Goal: Task Accomplishment & Management: Manage account settings

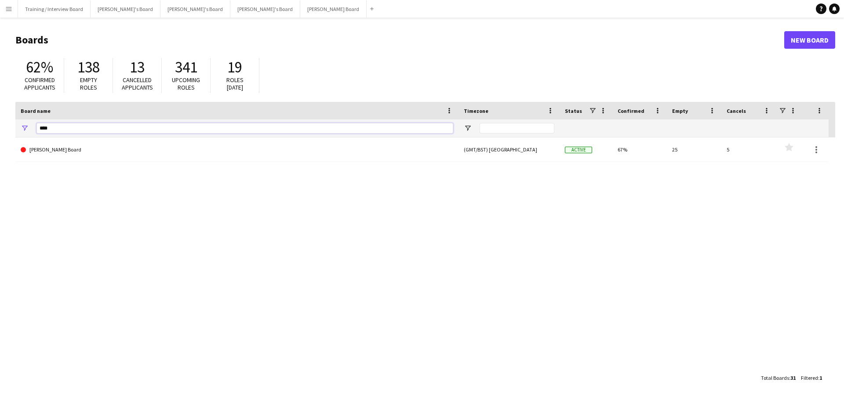
click at [69, 128] on input "****" at bounding box center [244, 128] width 417 height 11
type input "*"
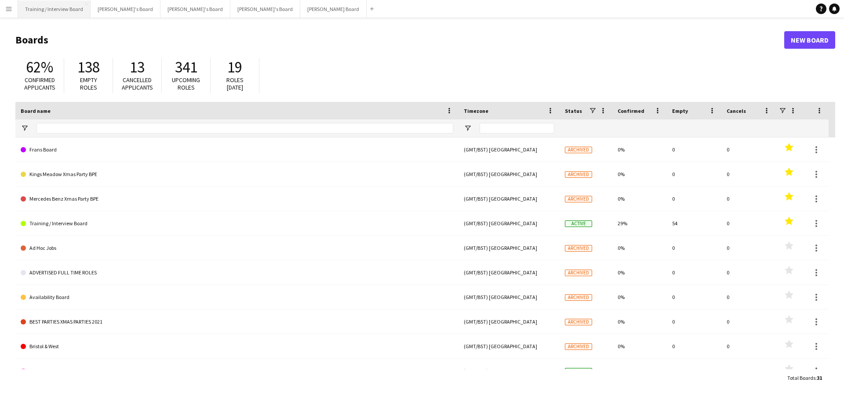
click at [69, 4] on button "Training / Interview Board Close" at bounding box center [54, 8] width 73 height 17
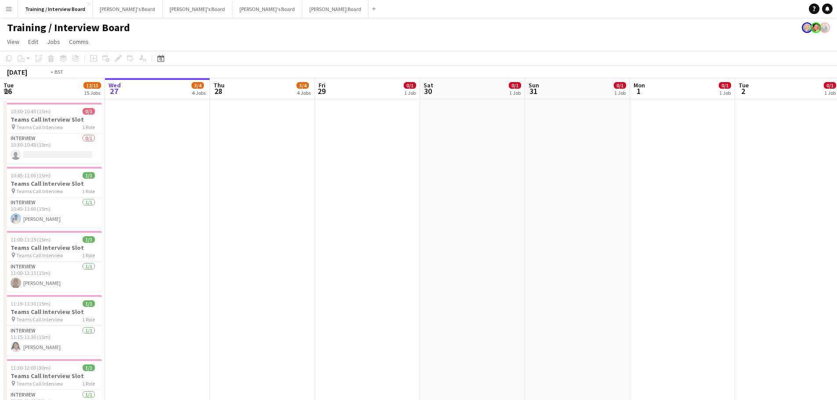
drag, startPoint x: 107, startPoint y: 214, endPoint x: 232, endPoint y: 208, distance: 125.4
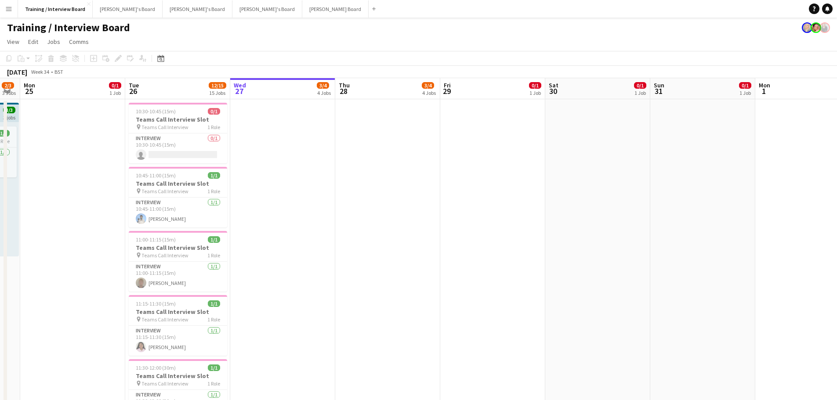
drag, startPoint x: 365, startPoint y: 333, endPoint x: 378, endPoint y: 330, distance: 14.0
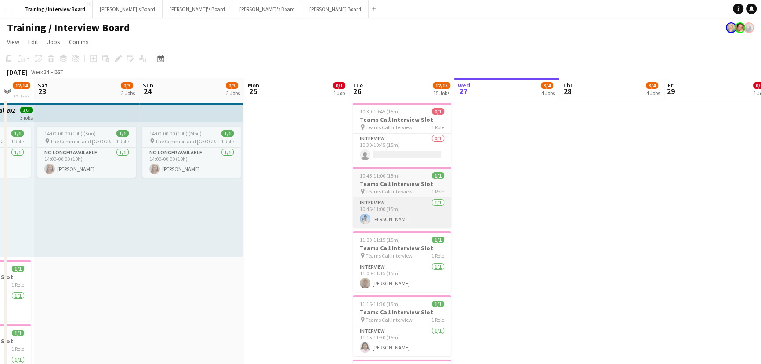
scroll to position [0, 176]
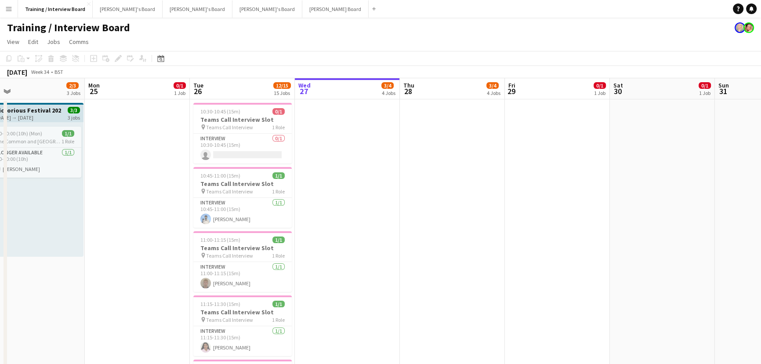
drag, startPoint x: 554, startPoint y: 233, endPoint x: 334, endPoint y: 193, distance: 223.4
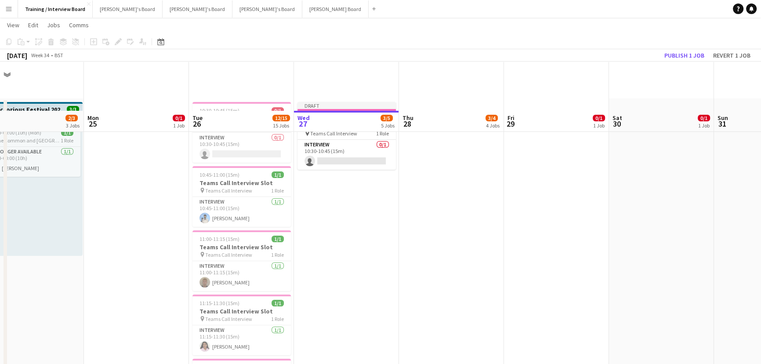
scroll to position [120, 0]
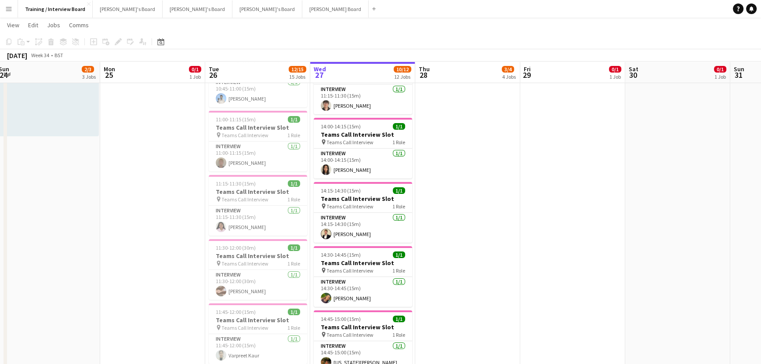
drag, startPoint x: 492, startPoint y: 247, endPoint x: 512, endPoint y: 251, distance: 19.6
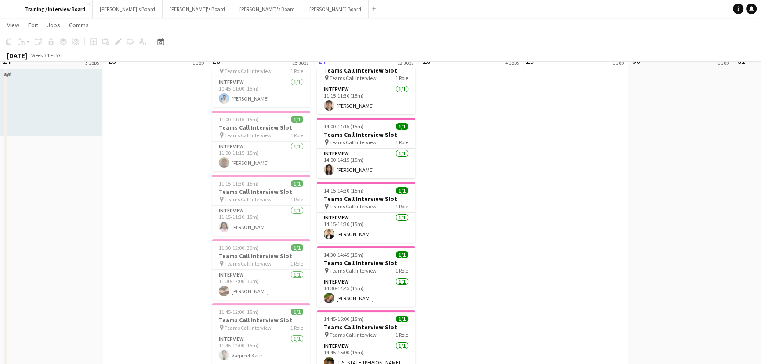
scroll to position [0, 0]
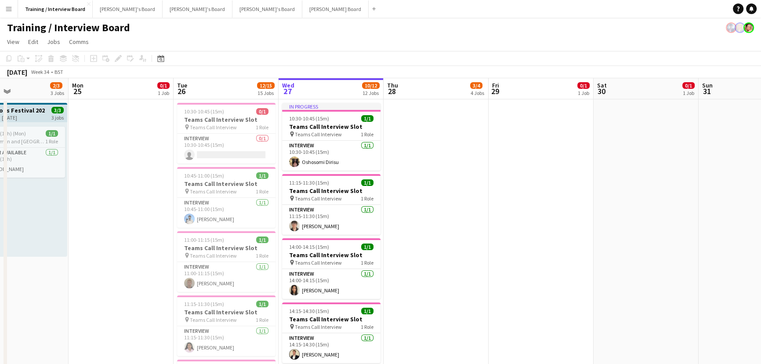
drag, startPoint x: 481, startPoint y: 258, endPoint x: 445, endPoint y: 250, distance: 37.4
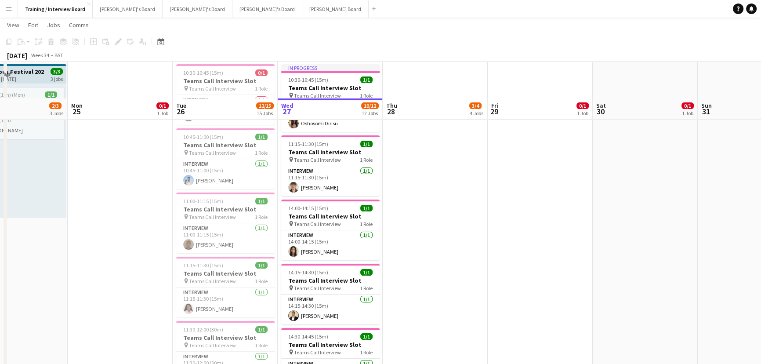
scroll to position [80, 0]
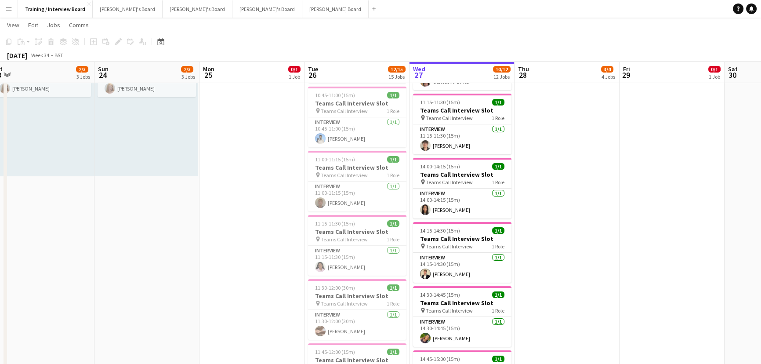
drag, startPoint x: 36, startPoint y: 195, endPoint x: 253, endPoint y: 199, distance: 216.7
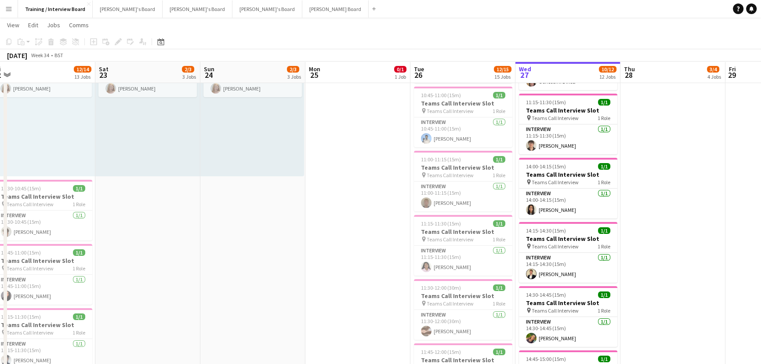
drag, startPoint x: 303, startPoint y: 198, endPoint x: 445, endPoint y: 220, distance: 143.2
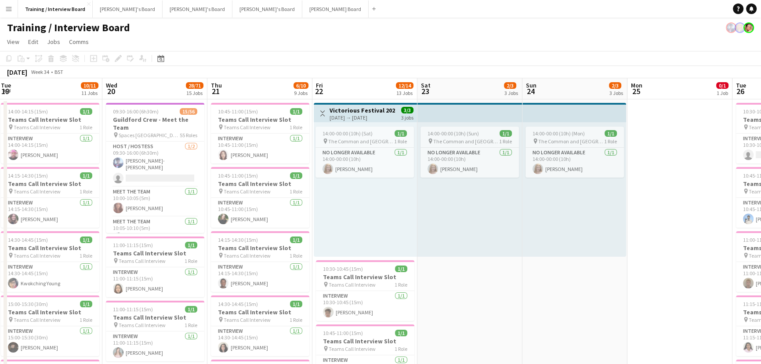
scroll to position [0, 211]
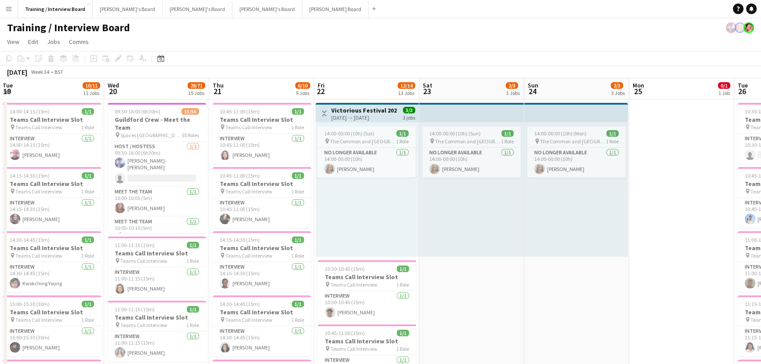
drag, startPoint x: 181, startPoint y: 182, endPoint x: 222, endPoint y: 177, distance: 42.1
click at [167, 119] on h3 "Guildford Crew - Meet the Team" at bounding box center [157, 124] width 98 height 16
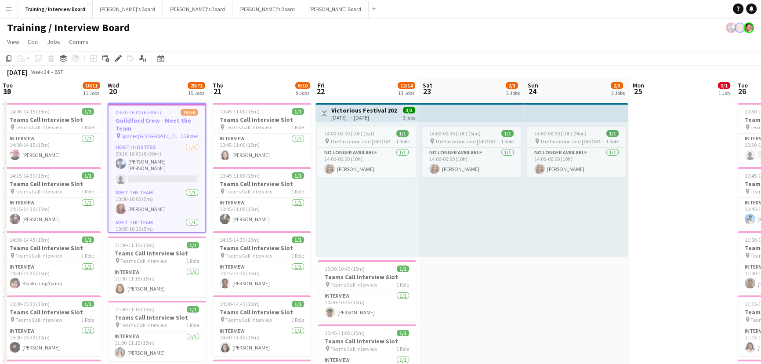
click at [142, 66] on div "August 2025 Week 34 • BST" at bounding box center [380, 72] width 761 height 12
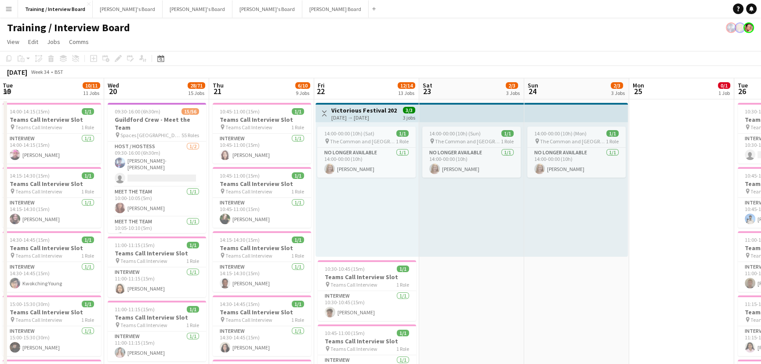
click at [142, 60] on div "Add job Add linked Job Edit Edit linked Job Applicants" at bounding box center [114, 58] width 67 height 11
click at [156, 132] on span "Spaces Guildford Station View GU1 4AR" at bounding box center [150, 135] width 61 height 7
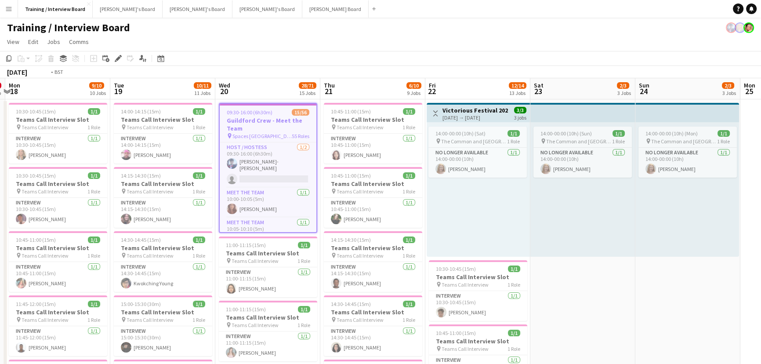
drag, startPoint x: 153, startPoint y: 98, endPoint x: 464, endPoint y: 147, distance: 315.4
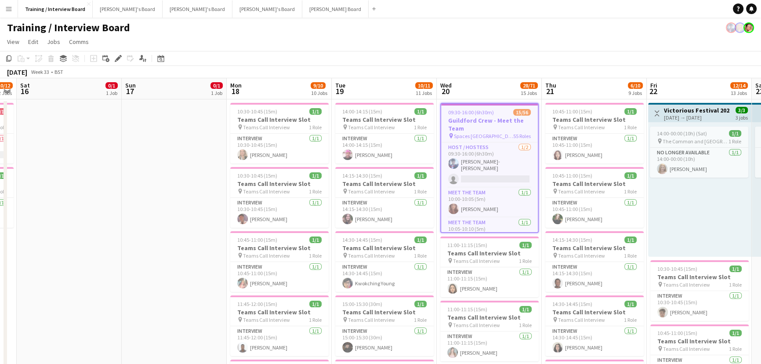
drag, startPoint x: 238, startPoint y: 158, endPoint x: 354, endPoint y: 160, distance: 116.0
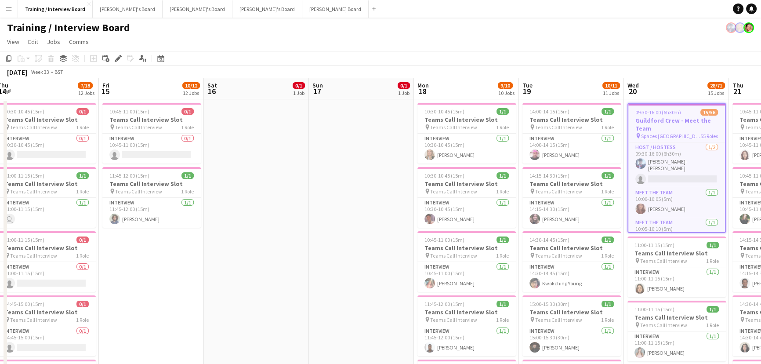
drag, startPoint x: 598, startPoint y: 174, endPoint x: 511, endPoint y: 174, distance: 87.0
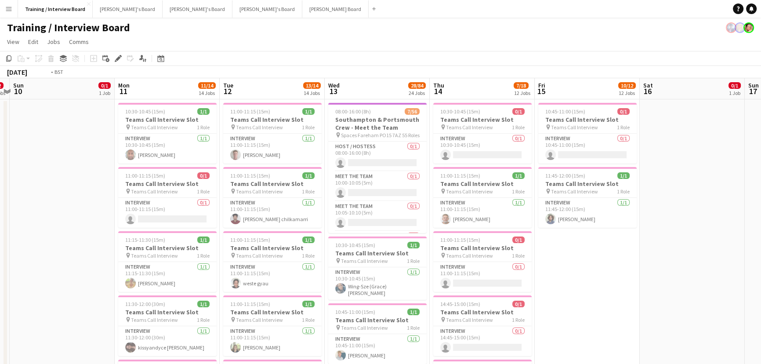
drag, startPoint x: 366, startPoint y: 185, endPoint x: 391, endPoint y: 191, distance: 25.7
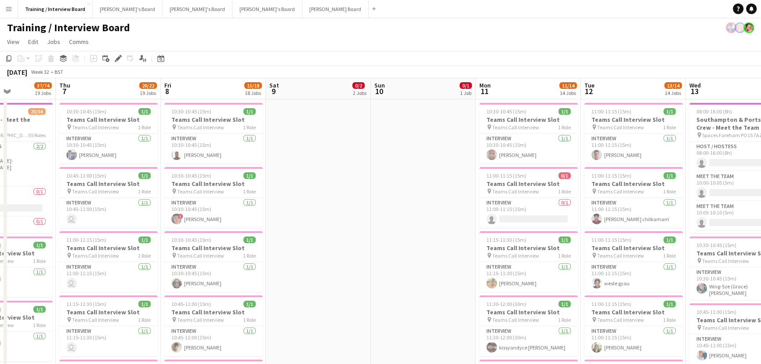
drag, startPoint x: 443, startPoint y: 176, endPoint x: 163, endPoint y: 178, distance: 279.1
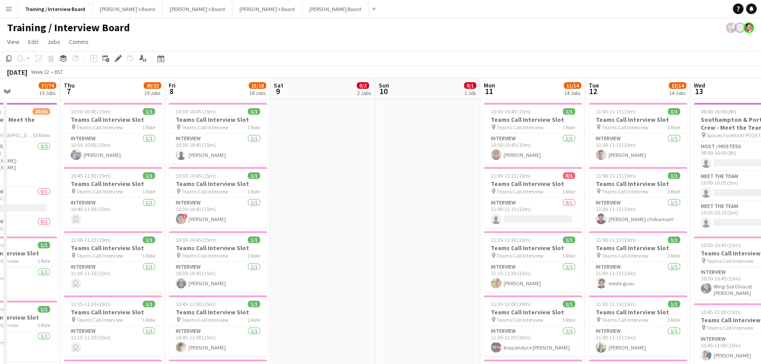
drag, startPoint x: 376, startPoint y: 206, endPoint x: 434, endPoint y: 209, distance: 57.7
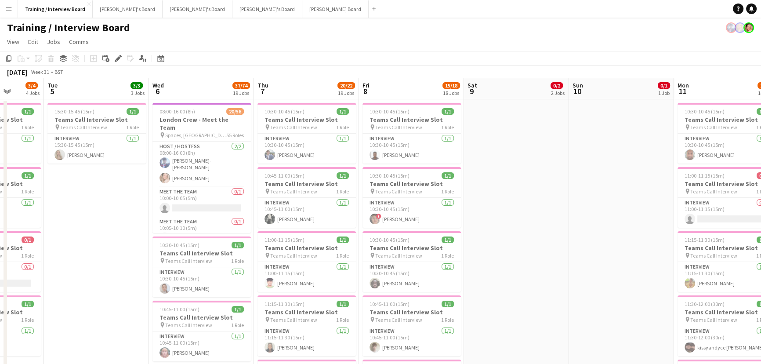
drag, startPoint x: 174, startPoint y: 171, endPoint x: 225, endPoint y: 188, distance: 53.2
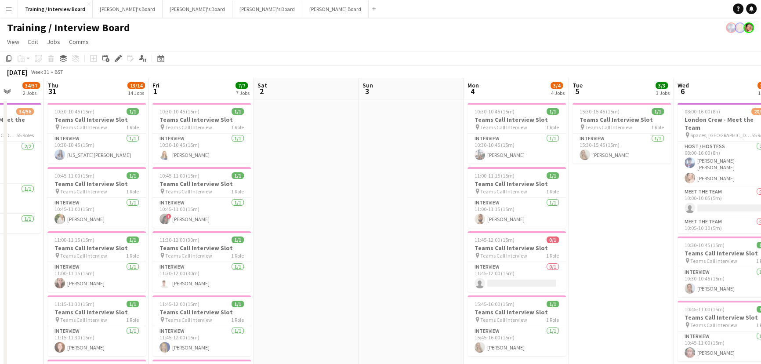
drag, startPoint x: 259, startPoint y: 198, endPoint x: 307, endPoint y: 213, distance: 50.2
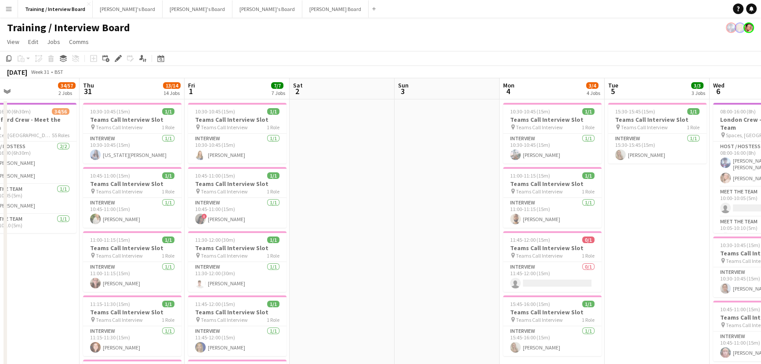
scroll to position [0, 253]
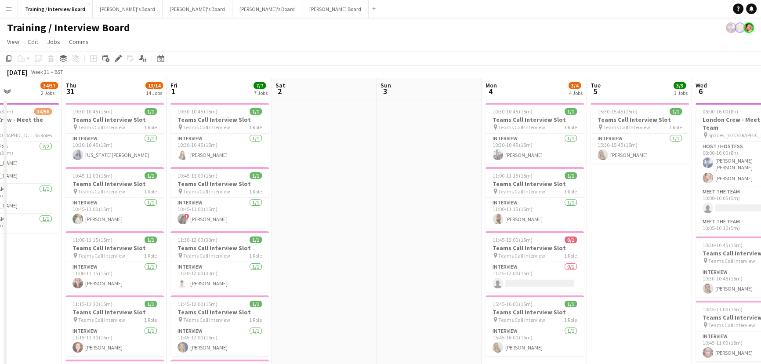
drag, startPoint x: 275, startPoint y: 223, endPoint x: 374, endPoint y: 232, distance: 99.2
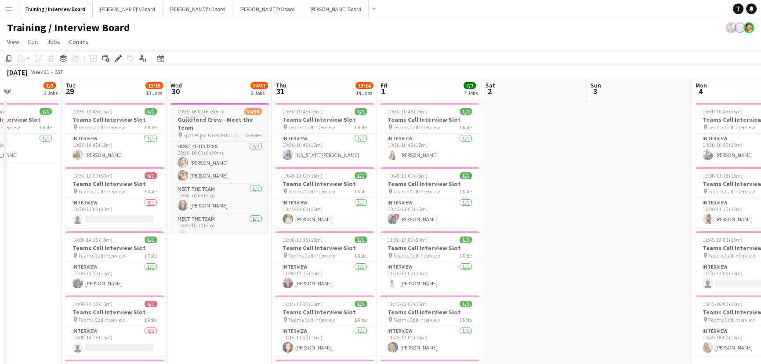
click at [228, 119] on h3 "Guildford Crew - Meet the Team" at bounding box center [220, 124] width 98 height 16
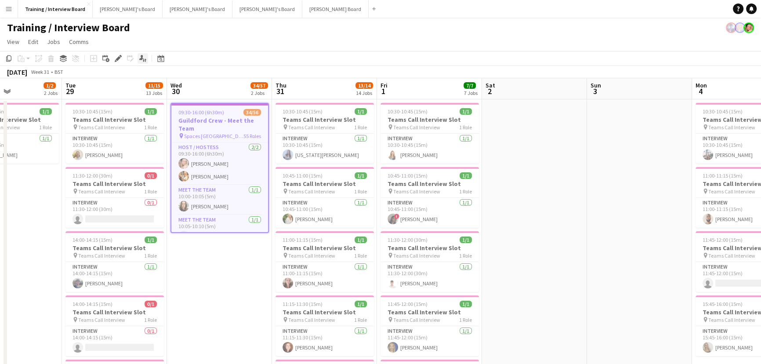
click at [140, 60] on icon at bounding box center [141, 57] width 4 height 5
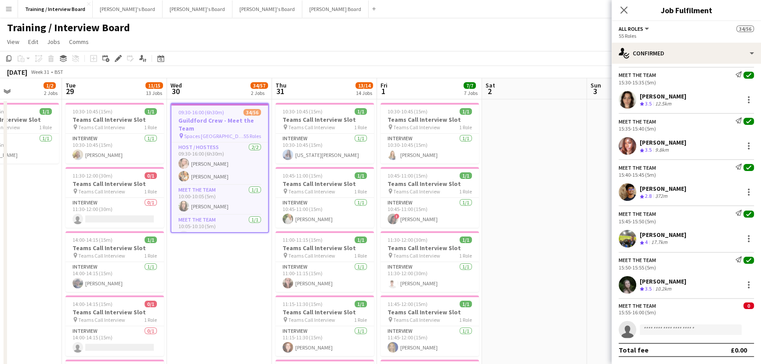
scroll to position [2288, 0]
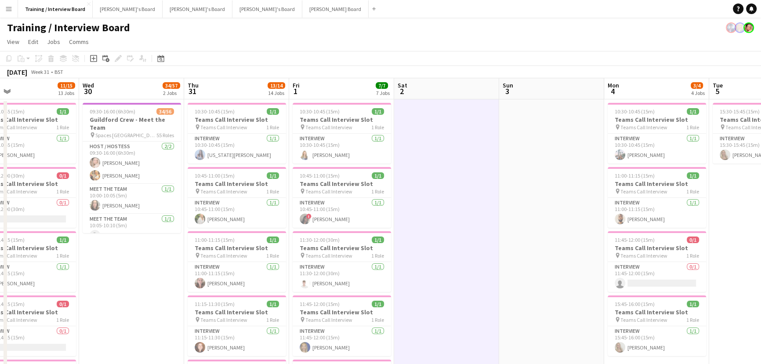
scroll to position [0, 351]
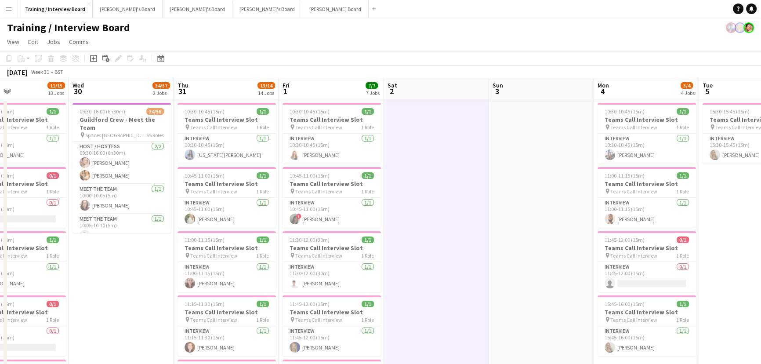
drag, startPoint x: 493, startPoint y: 242, endPoint x: 395, endPoint y: 236, distance: 98.1
drag, startPoint x: 419, startPoint y: 251, endPoint x: 401, endPoint y: 242, distance: 20.3
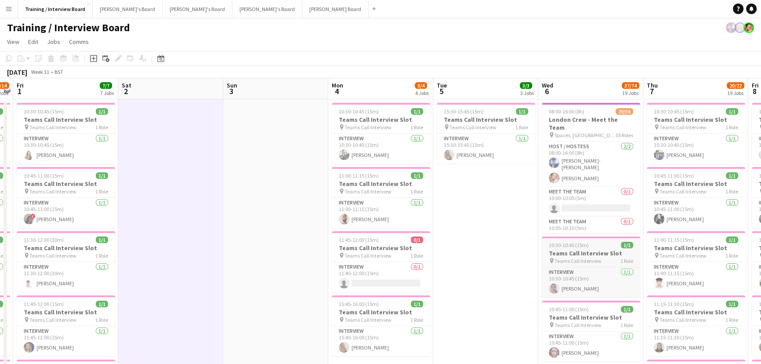
drag, startPoint x: 562, startPoint y: 245, endPoint x: 436, endPoint y: 252, distance: 126.3
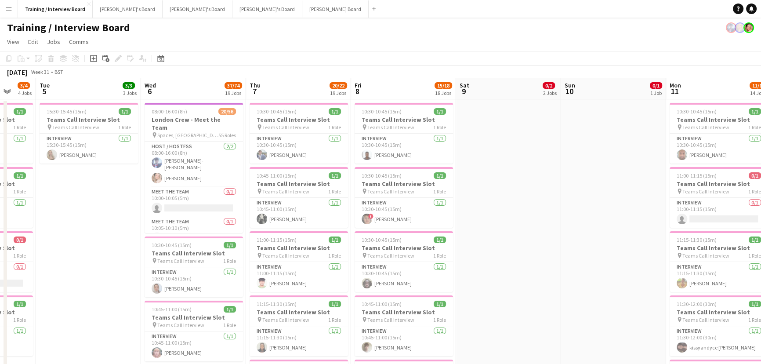
drag, startPoint x: 176, startPoint y: 248, endPoint x: 366, endPoint y: 231, distance: 190.6
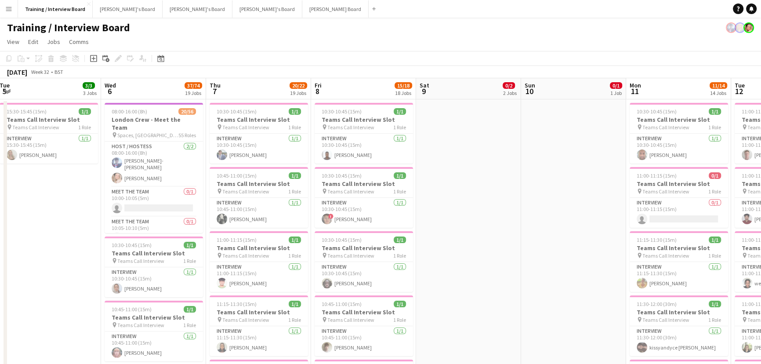
drag, startPoint x: 344, startPoint y: 262, endPoint x: 334, endPoint y: 248, distance: 17.3
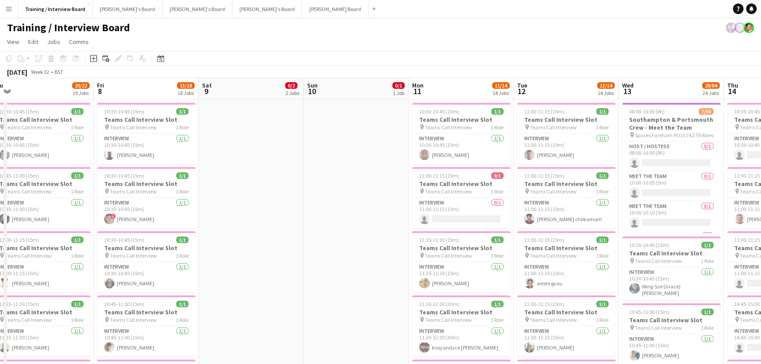
drag, startPoint x: 375, startPoint y: 240, endPoint x: 318, endPoint y: 228, distance: 57.8
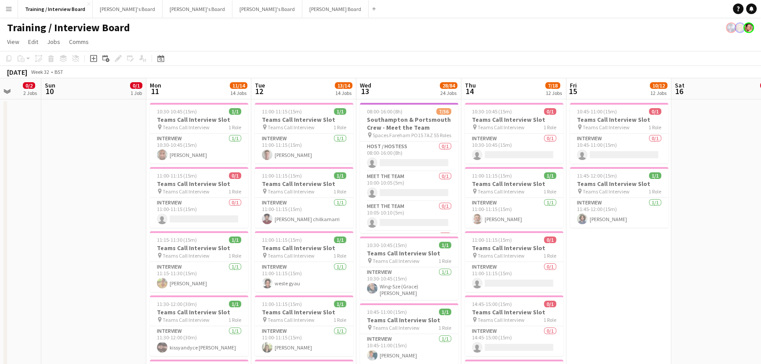
scroll to position [0, 293]
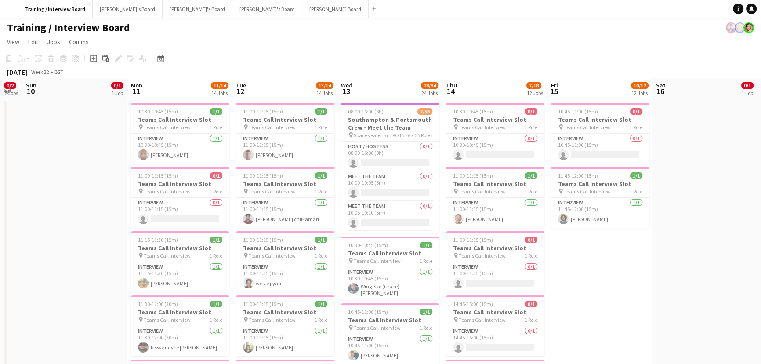
click at [385, 119] on h3 "Southampton & Portsmouth Crew - Meet the Team" at bounding box center [390, 124] width 98 height 16
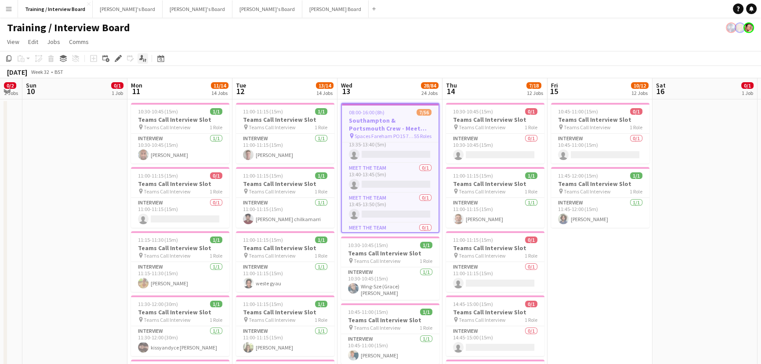
click at [145, 62] on icon "Applicants" at bounding box center [142, 58] width 7 height 7
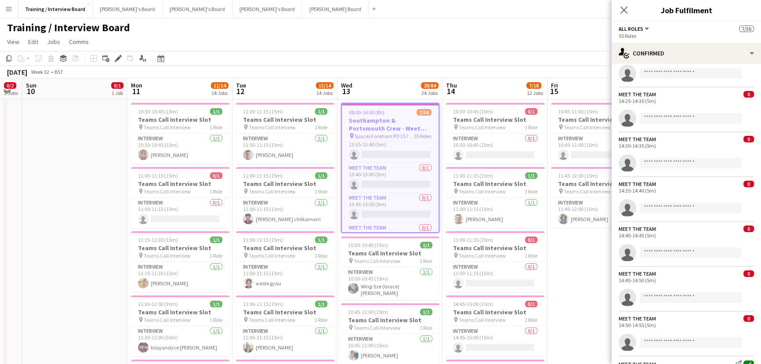
scroll to position [1797, 0]
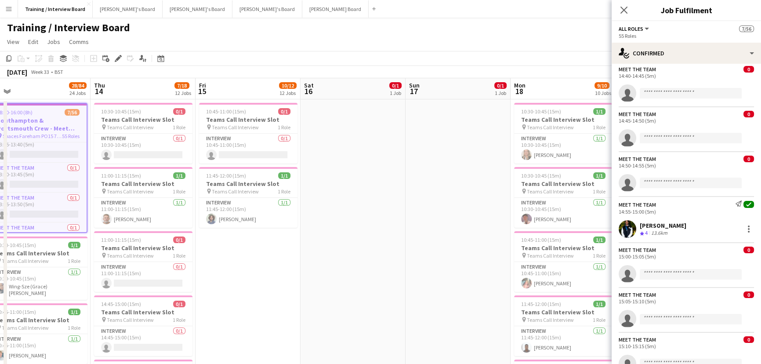
drag, startPoint x: 570, startPoint y: 247, endPoint x: 299, endPoint y: 221, distance: 272.0
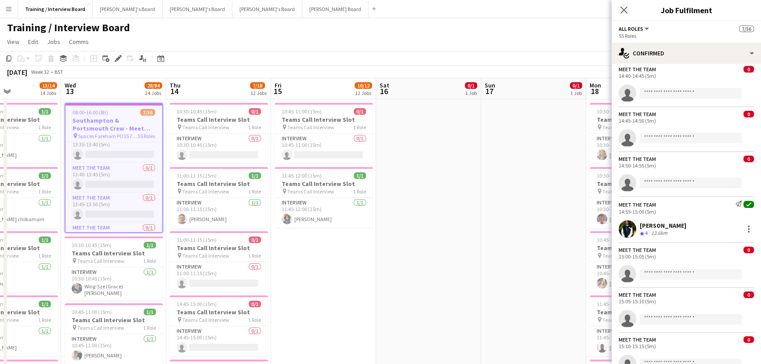
drag, startPoint x: 474, startPoint y: 226, endPoint x: 316, endPoint y: 210, distance: 159.4
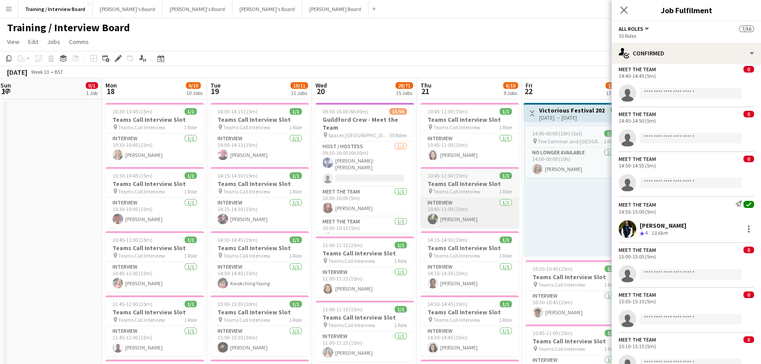
drag, startPoint x: 508, startPoint y: 223, endPoint x: 451, endPoint y: 199, distance: 61.8
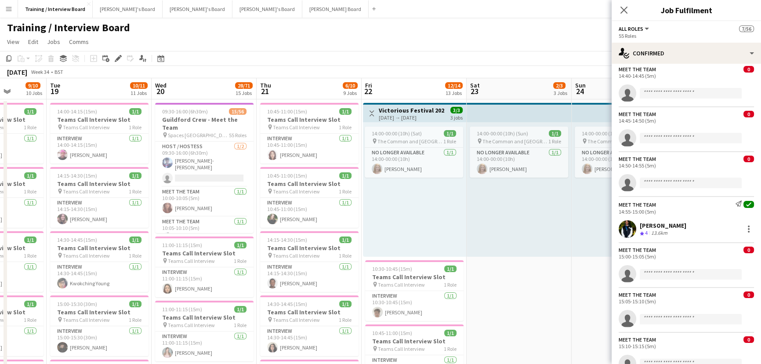
drag, startPoint x: 429, startPoint y: 204, endPoint x: 317, endPoint y: 204, distance: 112.5
drag, startPoint x: 527, startPoint y: 226, endPoint x: 316, endPoint y: 196, distance: 213.1
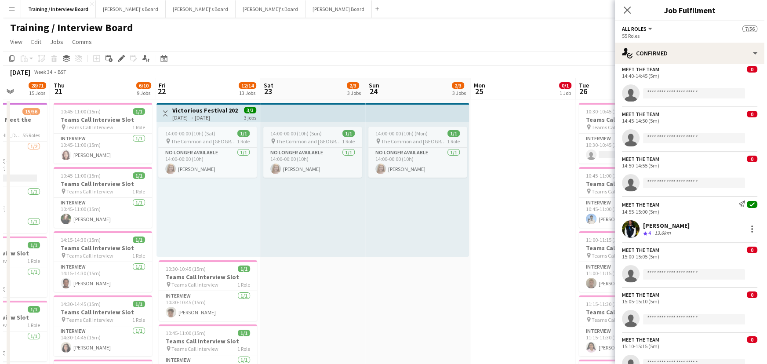
scroll to position [0, 374]
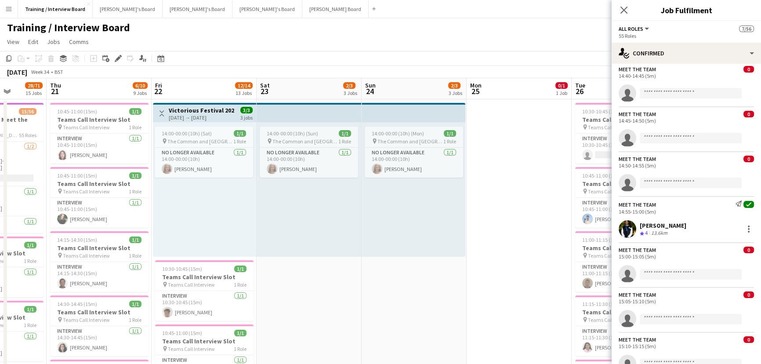
click at [2, 4] on button "Menu" at bounding box center [9, 9] width 18 height 18
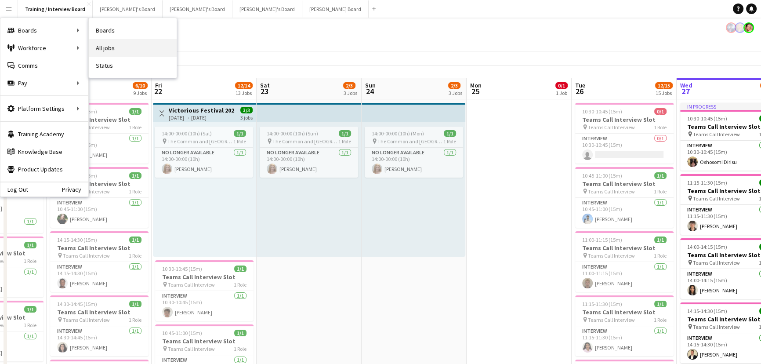
click at [120, 47] on link "All jobs" at bounding box center [133, 48] width 88 height 18
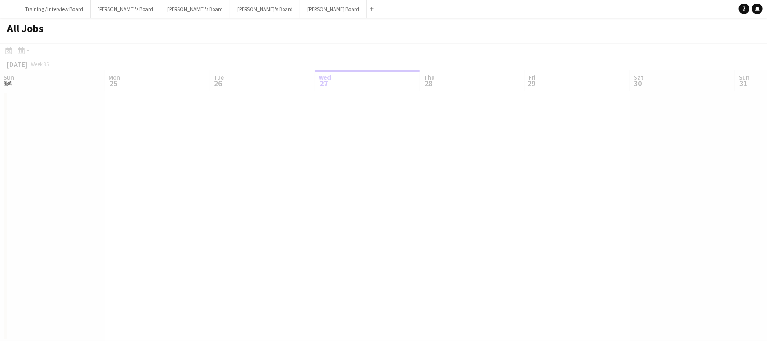
scroll to position [0, 210]
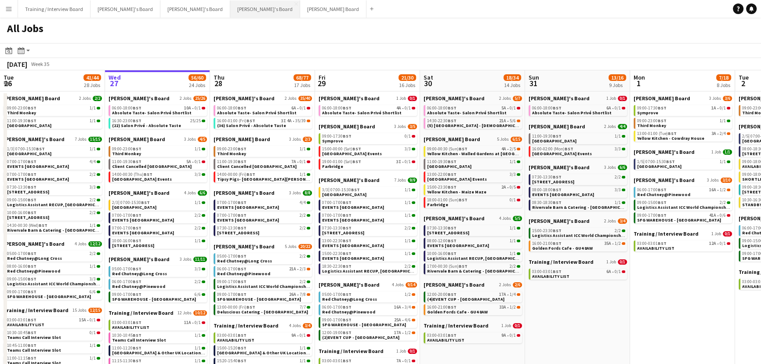
click at [230, 12] on button "Thomasina's Board Close" at bounding box center [265, 8] width 70 height 17
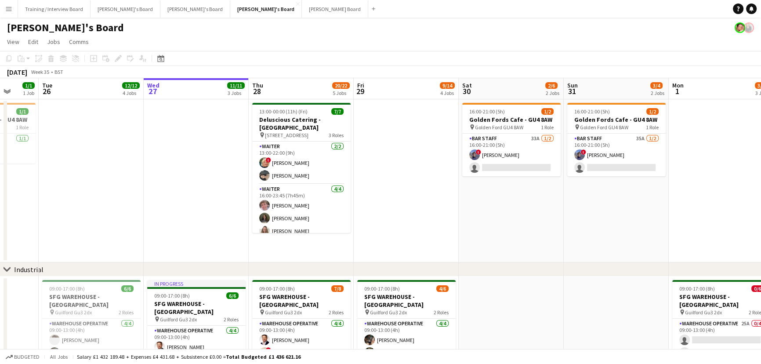
scroll to position [0, 271]
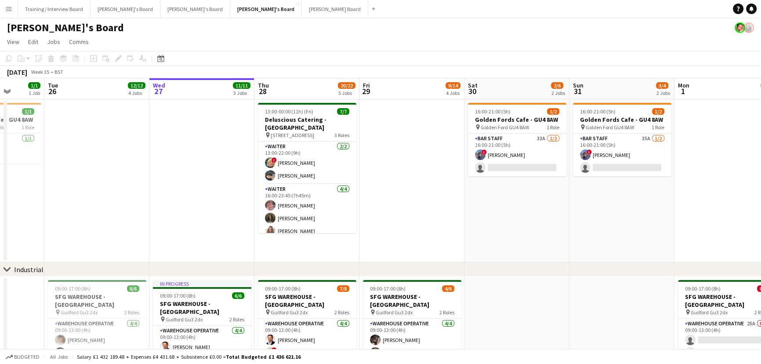
drag, startPoint x: 383, startPoint y: 209, endPoint x: 427, endPoint y: 209, distance: 44.4
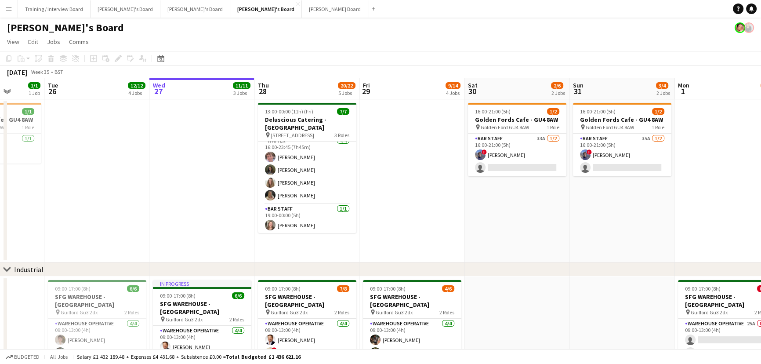
scroll to position [49, 0]
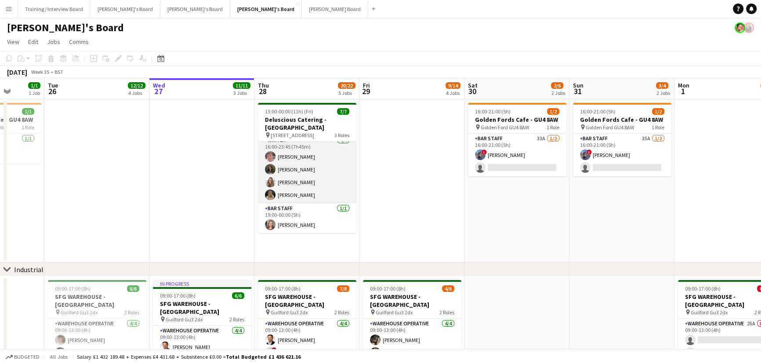
click at [319, 178] on app-card-role "Waiter 4/4 16:00-23:45 (7h45m) Will Yeatman Kate Nevile Penny Medhurst Bella Fu…" at bounding box center [307, 169] width 98 height 68
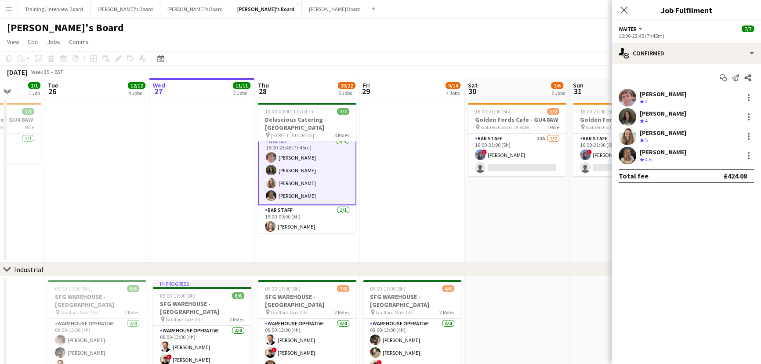
scroll to position [50, 0]
click at [562, 100] on div "33km" at bounding box center [658, 101] width 16 height 7
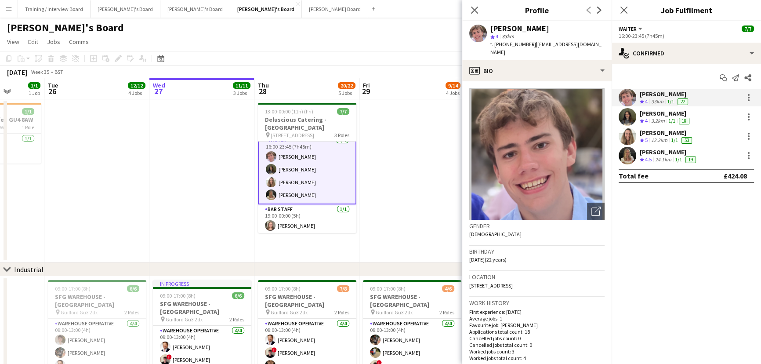
click at [394, 181] on app-date-cell at bounding box center [411, 180] width 105 height 163
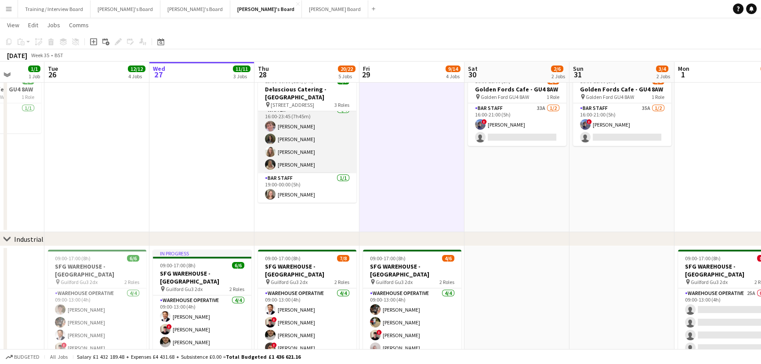
scroll to position [0, 0]
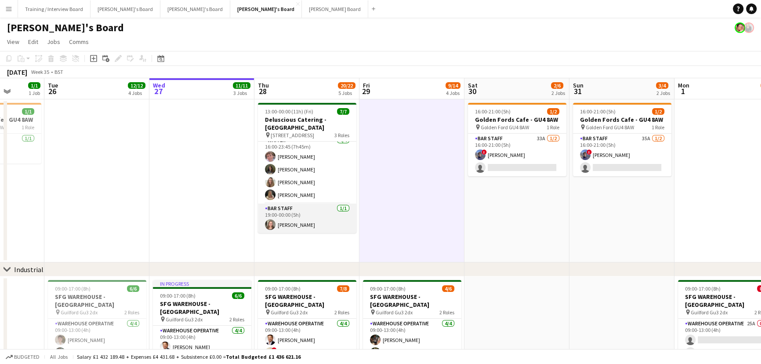
click at [308, 213] on app-card-role "BAR STAFF 1/1 19:00-00:00 (5h) Horatia Tadman" at bounding box center [307, 218] width 98 height 30
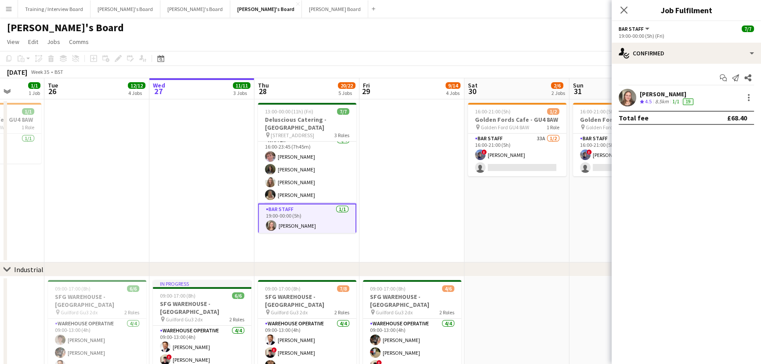
click at [419, 187] on app-date-cell at bounding box center [411, 180] width 105 height 163
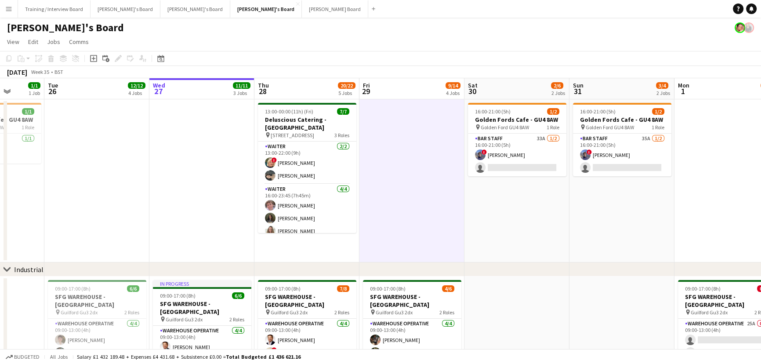
click at [414, 158] on app-date-cell at bounding box center [411, 180] width 105 height 163
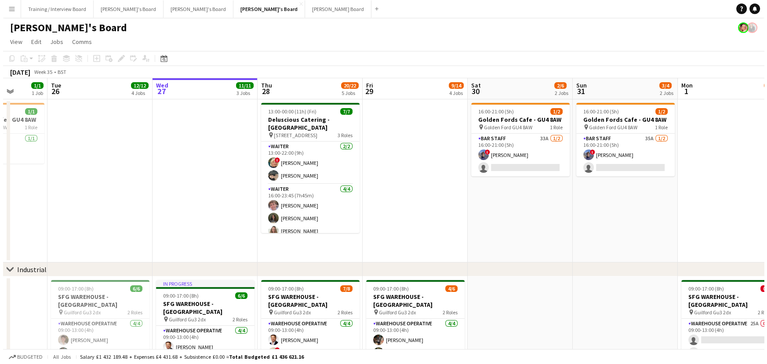
scroll to position [0, 261]
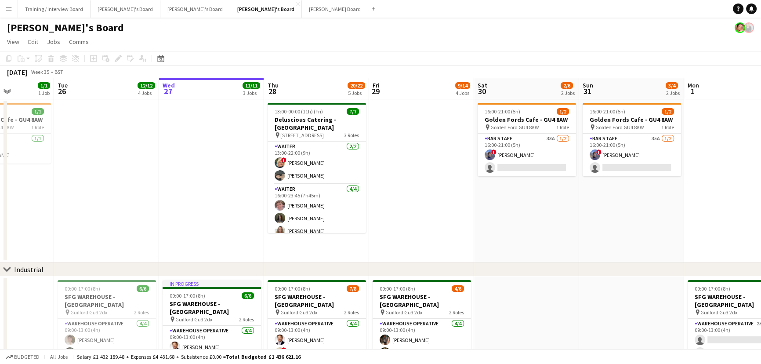
drag, startPoint x: 163, startPoint y: 153, endPoint x: 173, endPoint y: 152, distance: 9.8
click at [160, 17] on button "[PERSON_NAME]'s Board Close" at bounding box center [195, 8] width 70 height 17
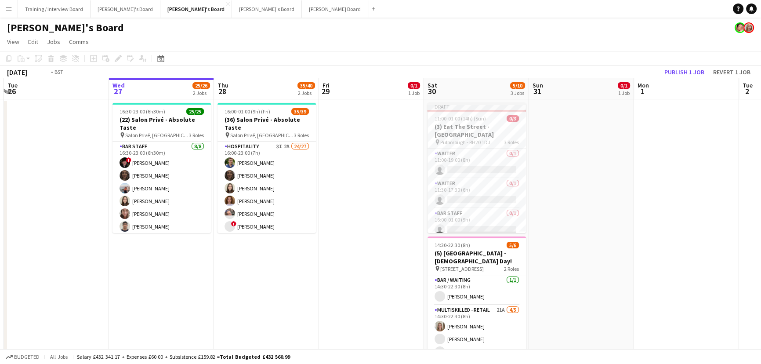
drag, startPoint x: 325, startPoint y: 190, endPoint x: 469, endPoint y: 211, distance: 145.1
click at [469, 211] on app-calendar-viewport "Sun 24 Mon 25 Tue 26 Wed 27 25/26 2 Jobs Thu 28 35/40 2 Jobs Fri 29 0/1 1 Job S…" at bounding box center [380, 347] width 761 height 539
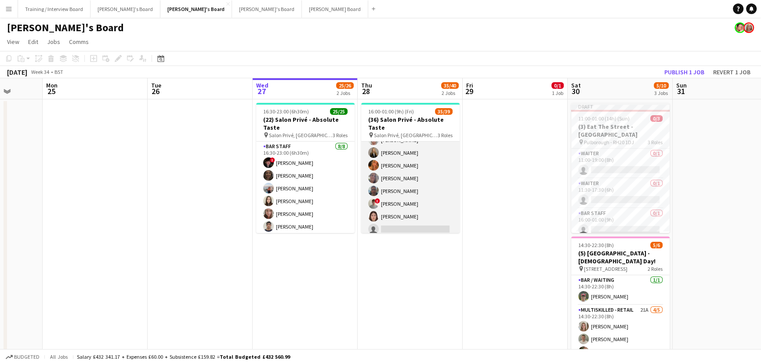
scroll to position [320, 0]
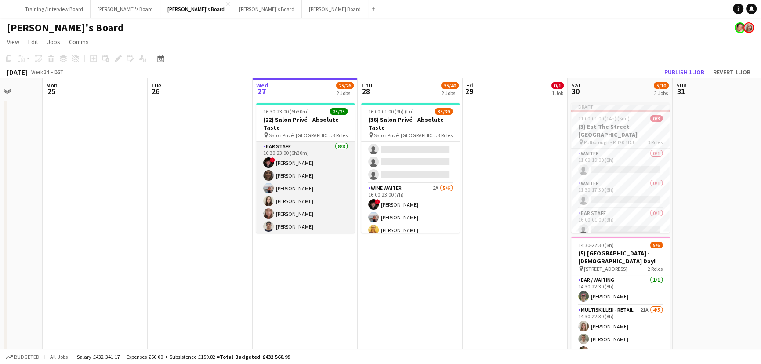
click at [321, 184] on app-card-role "BAR STAFF 8/8 16:30-23:00 (6h30m) ! Ryan Filkins shona irvine Ellie Brown Hanna…" at bounding box center [305, 201] width 98 height 119
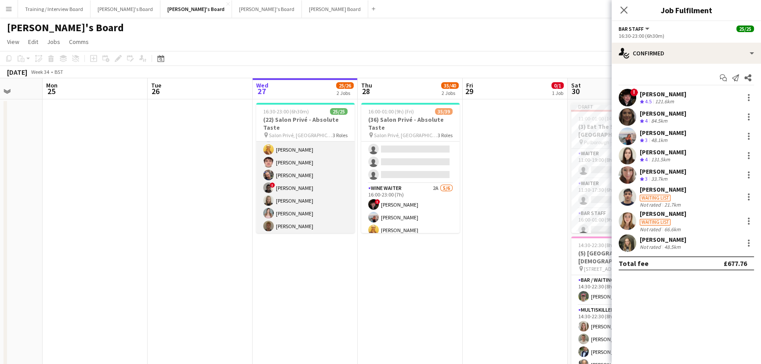
click at [322, 185] on app-card-role "Hospitality 13/13 16:30-23:00 (6h30m) [PERSON_NAME] [PERSON_NAME] [PERSON_NAME]…" at bounding box center [305, 194] width 98 height 183
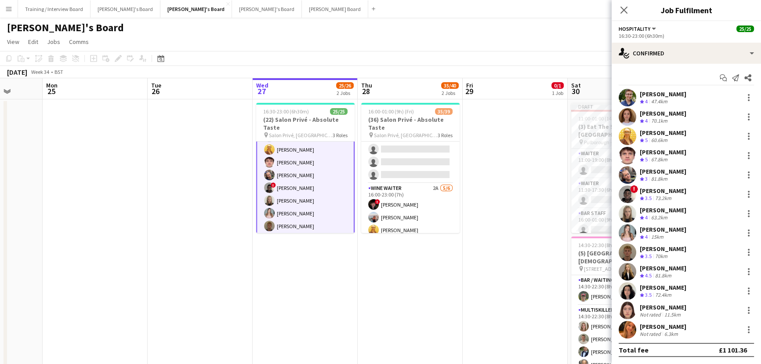
scroll to position [0, 0]
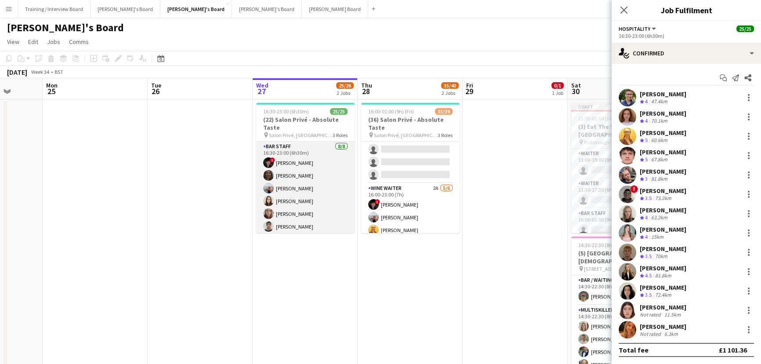
click at [312, 185] on app-card-role "BAR STAFF 8/8 16:30-23:00 (6h30m) ! Ryan Filkins shona irvine Ellie Brown Hanna…" at bounding box center [305, 201] width 98 height 119
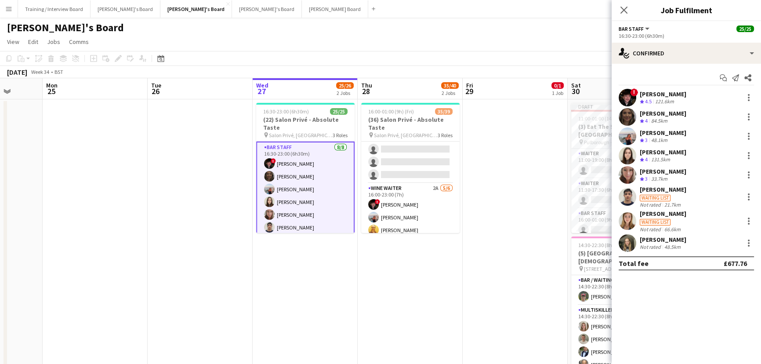
click at [562, 150] on div "Hannah Williams Crew rating 4 131.5km" at bounding box center [686, 156] width 149 height 18
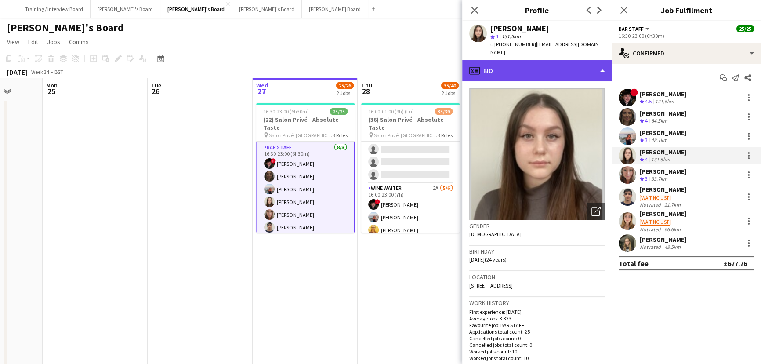
click at [541, 60] on div "profile Bio" at bounding box center [536, 70] width 149 height 21
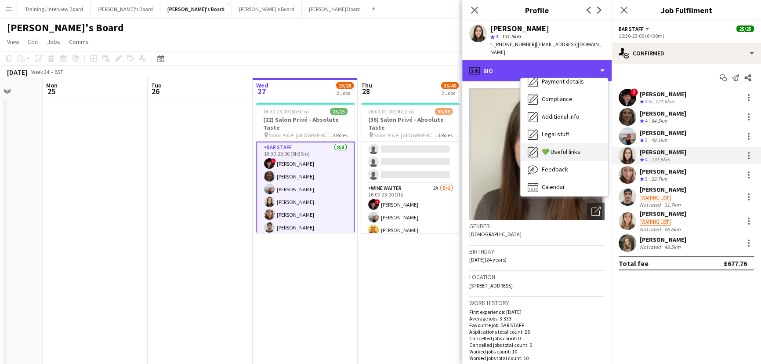
scroll to position [135, 0]
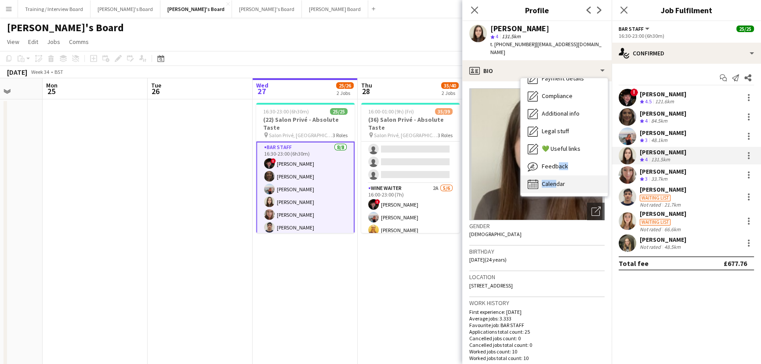
drag, startPoint x: 555, startPoint y: 165, endPoint x: 552, endPoint y: 184, distance: 19.1
click at [552, 184] on div "Bio Bio Job Application Job Application Company application Company application…" at bounding box center [564, 137] width 87 height 118
click at [552, 182] on div "Calendar Calendar" at bounding box center [564, 184] width 87 height 18
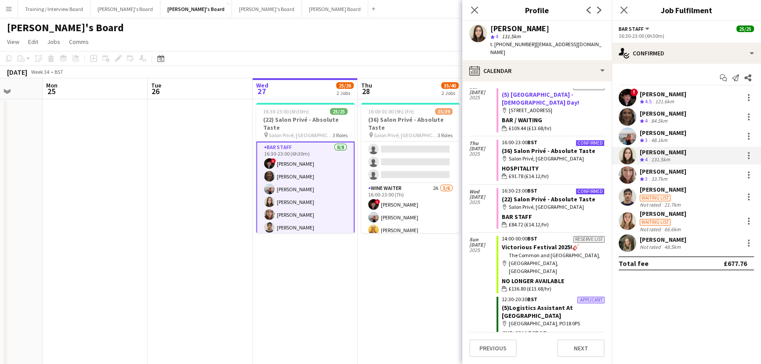
scroll to position [359, 0]
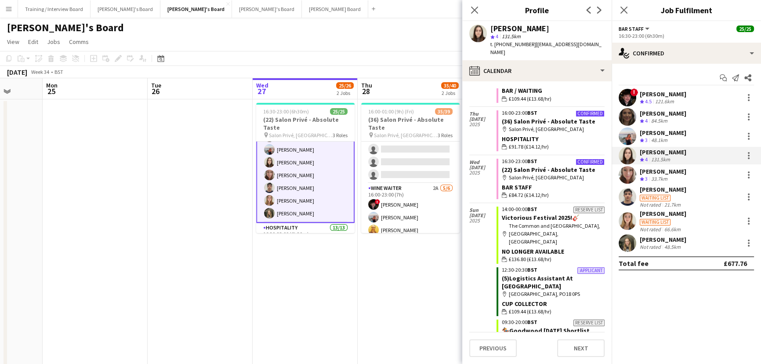
click at [293, 187] on app-card-role "BAR STAFF 8/8 16:30-23:00 (6h30m) ! Ryan Filkins shona irvine Ellie Brown Hanna…" at bounding box center [305, 162] width 98 height 121
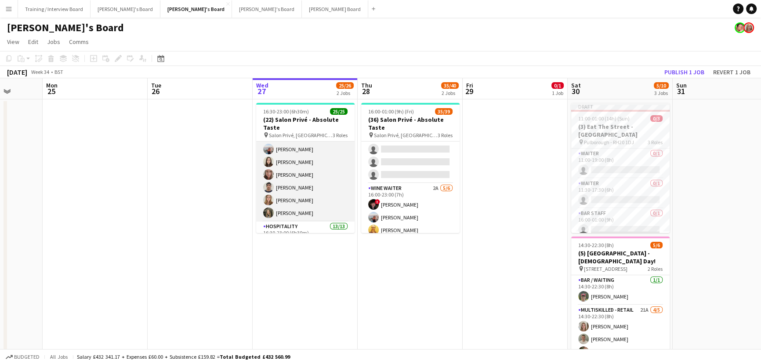
click at [296, 170] on app-card-role "BAR STAFF 8/8 16:30-23:00 (6h30m) ! Ryan Filkins shona irvine Ellie Brown Hanna…" at bounding box center [305, 161] width 98 height 119
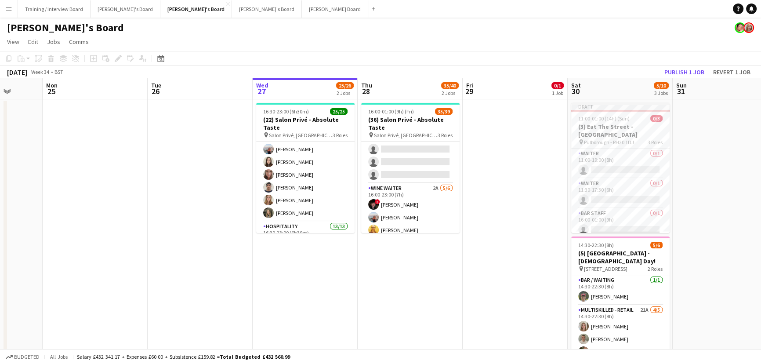
scroll to position [40, 0]
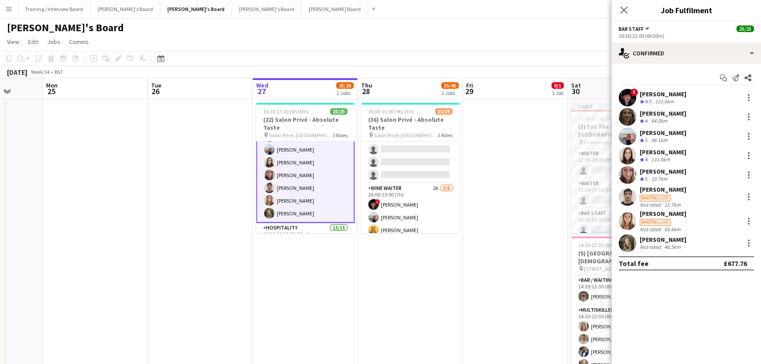
click at [562, 174] on div "[PERSON_NAME]" at bounding box center [663, 171] width 47 height 8
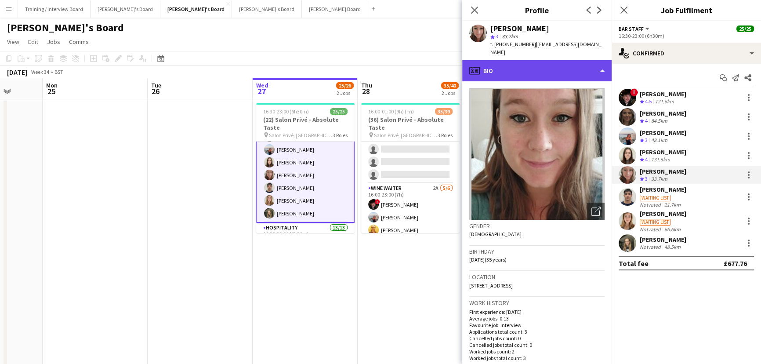
click at [548, 63] on div "profile Bio" at bounding box center [536, 70] width 149 height 21
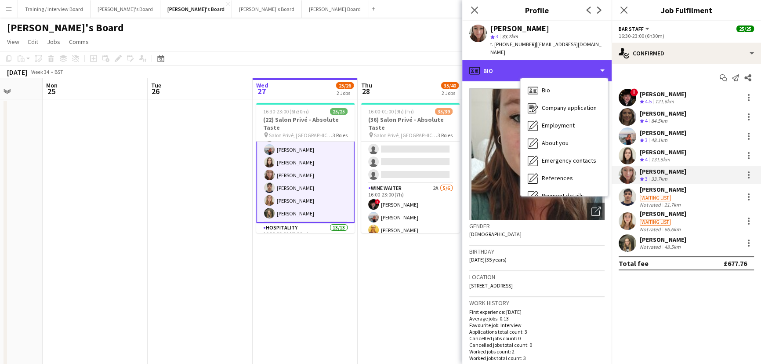
scroll to position [117, 0]
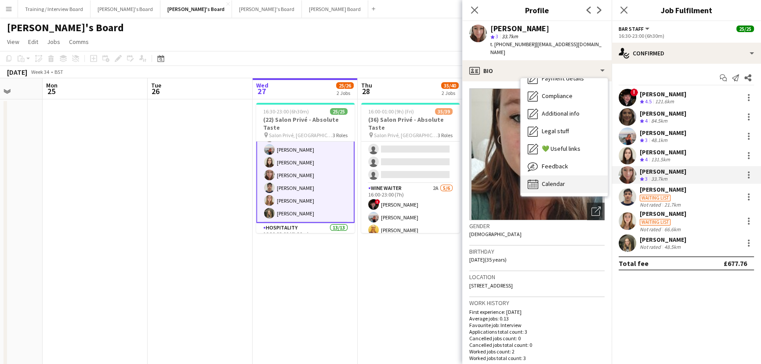
click at [560, 180] on span "Calendar" at bounding box center [553, 184] width 23 height 8
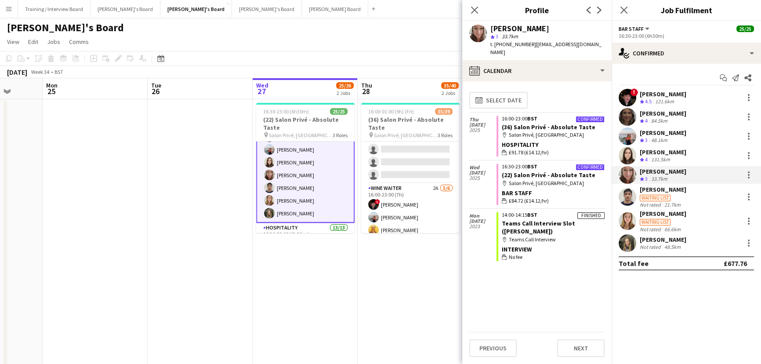
click at [547, 81] on app-calendar-tab "calendar-full Select date Thu 28 Aug 2025 Confirmed 16:00-23:00 BST (36) Salon …" at bounding box center [536, 222] width 149 height 283
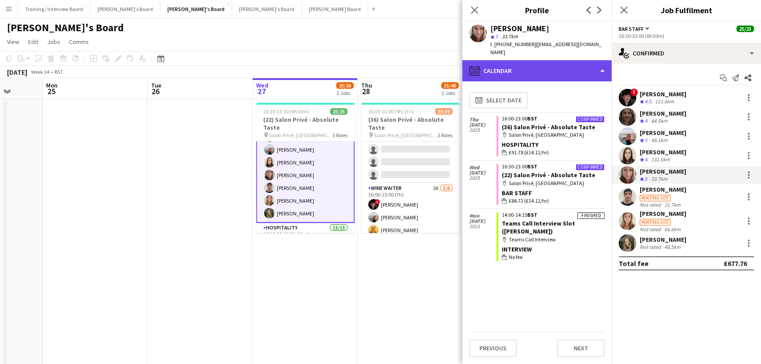
click at [554, 65] on div "calendar-full Calendar" at bounding box center [536, 70] width 149 height 21
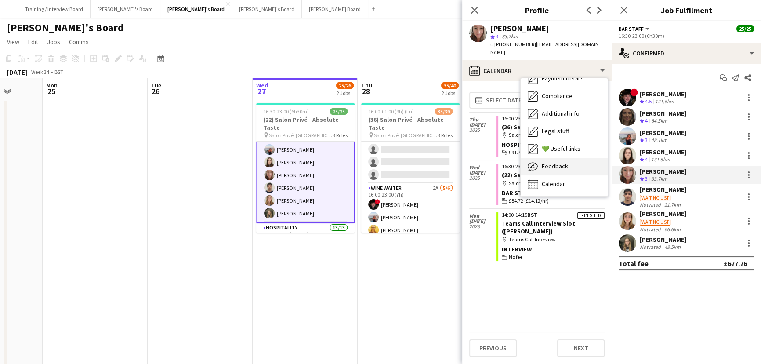
click at [562, 162] on div "Feedback Feedback" at bounding box center [564, 167] width 87 height 18
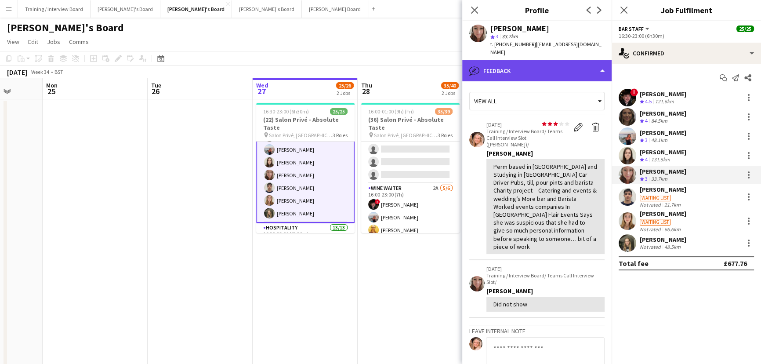
click at [539, 60] on div "bubble-pencil Feedback" at bounding box center [536, 70] width 149 height 21
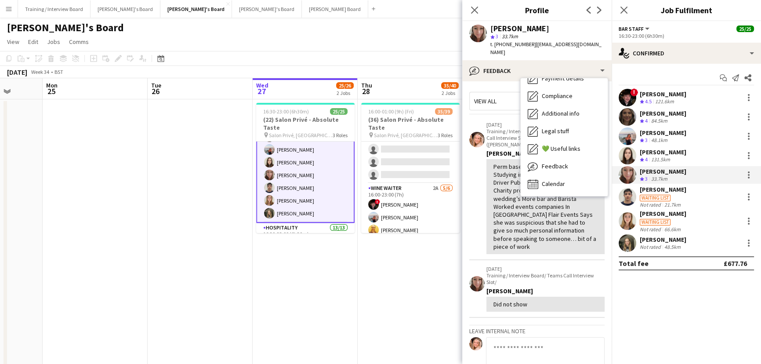
click at [541, 205] on div "Perm based in Swindon and Studying in London Car Driver Pubs, till, pour pints …" at bounding box center [546, 207] width 104 height 88
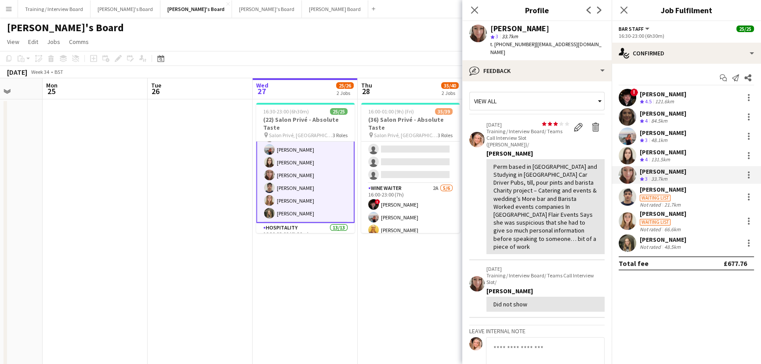
click at [516, 194] on div "Perm based in Swindon and Studying in London Car Driver Pubs, till, pour pints …" at bounding box center [546, 207] width 104 height 88
drag, startPoint x: 508, startPoint y: 173, endPoint x: 549, endPoint y: 187, distance: 44.1
click at [549, 187] on div "Perm based in Swindon and Studying in London Car Driver Pubs, till, pour pints …" at bounding box center [546, 207] width 104 height 88
drag, startPoint x: 567, startPoint y: 202, endPoint x: 578, endPoint y: 223, distance: 24.2
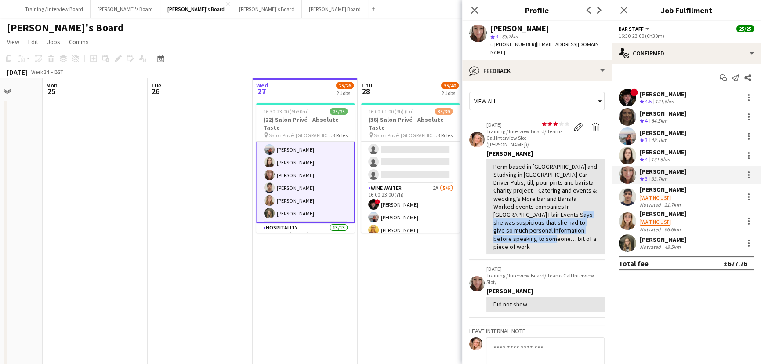
click at [562, 223] on div "Perm based in Swindon and Studying in London Car Driver Pubs, till, pour pints …" at bounding box center [546, 207] width 104 height 88
drag, startPoint x: 531, startPoint y: 223, endPoint x: 503, endPoint y: 206, distance: 32.6
click at [503, 206] on div "Perm based in Swindon and Studying in London Car Driver Pubs, till, pour pints …" at bounding box center [546, 207] width 104 height 88
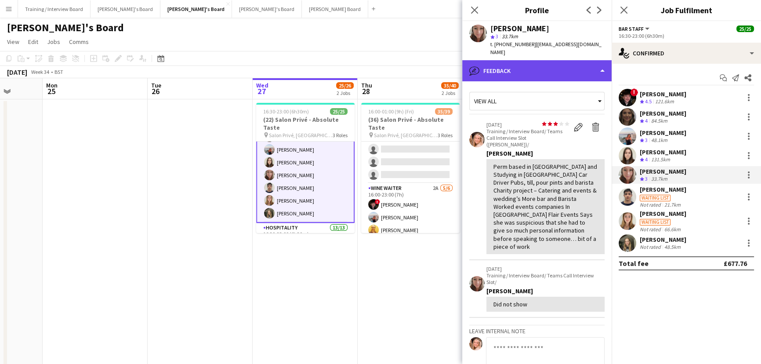
click at [554, 66] on div "bubble-pencil Feedback" at bounding box center [536, 70] width 149 height 21
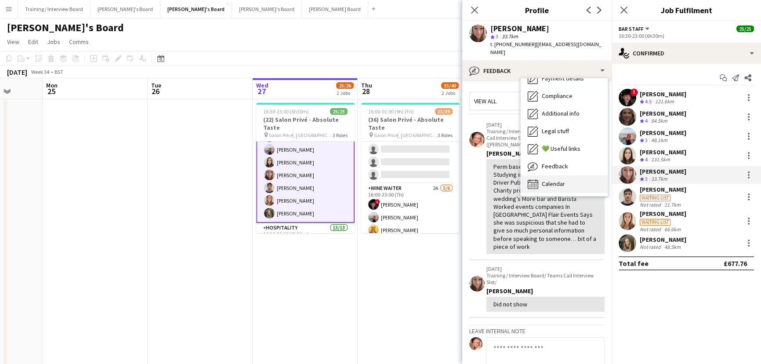
click at [559, 180] on span "Calendar" at bounding box center [553, 184] width 23 height 8
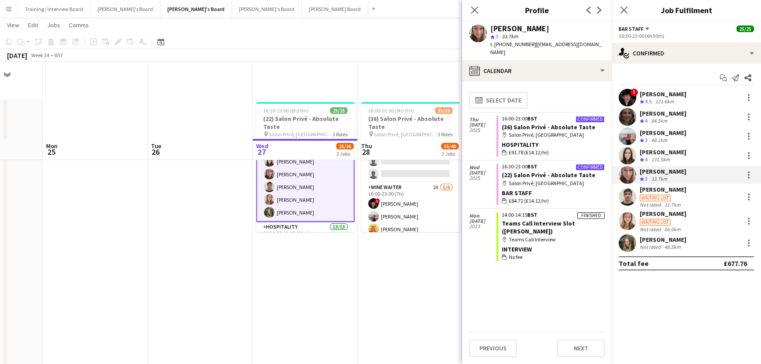
scroll to position [120, 0]
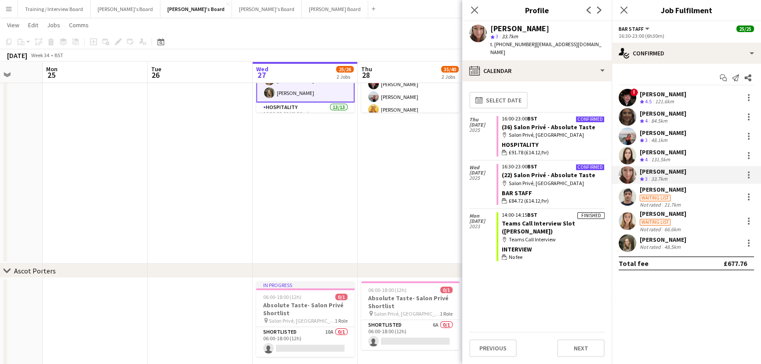
click at [382, 196] on app-date-cell "16:00-01:00 (9h) (Fri) 35/39 (36) Salon Privé - Absolute Taste pin Salon Privé,…" at bounding box center [410, 121] width 105 height 285
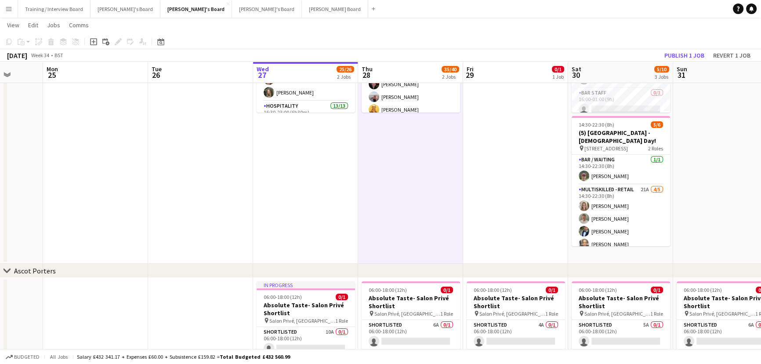
scroll to position [0, 271]
click at [443, 191] on app-date-cell "16:00-01:00 (9h) (Fri) 35/39 (36) Salon Privé - Absolute Taste pin Salon Privé,…" at bounding box center [411, 121] width 105 height 285
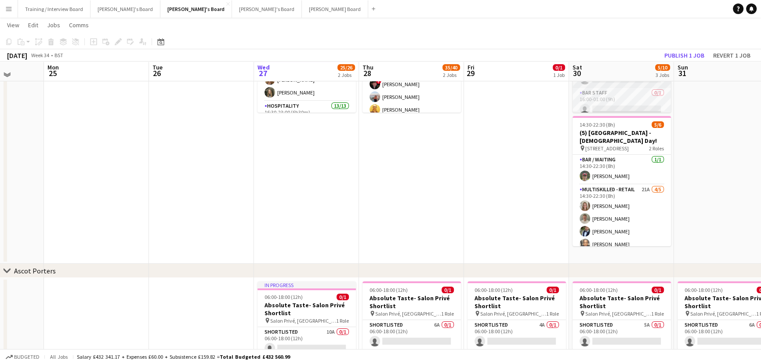
scroll to position [0, 0]
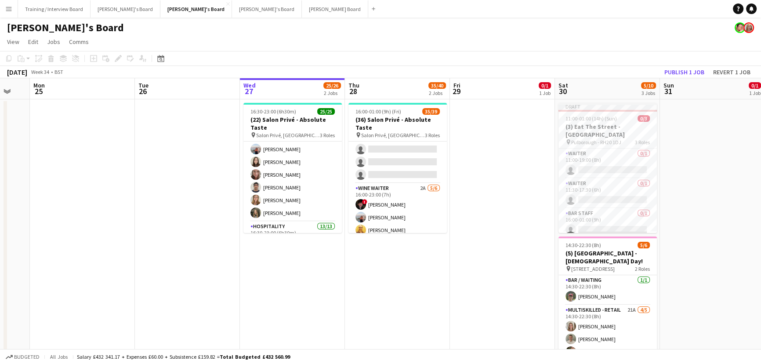
drag, startPoint x: 567, startPoint y: 194, endPoint x: 560, endPoint y: 196, distance: 7.5
click at [560, 196] on app-calendar-viewport "Fri 22 1/1 1 Job Sat 23 7/7 2 Jobs Sun 24 Mon 25 Tue 26 Wed 27 25/26 2 Jobs Thu…" at bounding box center [380, 347] width 761 height 539
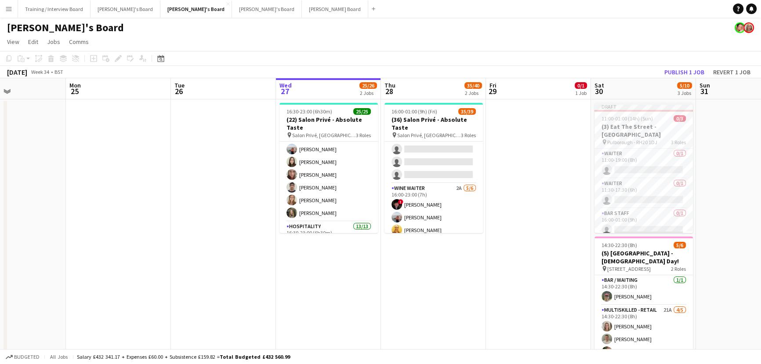
scroll to position [0, 241]
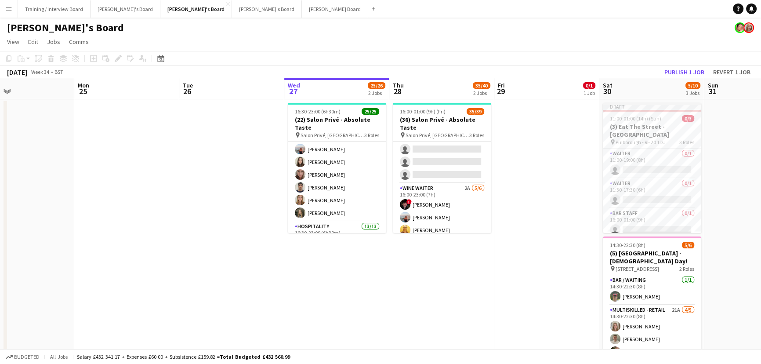
drag, startPoint x: 476, startPoint y: 220, endPoint x: 512, endPoint y: 214, distance: 36.4
click at [512, 214] on app-calendar-viewport "Fri 22 1/1 1 Job Sat 23 7/7 2 Jobs Sun 24 Mon 25 Tue 26 Wed 27 25/26 2 Jobs Thu…" at bounding box center [380, 347] width 761 height 539
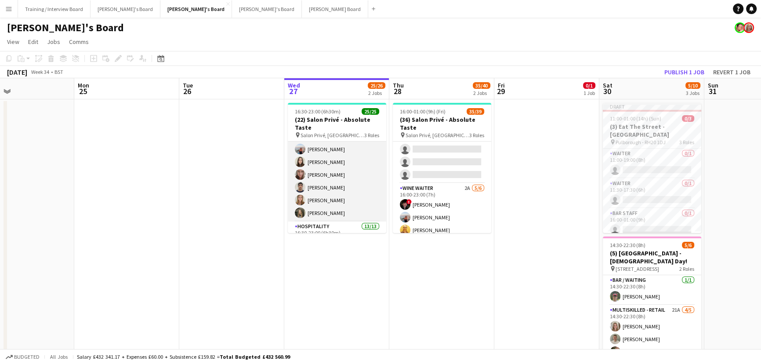
click at [359, 192] on app-card-role "BAR STAFF 8/8 16:30-23:00 (6h30m) ! Ryan Filkins shona irvine Ellie Brown Hanna…" at bounding box center [337, 161] width 98 height 119
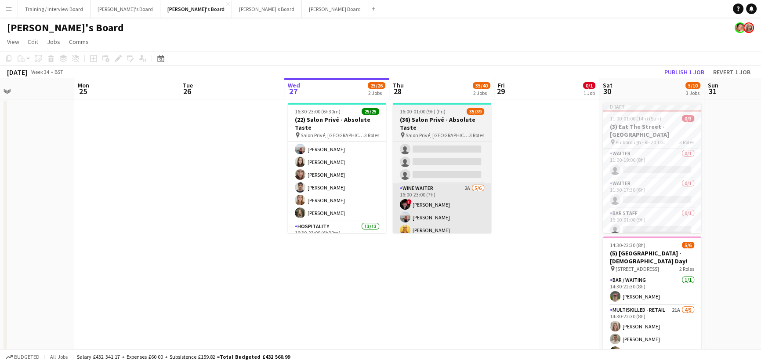
scroll to position [40, 0]
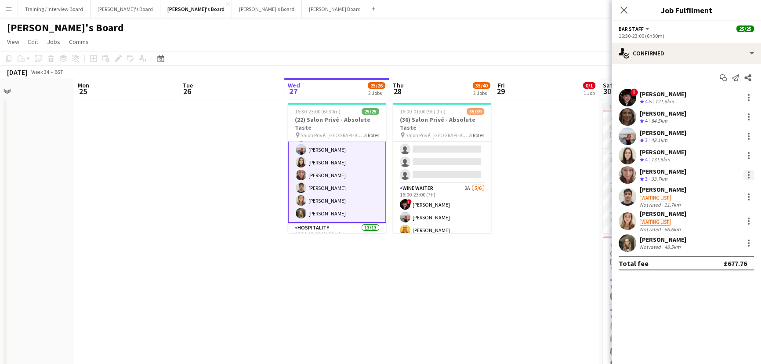
click at [562, 174] on div at bounding box center [749, 175] width 2 height 2
click at [562, 242] on button "Remove" at bounding box center [720, 275] width 69 height 21
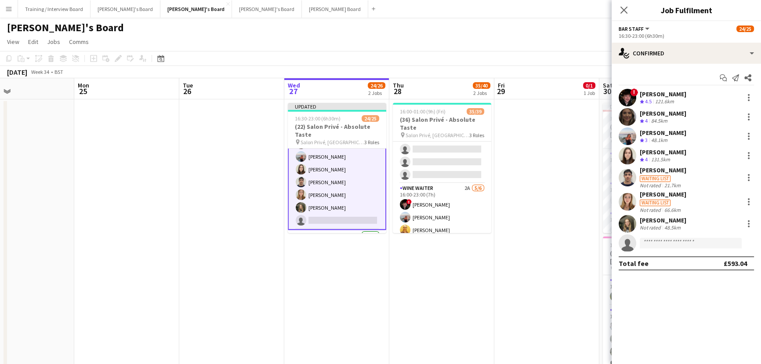
click at [551, 203] on app-date-cell at bounding box center [546, 241] width 105 height 285
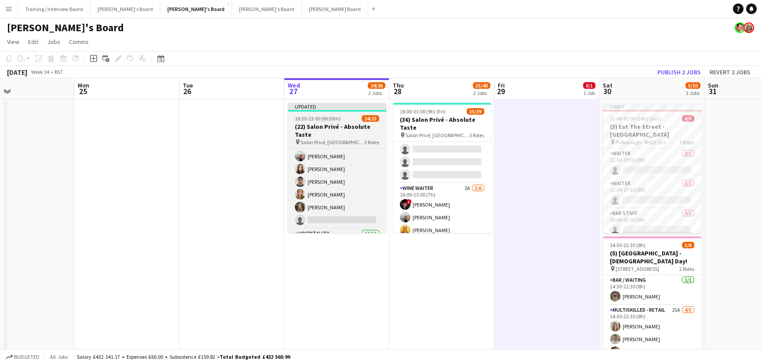
click at [354, 120] on div "16:30-23:00 (6h30m) 24/25" at bounding box center [337, 118] width 98 height 7
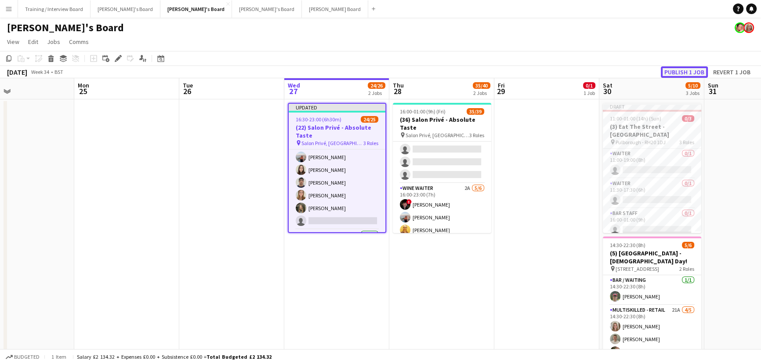
click at [562, 73] on button "Publish 1 job" at bounding box center [684, 71] width 47 height 11
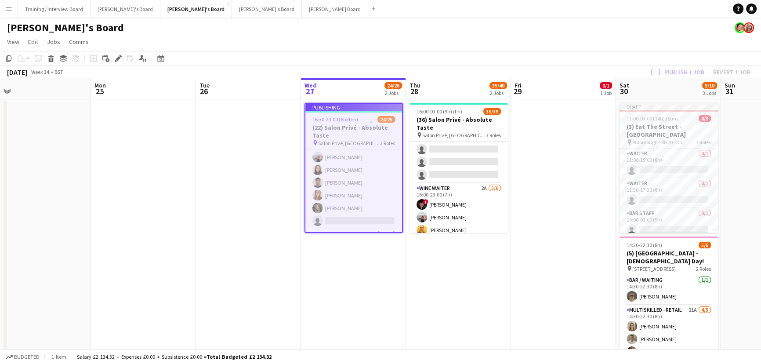
scroll to position [0, 201]
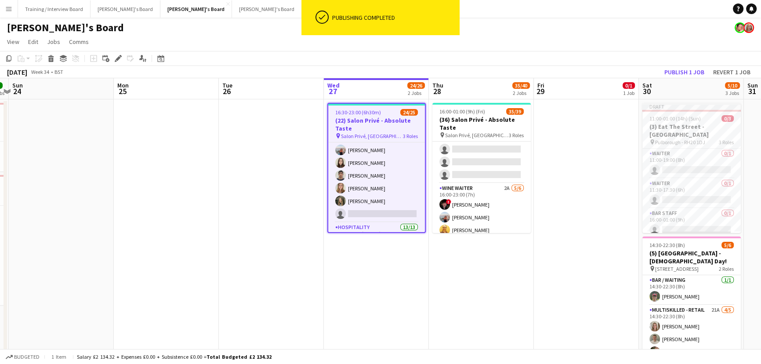
drag, startPoint x: 485, startPoint y: 200, endPoint x: 522, endPoint y: 198, distance: 37.0
click at [522, 198] on app-calendar-viewport "Fri 22 1/1 1 Job Sat 23 7/7 2 Jobs Sun 24 Mon 25 Tue 26 Wed 27 24/26 2 Jobs Thu…" at bounding box center [380, 347] width 761 height 539
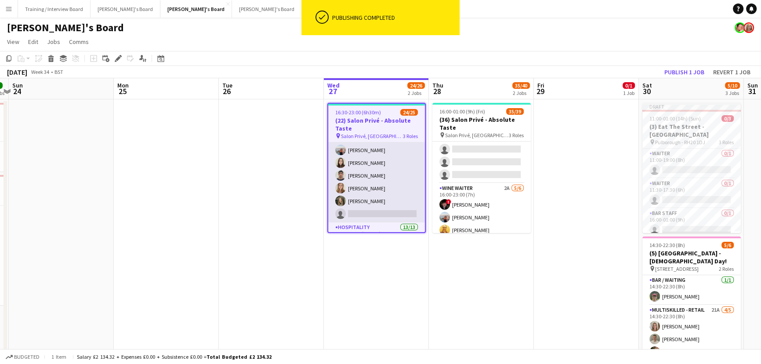
click at [360, 190] on app-card-role "BAR STAFF 3A [DATE] 16:30-23:00 (6h30m) ! [PERSON_NAME] [PERSON_NAME] [PERSON_N…" at bounding box center [376, 162] width 97 height 119
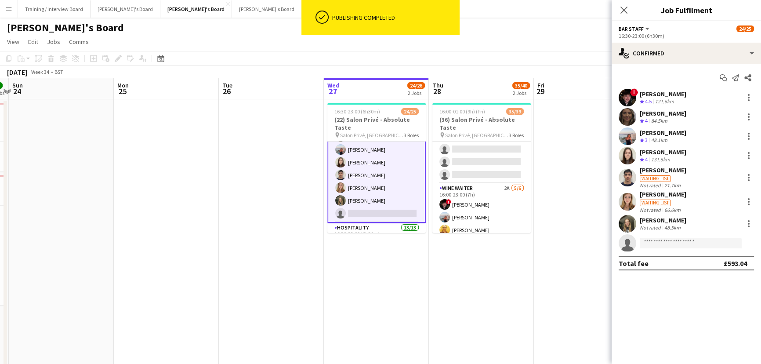
scroll to position [0, 0]
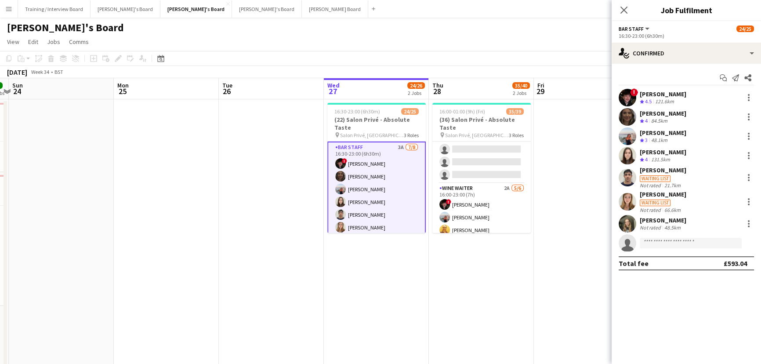
click at [5, 9] on app-icon "Menu" at bounding box center [8, 8] width 7 height 7
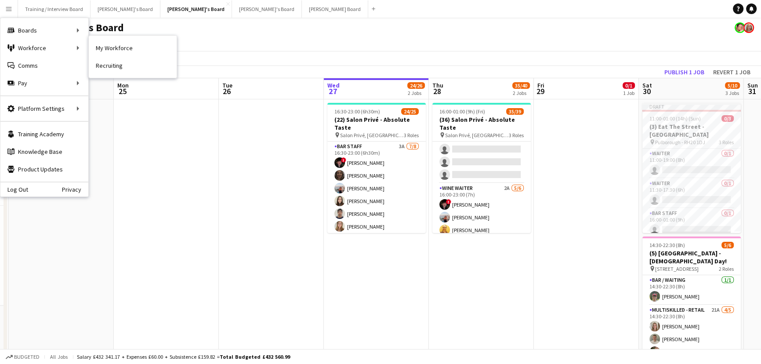
click at [310, 105] on app-calendar-viewport "Fri 22 1/1 1 Job Sat 23 7/7 2 Jobs Sun 24 Mon 25 Tue 26 Wed 27 24/26 2 Jobs Thu…" at bounding box center [380, 347] width 761 height 539
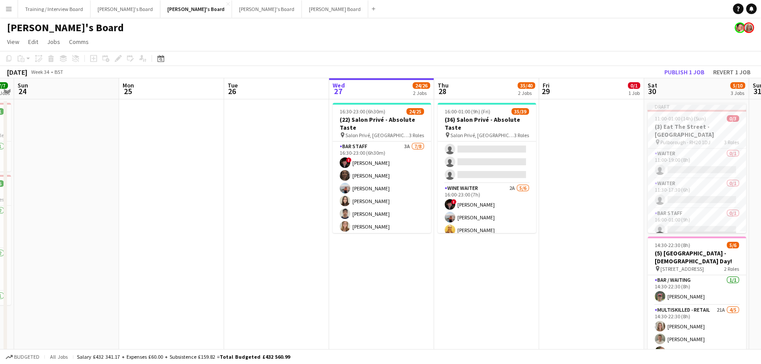
click at [8, 3] on button "Menu" at bounding box center [9, 9] width 18 height 18
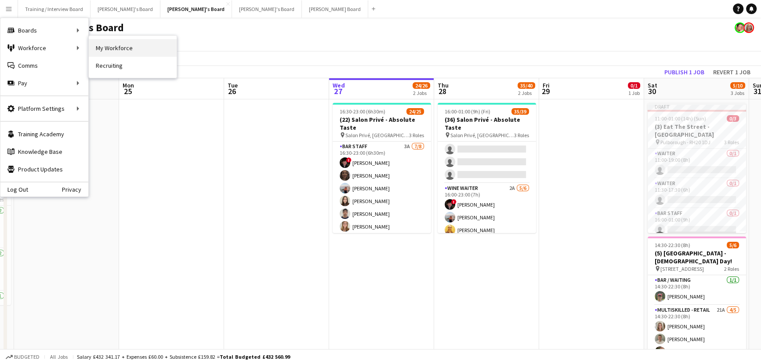
click at [105, 47] on link "My Workforce" at bounding box center [133, 48] width 88 height 18
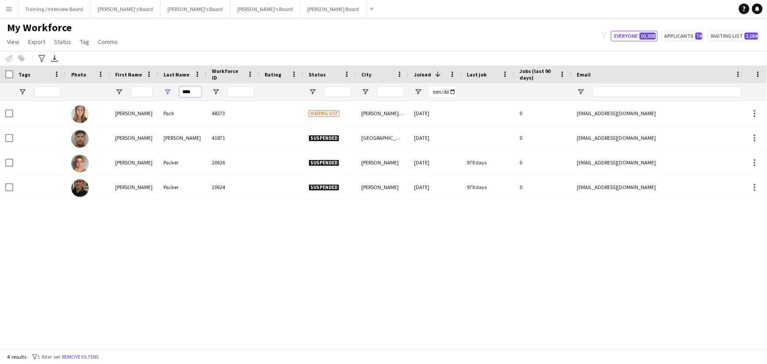
click at [180, 90] on input "****" at bounding box center [190, 92] width 22 height 11
click at [149, 92] on input "First Name Filter Input" at bounding box center [142, 92] width 22 height 11
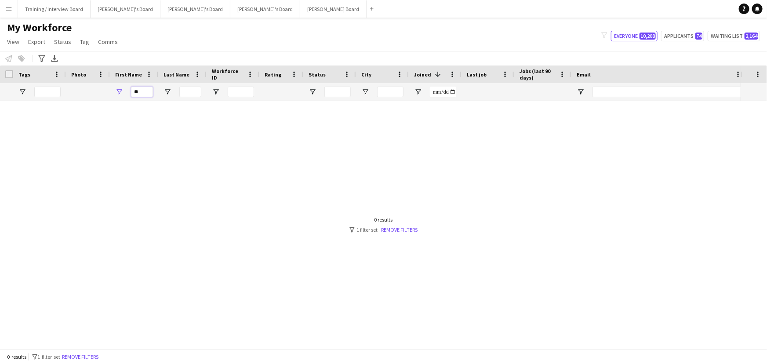
type input "*"
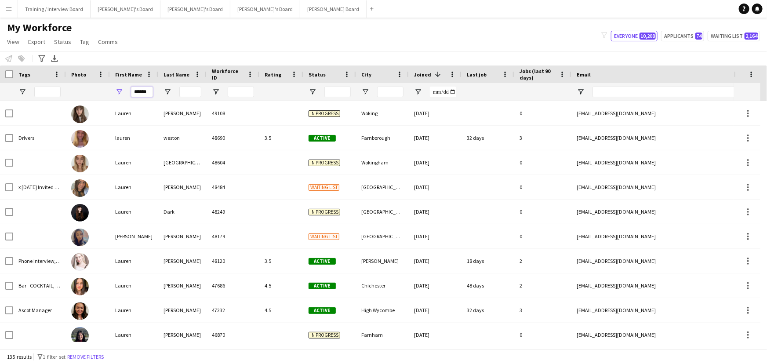
type input "******"
click at [183, 90] on input "Last Name Filter Input" at bounding box center [190, 92] width 22 height 11
type input "*"
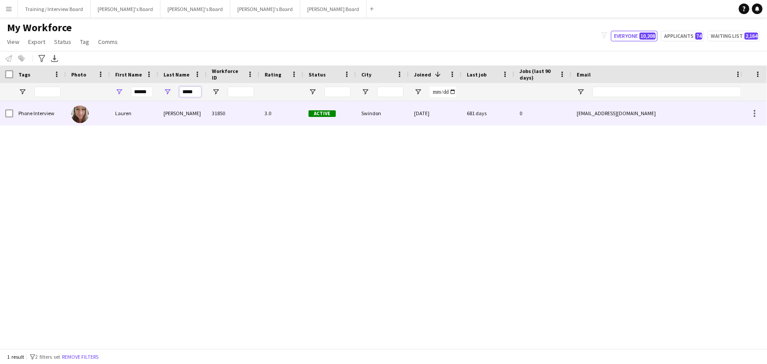
type input "*****"
click at [15, 116] on div "Phone Interview" at bounding box center [39, 113] width 53 height 24
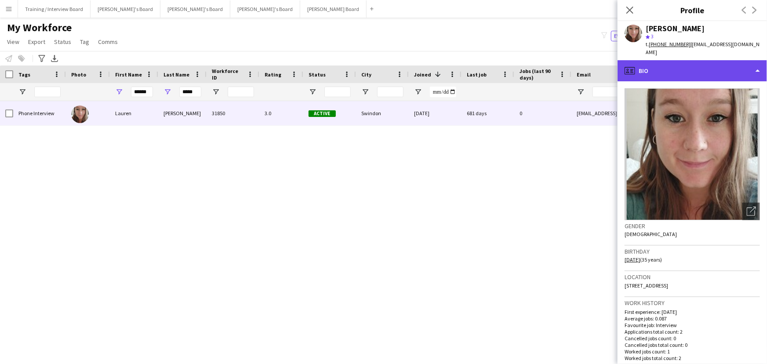
click at [562, 63] on div "profile Bio" at bounding box center [691, 70] width 149 height 21
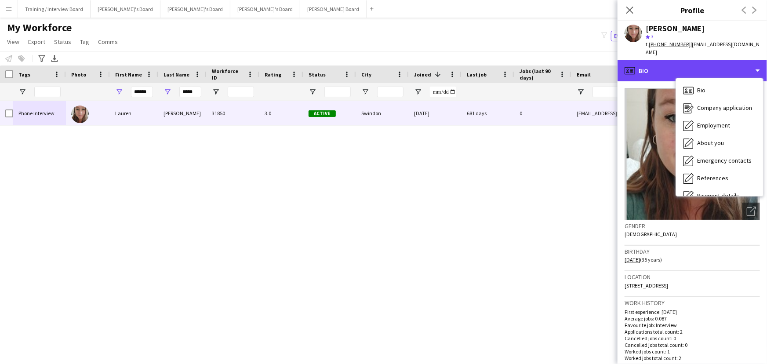
scroll to position [117, 0]
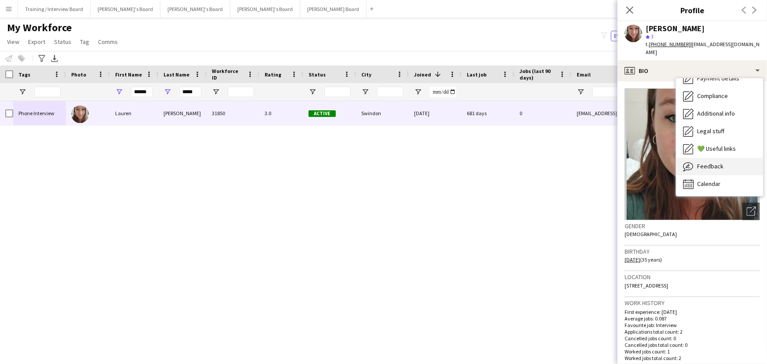
click at [562, 164] on div "Feedback Feedback" at bounding box center [719, 167] width 87 height 18
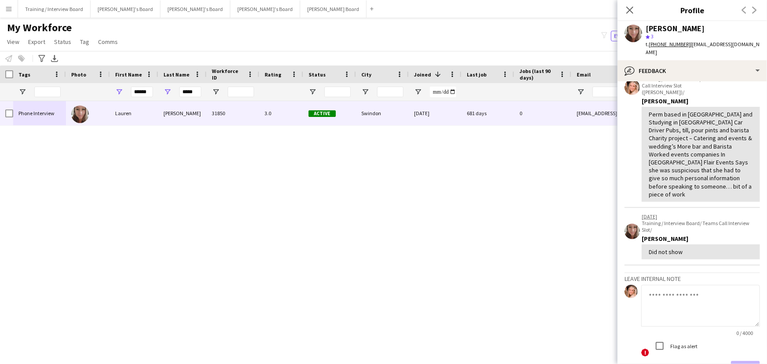
scroll to position [93, 0]
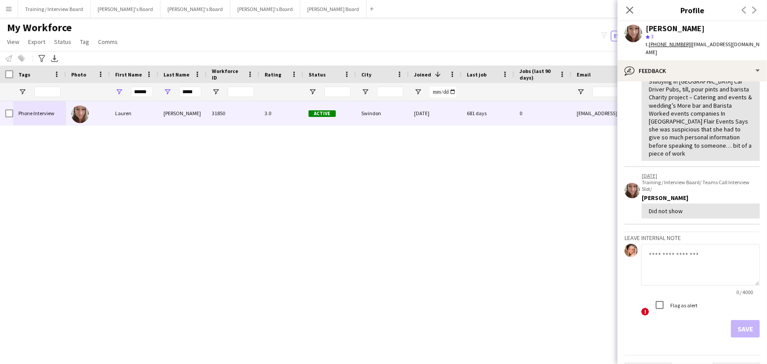
click at [562, 242] on textarea at bounding box center [700, 265] width 119 height 42
click at [562, 242] on textarea "**********" at bounding box center [700, 265] width 119 height 42
type textarea "**********"
click at [562, 242] on button "Save" at bounding box center [745, 329] width 29 height 18
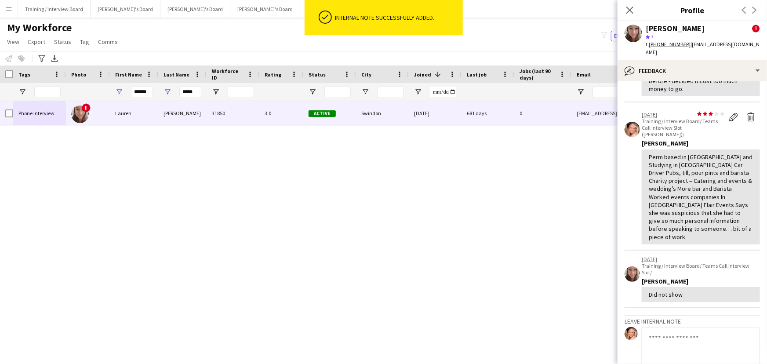
scroll to position [176, 0]
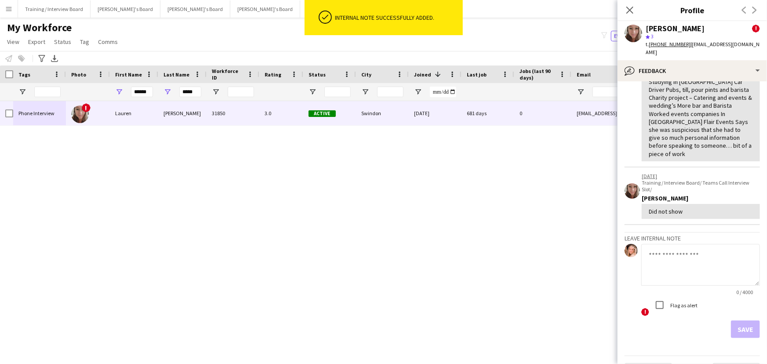
click at [562, 7] on div "Close pop-in" at bounding box center [629, 10] width 25 height 20
click at [562, 8] on icon "Close pop-in" at bounding box center [629, 10] width 8 height 8
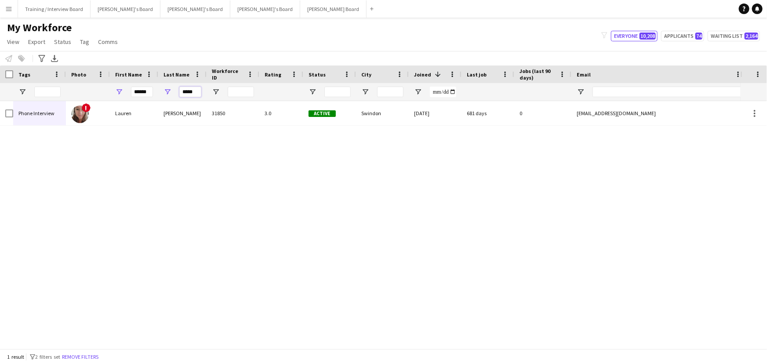
click at [194, 94] on input "*****" at bounding box center [190, 92] width 22 height 11
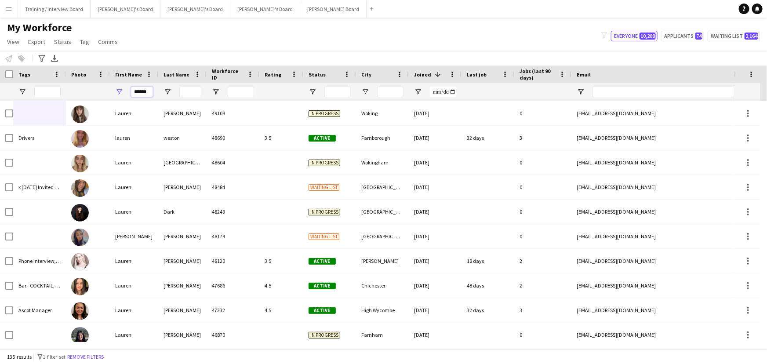
click at [146, 87] on input "******" at bounding box center [142, 92] width 22 height 11
click at [145, 91] on input "******" at bounding box center [142, 92] width 22 height 11
click at [160, 15] on button "[PERSON_NAME]'s Board Close" at bounding box center [195, 8] width 70 height 17
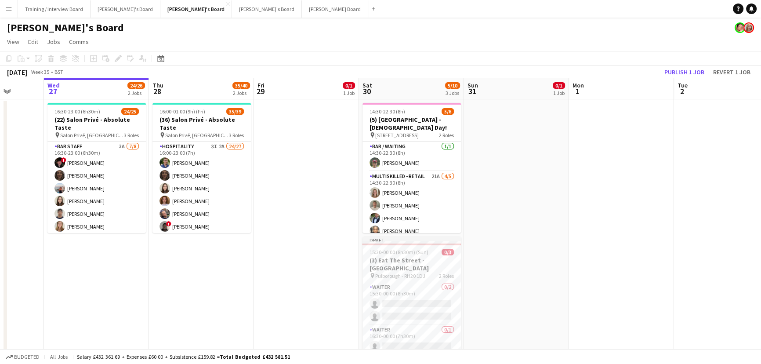
scroll to position [0, 251]
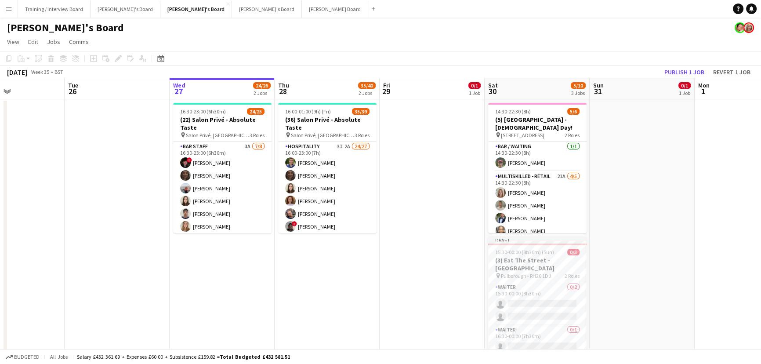
drag, startPoint x: 145, startPoint y: 166, endPoint x: 209, endPoint y: 167, distance: 64.6
click at [209, 167] on app-calendar-viewport "Sat 23 7/7 2 Jobs Sun 24 Mon 25 Tue 26 Wed 27 24/26 2 Jobs Thu 28 35/40 2 Jobs …" at bounding box center [380, 341] width 761 height 527
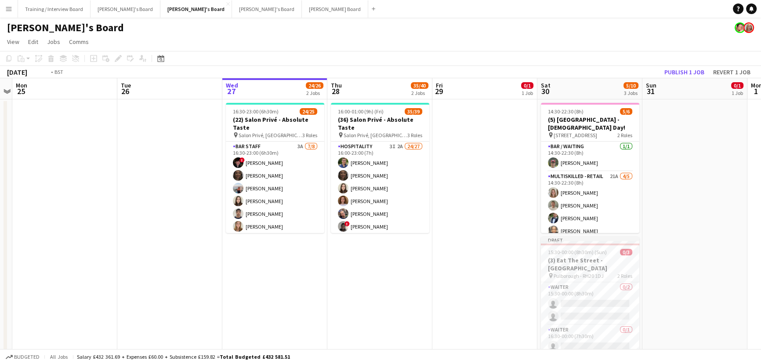
scroll to position [0, 189]
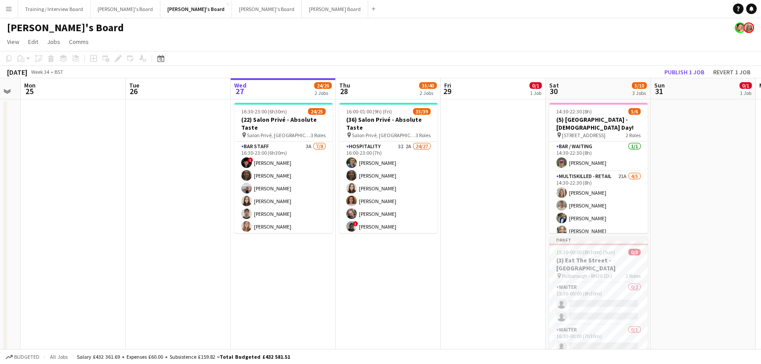
drag, startPoint x: 225, startPoint y: 167, endPoint x: 286, endPoint y: 172, distance: 60.9
click at [286, 172] on app-calendar-viewport "Sat 23 7/7 2 Jobs Sun 24 Mon 25 Tue 26 Wed 27 24/26 2 Jobs Thu 28 35/40 2 Jobs …" at bounding box center [380, 341] width 761 height 527
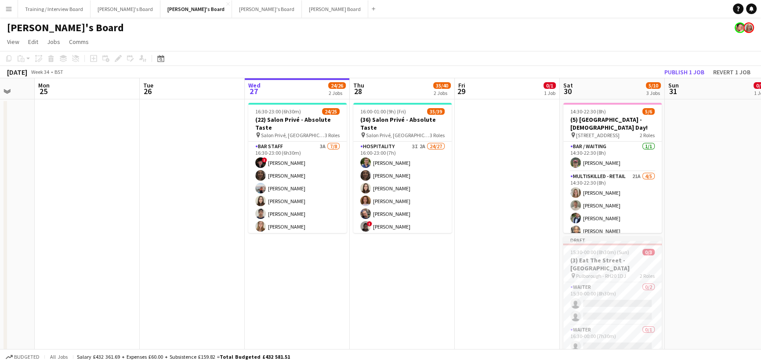
drag, startPoint x: 109, startPoint y: 147, endPoint x: 124, endPoint y: 147, distance: 14.5
click at [124, 147] on app-calendar-viewport "Fri 22 1/1 1 Job Sat 23 7/7 2 Jobs Sun 24 Mon 25 Tue 26 Wed 27 24/26 2 Jobs Thu…" at bounding box center [380, 341] width 761 height 527
click at [508, 242] on app-date-cell at bounding box center [507, 236] width 105 height 274
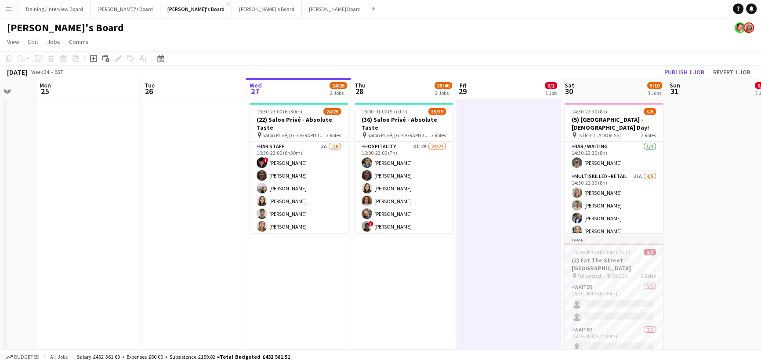
scroll to position [0, 277]
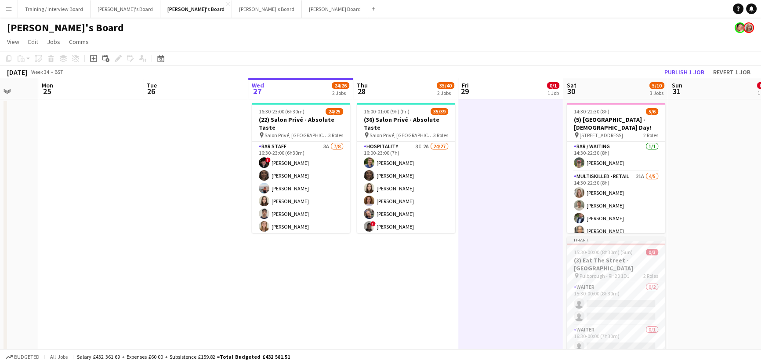
click at [472, 218] on app-calendar-viewport "Fri 22 1/1 1 Job Sat 23 7/7 2 Jobs Sun 24 Mon 25 Tue 26 Wed 27 24/26 2 Jobs Thu…" at bounding box center [380, 341] width 761 height 527
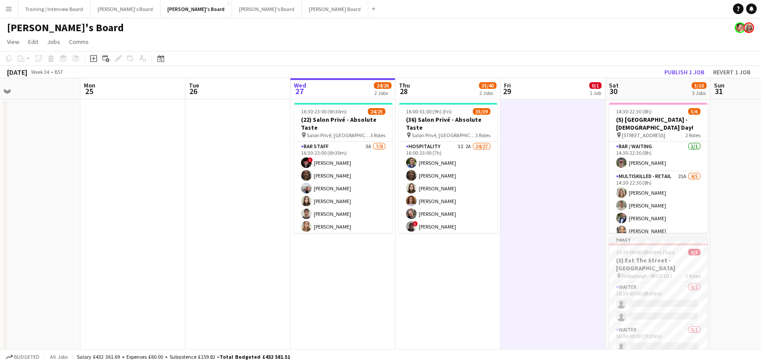
click at [370, 242] on app-calendar-viewport "Fri 22 1/1 1 Job Sat 23 7/7 2 Jobs Sun 24 Mon 25 Tue 26 Wed 27 24/26 2 Jobs Thu…" at bounding box center [380, 341] width 761 height 527
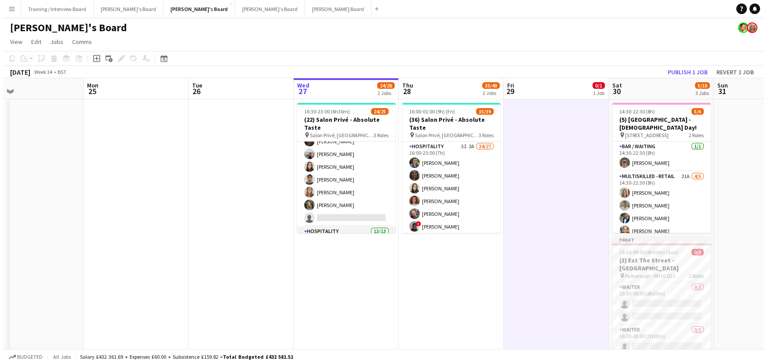
scroll to position [0, 0]
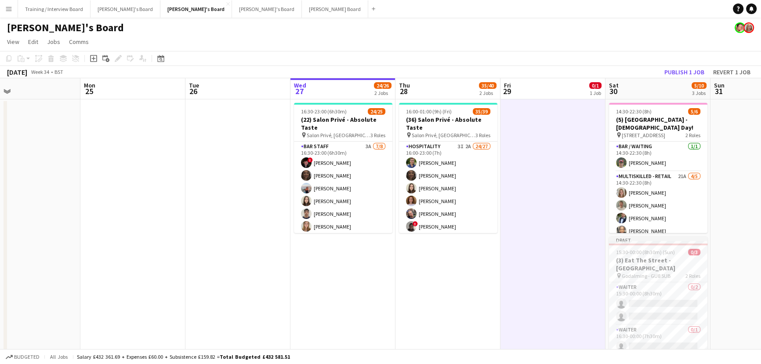
click at [6, 5] on app-icon "Menu" at bounding box center [8, 8] width 7 height 7
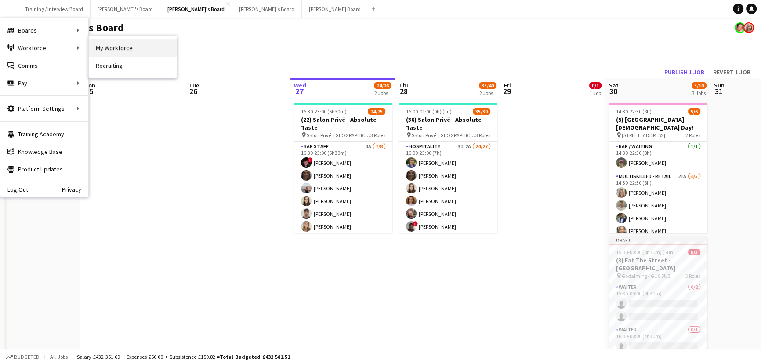
click at [108, 48] on link "My Workforce" at bounding box center [133, 48] width 88 height 18
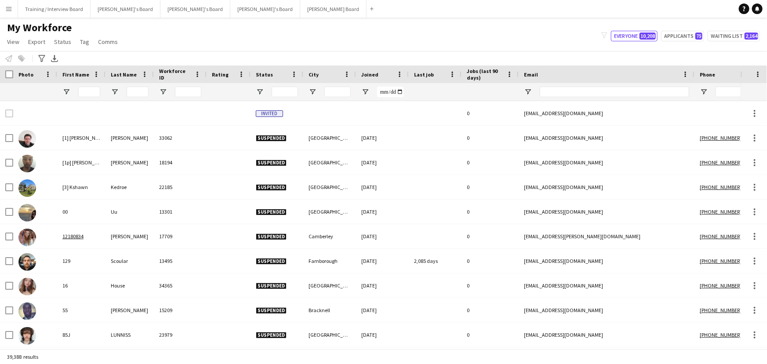
type input "******"
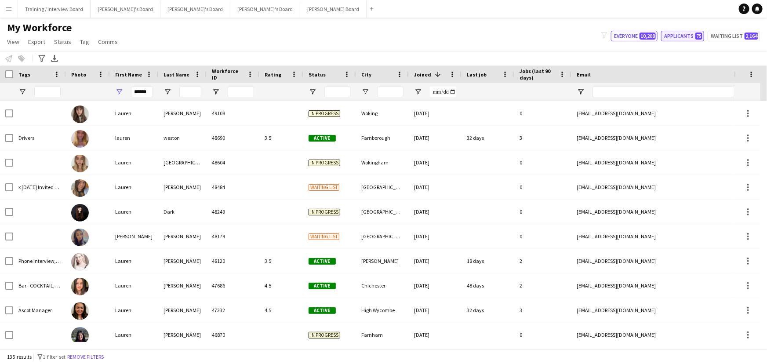
click at [562, 35] on button "Applicants 75" at bounding box center [682, 36] width 43 height 11
type input "**********"
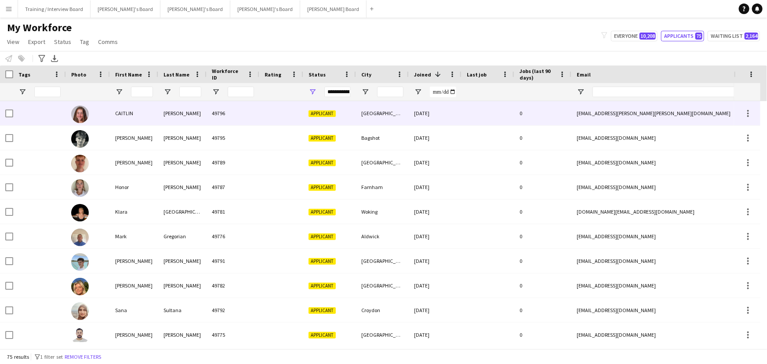
click at [133, 121] on div "CAITLIN" at bounding box center [134, 113] width 48 height 24
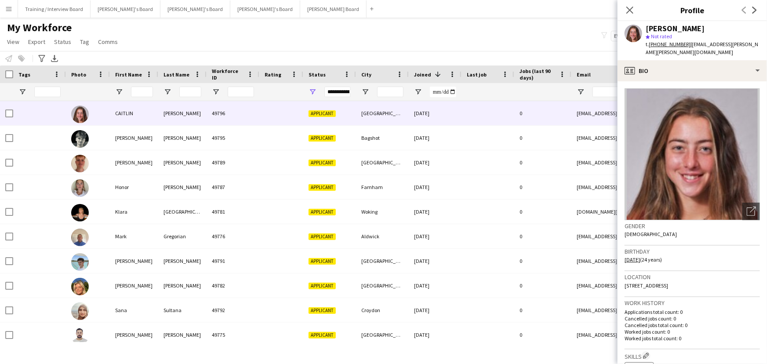
click at [562, 242] on div "Location Stonehill Lane, Blenheim Cottage, Stonehill Lane, Southmoor, OXON, Abi…" at bounding box center [692, 283] width 135 height 25
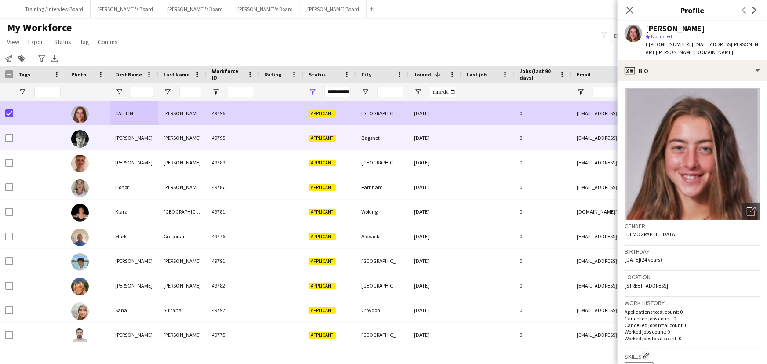
click at [154, 136] on div "[PERSON_NAME]" at bounding box center [134, 138] width 48 height 24
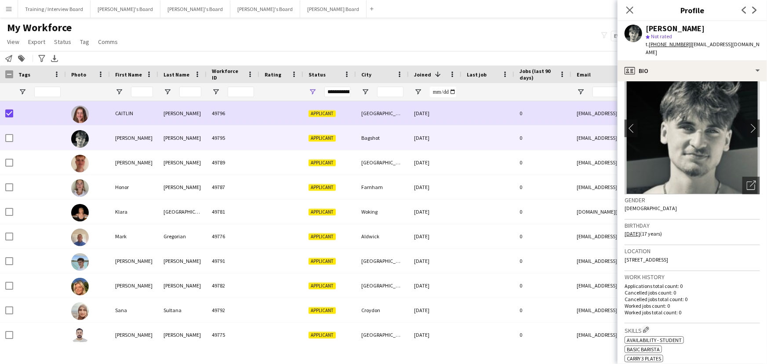
scroll to position [40, 0]
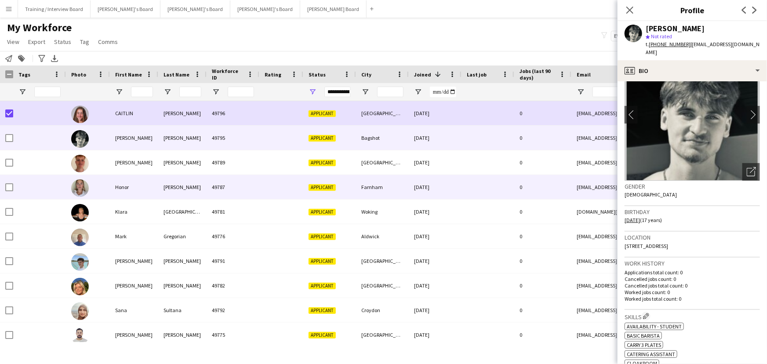
click at [378, 176] on div "Farnham" at bounding box center [382, 187] width 53 height 24
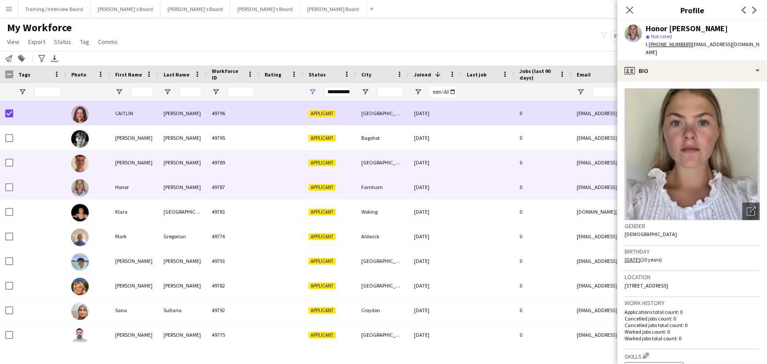
click at [385, 168] on div "[GEOGRAPHIC_DATA]" at bounding box center [382, 162] width 53 height 24
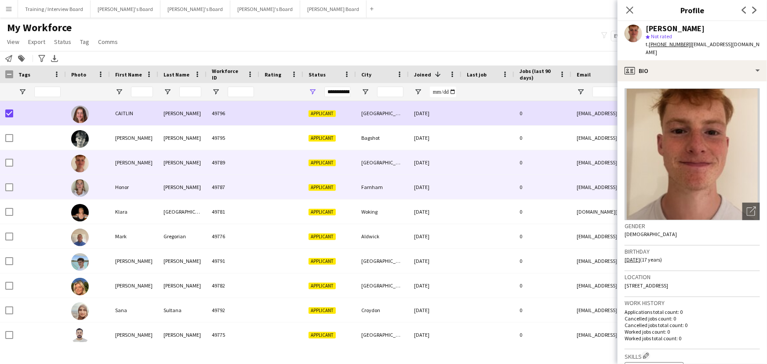
click at [365, 181] on div "Farnham" at bounding box center [382, 187] width 53 height 24
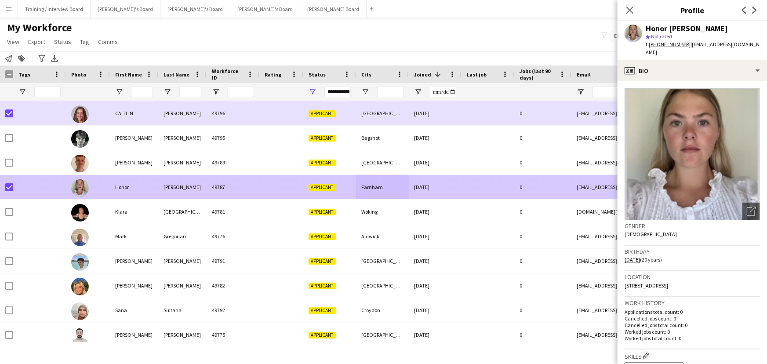
click at [59, 208] on div at bounding box center [39, 212] width 53 height 24
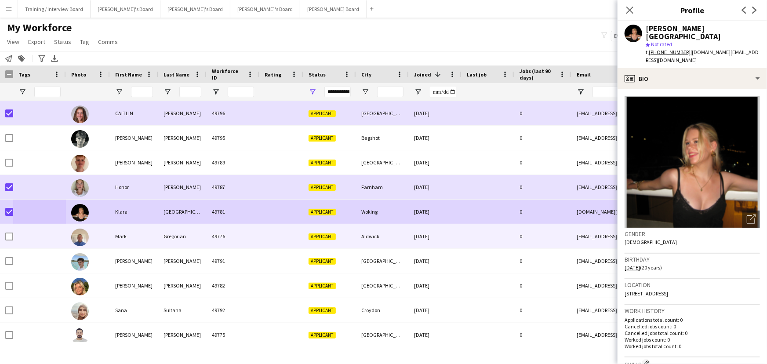
click at [165, 242] on div "Gregorian" at bounding box center [182, 236] width 48 height 24
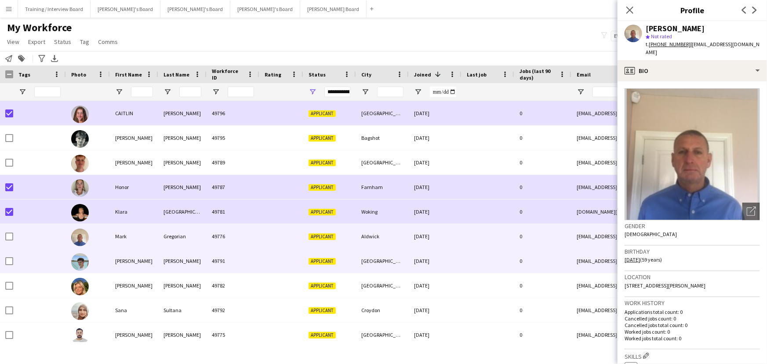
click at [178, 242] on div "Farrell" at bounding box center [182, 261] width 48 height 24
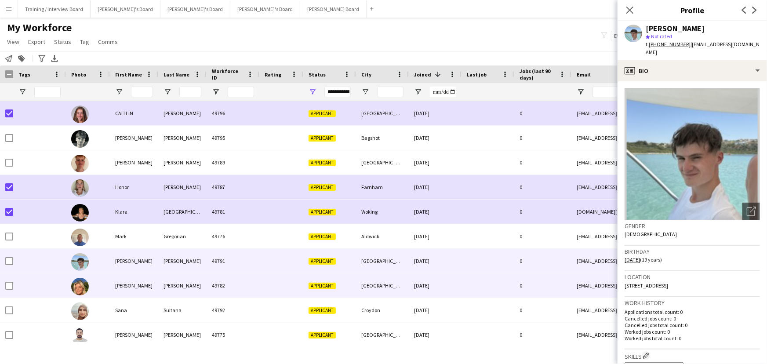
click at [210, 242] on div "49782" at bounding box center [233, 285] width 53 height 24
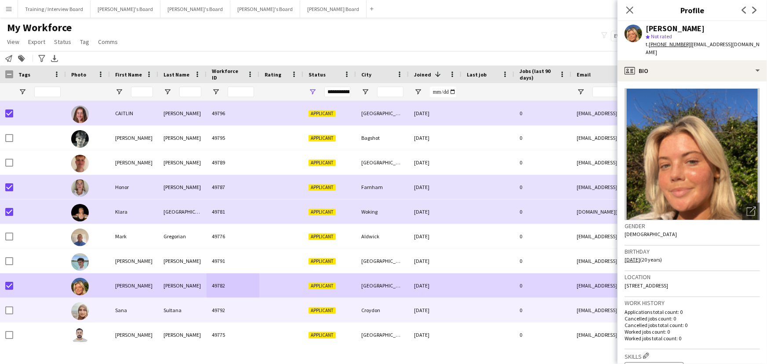
click at [128, 242] on div "Sana" at bounding box center [134, 310] width 48 height 24
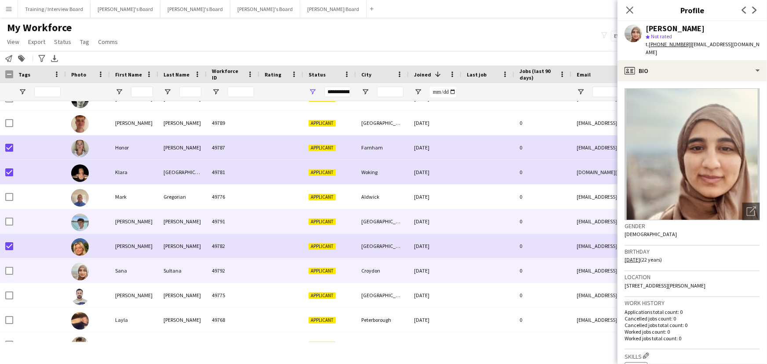
click at [126, 229] on div "Noah" at bounding box center [134, 221] width 48 height 24
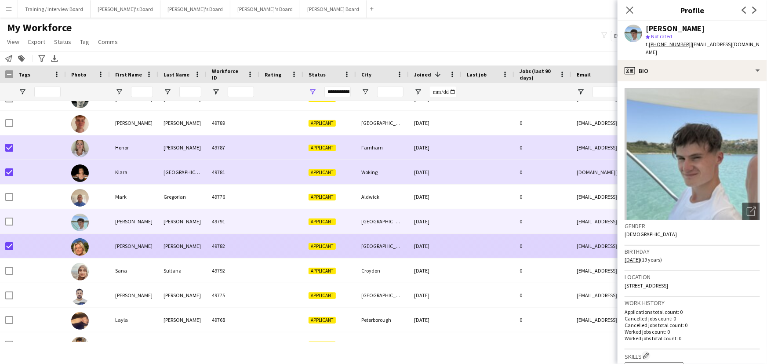
click at [130, 242] on div "Olivia" at bounding box center [134, 246] width 48 height 24
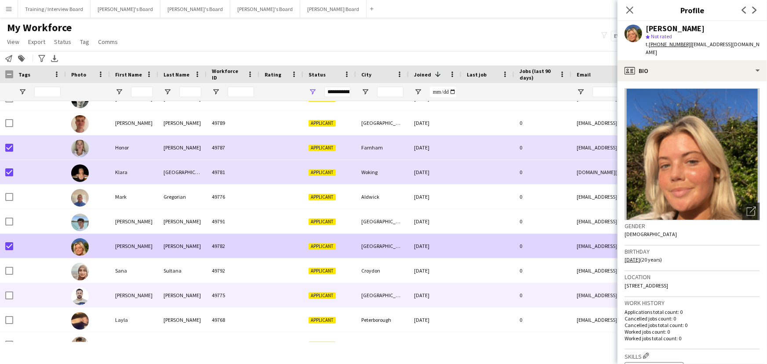
scroll to position [80, 0]
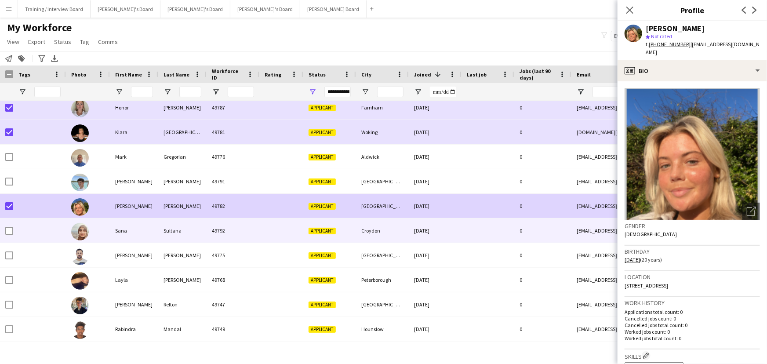
click at [126, 226] on div "Sana" at bounding box center [134, 230] width 48 height 24
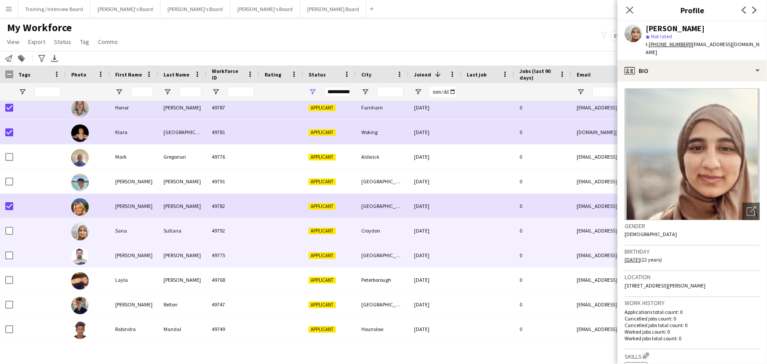
drag, startPoint x: 122, startPoint y: 246, endPoint x: 127, endPoint y: 257, distance: 12.2
click at [122, 242] on div "syed ali" at bounding box center [134, 255] width 48 height 24
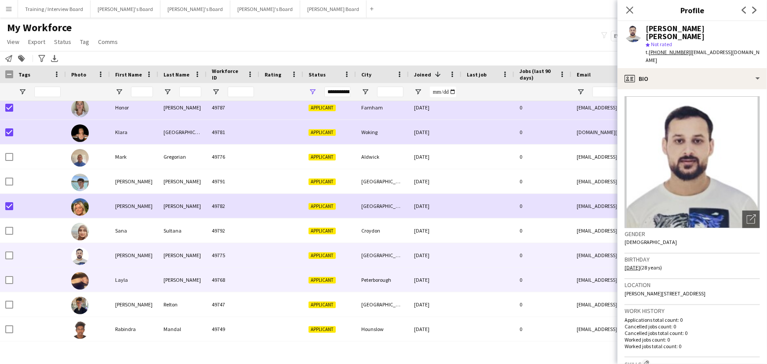
click at [135, 242] on div "Layla" at bounding box center [134, 280] width 48 height 24
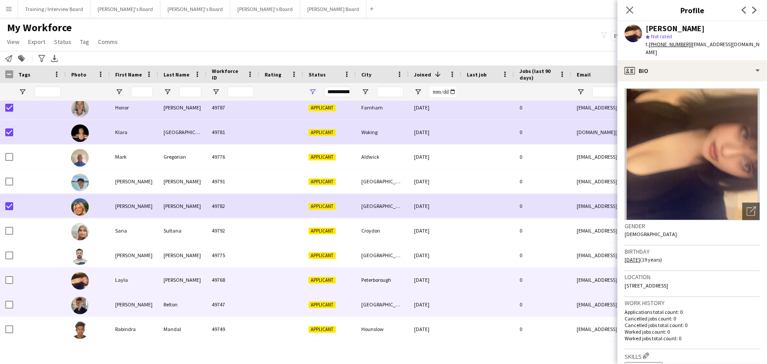
click at [139, 242] on div "Nathan" at bounding box center [134, 304] width 48 height 24
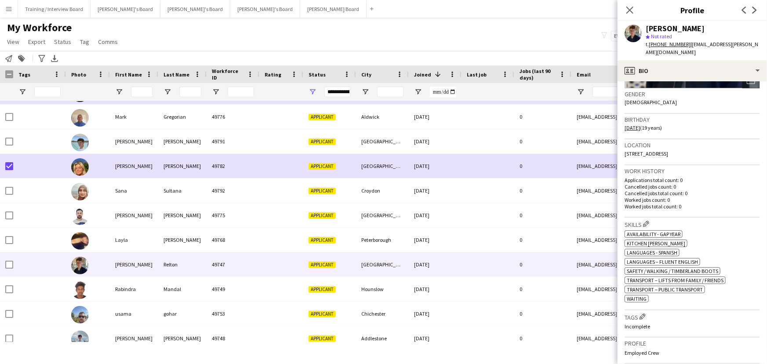
scroll to position [160, 0]
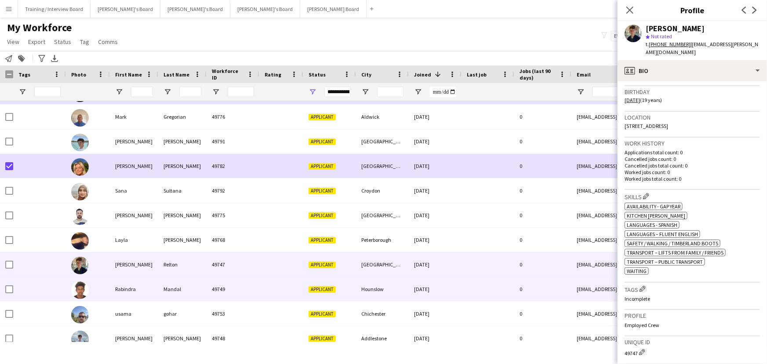
click at [312, 242] on span "Applicant" at bounding box center [322, 289] width 27 height 7
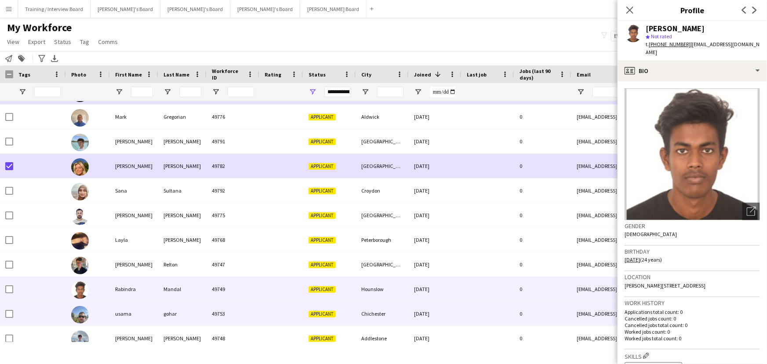
click at [217, 242] on div "49753" at bounding box center [233, 313] width 53 height 24
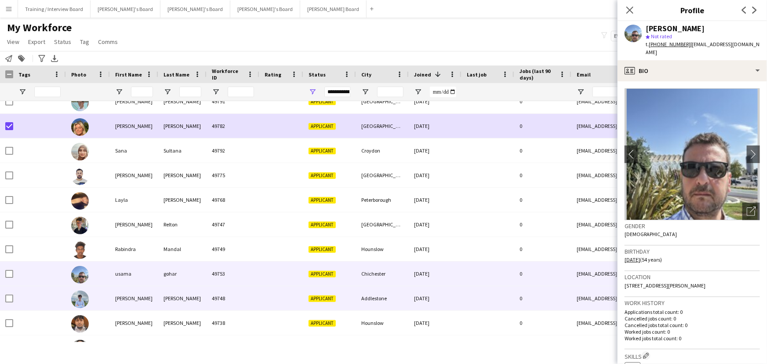
click at [189, 242] on div "Acharyya" at bounding box center [182, 298] width 48 height 24
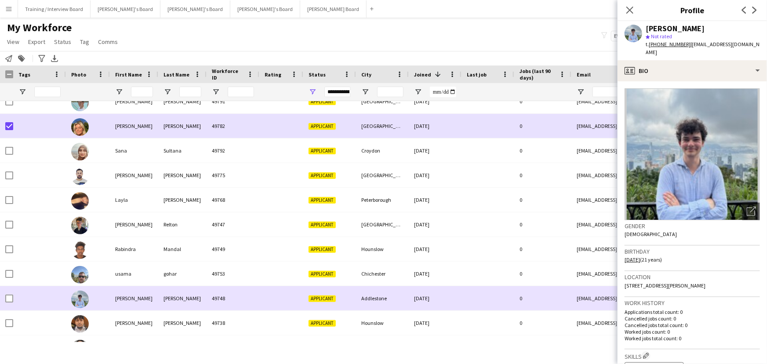
scroll to position [200, 0]
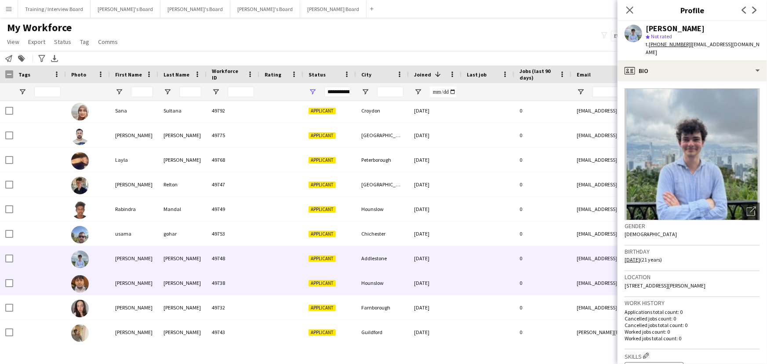
click at [190, 242] on div "Rodrigues" at bounding box center [182, 283] width 48 height 24
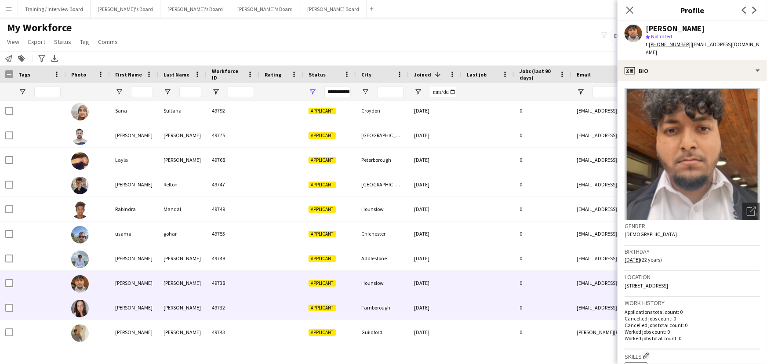
click at [194, 242] on div "Yeomans" at bounding box center [182, 307] width 48 height 24
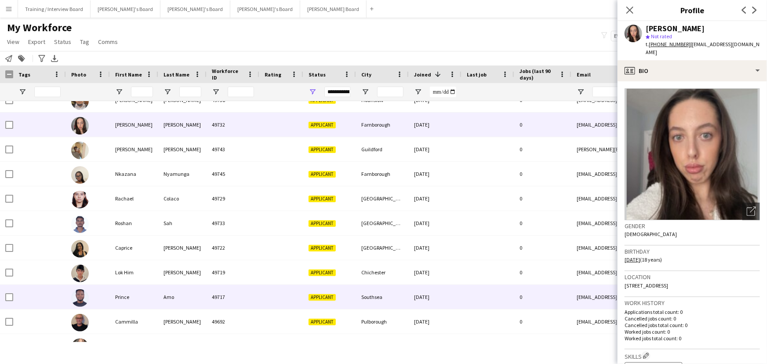
scroll to position [359, 0]
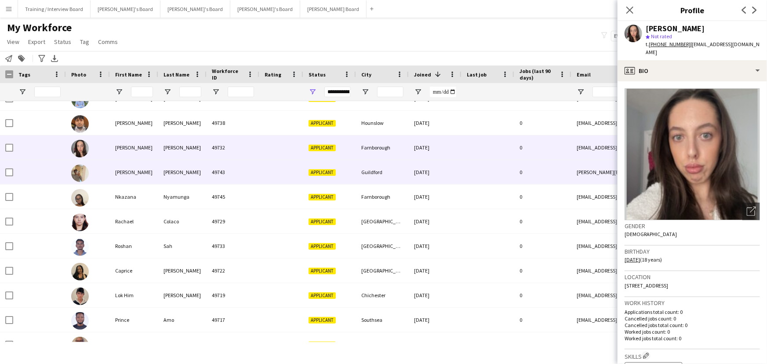
click at [140, 171] on div "Lakshit" at bounding box center [134, 172] width 48 height 24
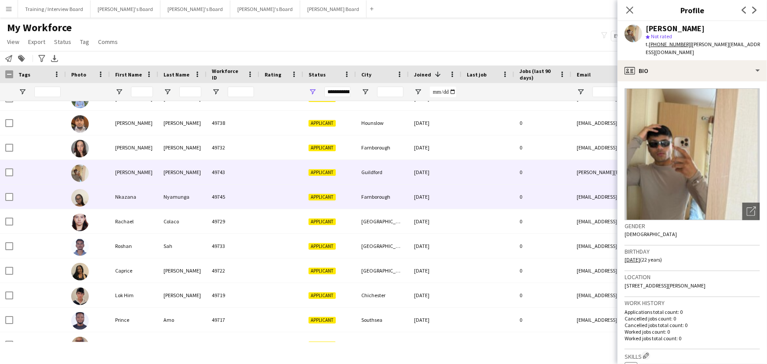
click at [163, 204] on div "Nyamunga" at bounding box center [182, 197] width 48 height 24
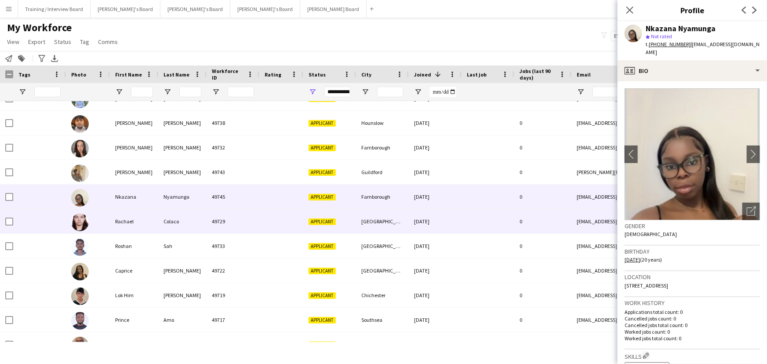
click at [168, 224] on div "Colaco" at bounding box center [182, 221] width 48 height 24
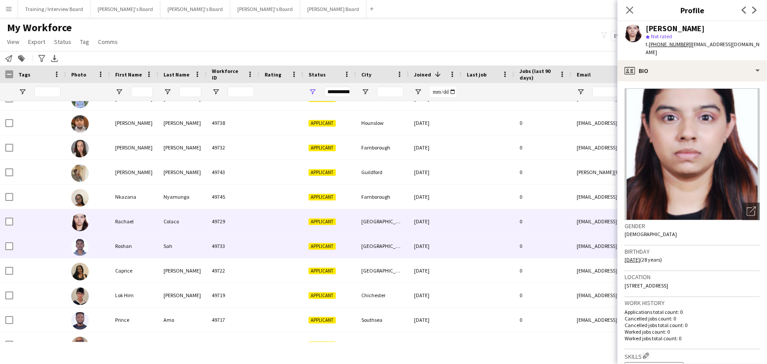
click at [176, 242] on div "Sah" at bounding box center [182, 246] width 48 height 24
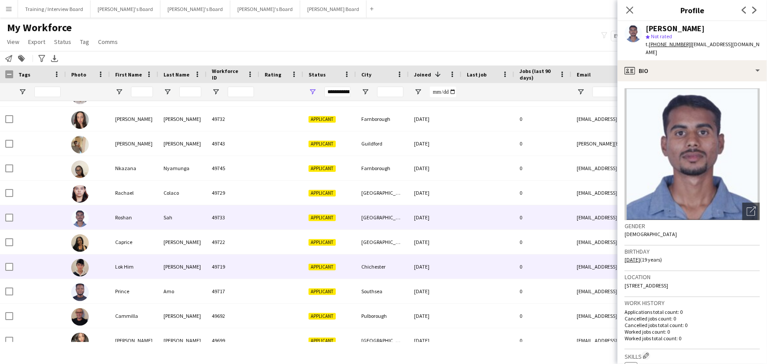
scroll to position [399, 0]
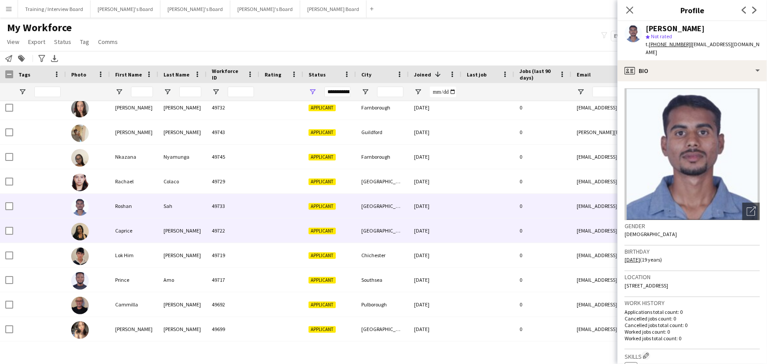
click at [167, 239] on div "Vaughan-Bennett" at bounding box center [182, 230] width 48 height 24
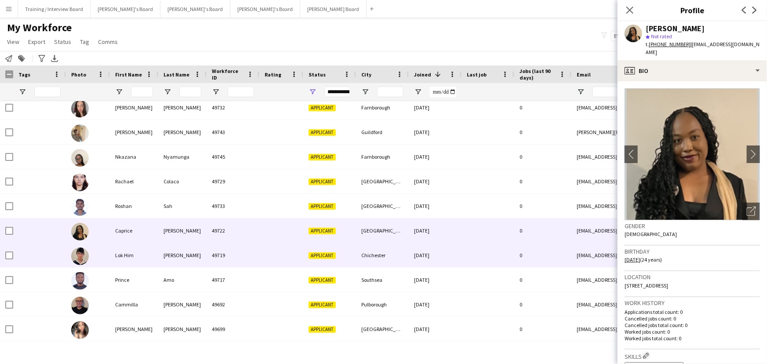
click at [166, 242] on div "Lee" at bounding box center [182, 255] width 48 height 24
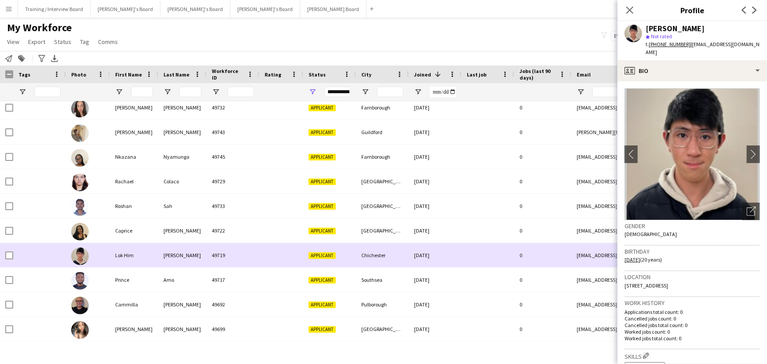
scroll to position [0, 0]
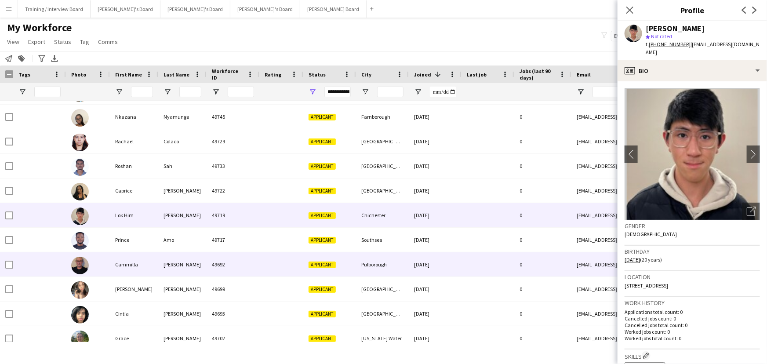
click at [166, 242] on div "Amo" at bounding box center [182, 240] width 48 height 24
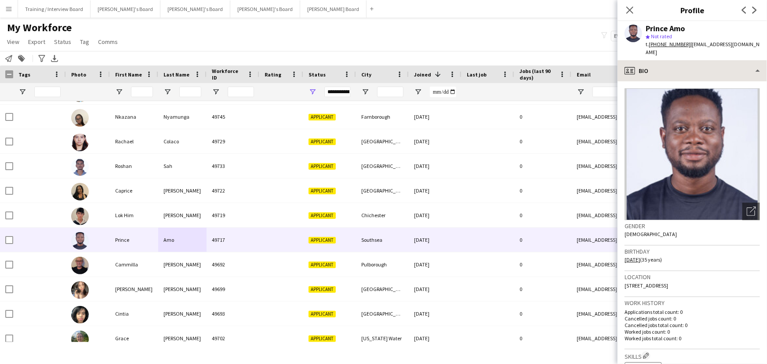
drag, startPoint x: 663, startPoint y: 47, endPoint x: 672, endPoint y: 59, distance: 14.5
click at [562, 66] on app-crew-profile "Close pop-in Profile Previous Next Prince Amo star Not rated t. +4407988633772 …" at bounding box center [691, 182] width 149 height 364
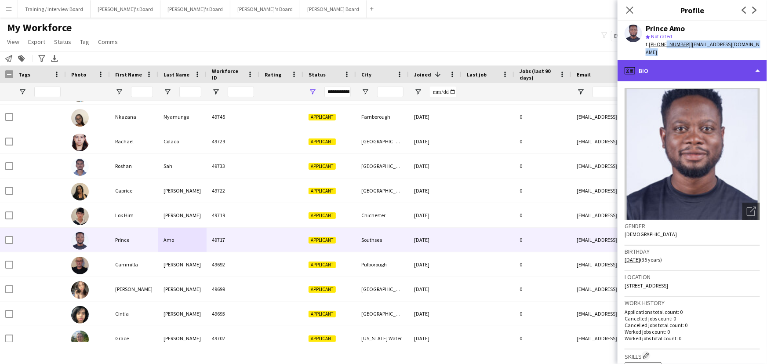
click at [562, 60] on div "profile Bio" at bounding box center [691, 70] width 149 height 21
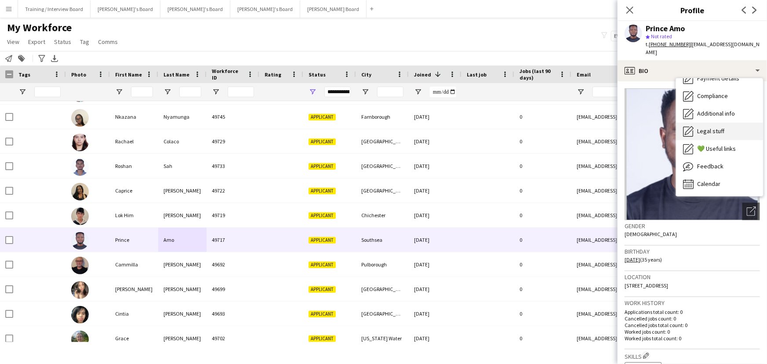
click at [562, 123] on div "Legal stuff Legal stuff" at bounding box center [719, 132] width 87 height 18
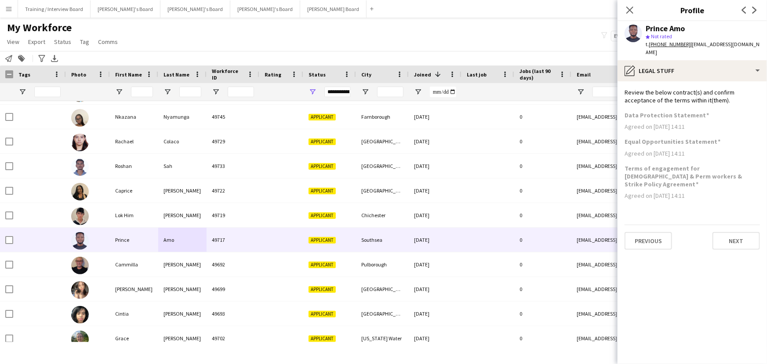
click at [562, 81] on app-section-data-types "Review the below contract(s) and confirm acceptance of the terms within it(them…" at bounding box center [691, 222] width 149 height 283
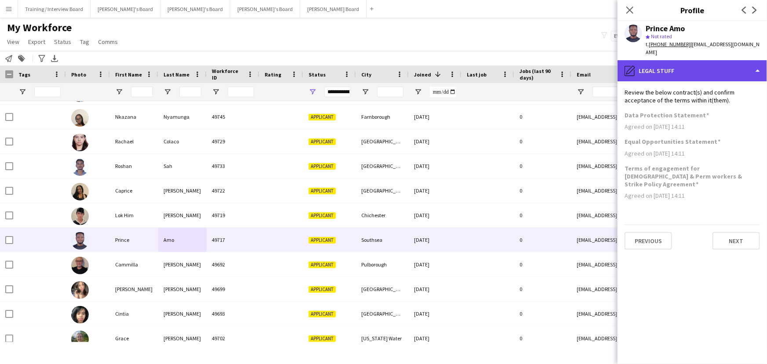
click at [562, 60] on div "pencil4 Legal stuff" at bounding box center [691, 70] width 149 height 21
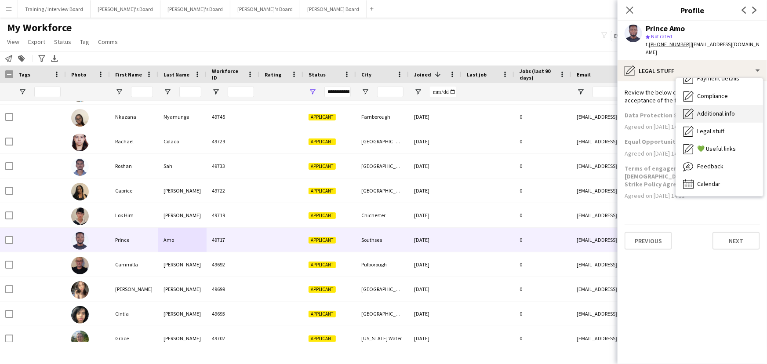
click at [562, 109] on span "Additional info" at bounding box center [716, 113] width 38 height 8
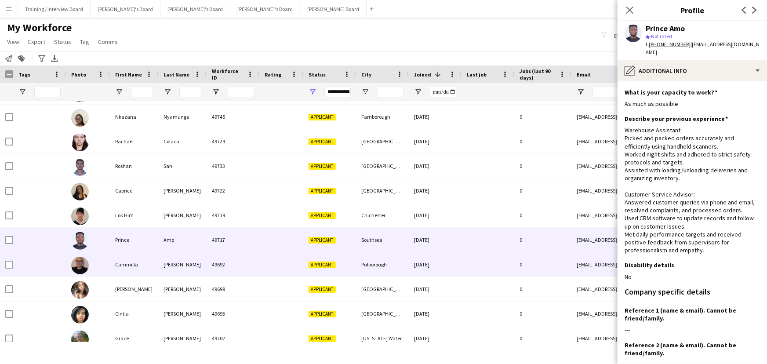
click at [290, 242] on div at bounding box center [281, 264] width 44 height 24
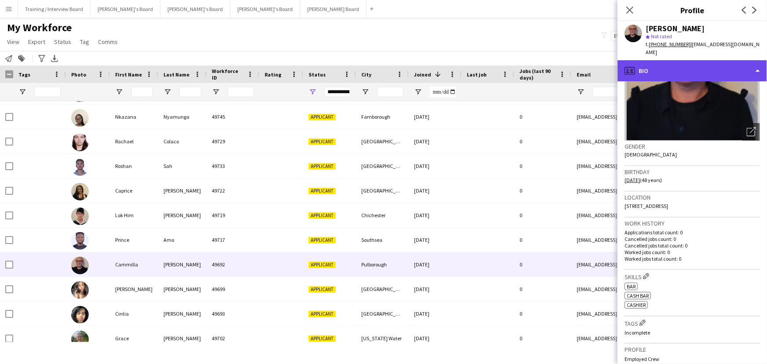
click at [562, 60] on div "profile Bio" at bounding box center [691, 70] width 149 height 21
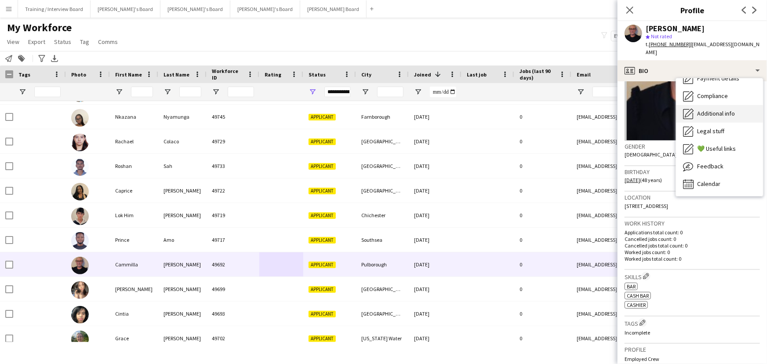
click at [562, 109] on span "Additional info" at bounding box center [716, 113] width 38 height 8
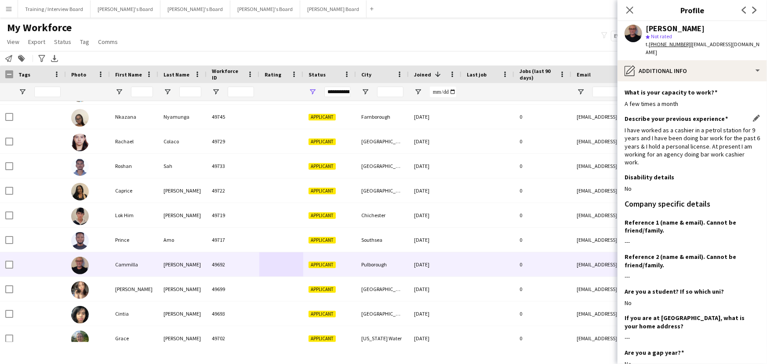
drag, startPoint x: 624, startPoint y: 125, endPoint x: 689, endPoint y: 156, distance: 72.3
click at [562, 156] on div "I have worked as a cashier in a petrol station for 9 years and I have been doin…" at bounding box center [692, 146] width 135 height 40
drag, startPoint x: 689, startPoint y: 156, endPoint x: 677, endPoint y: 157, distance: 12.3
click at [562, 157] on div "I have worked as a cashier in a petrol station for 9 years and I have been doin…" at bounding box center [692, 146] width 135 height 40
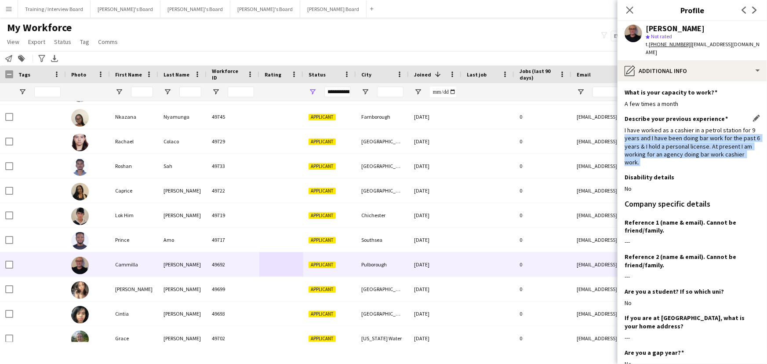
drag, startPoint x: 663, startPoint y: 153, endPoint x: 633, endPoint y: 128, distance: 38.4
click at [562, 128] on div "I have worked as a cashier in a petrol station for 9 years and I have been doin…" at bounding box center [692, 146] width 135 height 40
click at [562, 127] on div "I have worked as a cashier in a petrol station for 9 years and I have been doin…" at bounding box center [692, 146] width 135 height 40
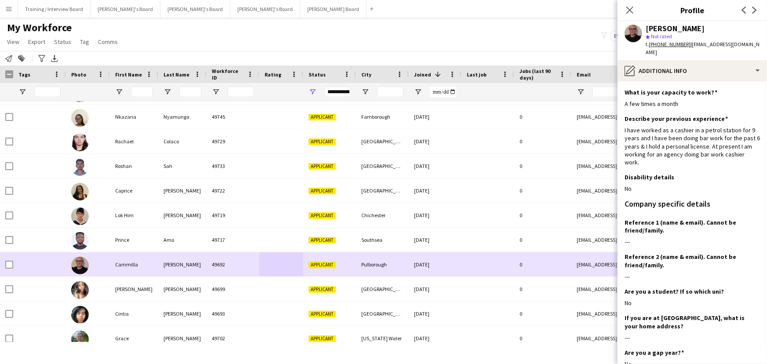
click at [4, 242] on div at bounding box center [6, 264] width 13 height 24
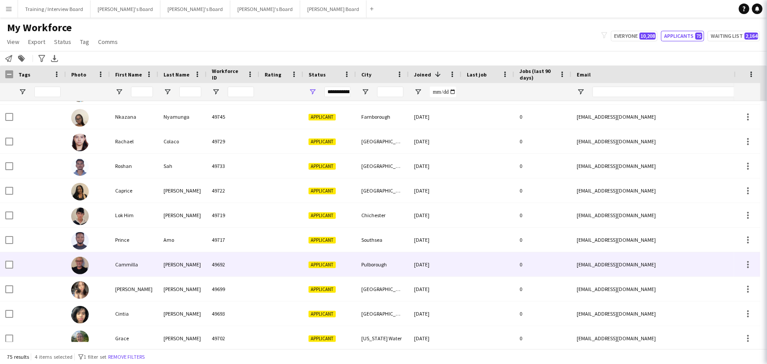
click at [4, 242] on div at bounding box center [6, 264] width 13 height 24
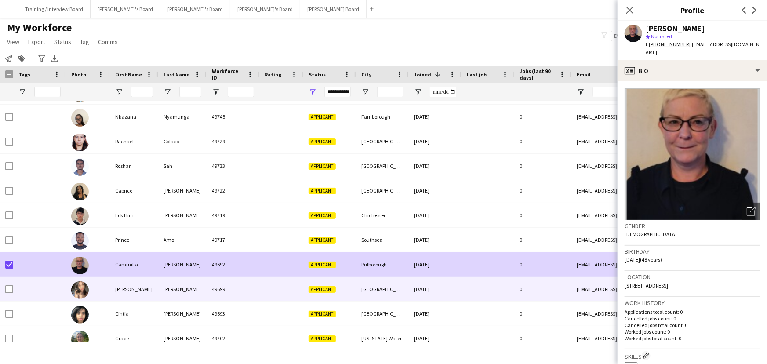
click at [132, 242] on div "Chloe" at bounding box center [134, 289] width 48 height 24
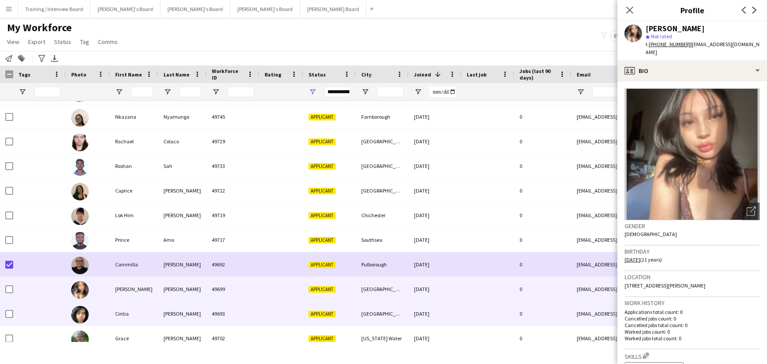
click at [144, 242] on div "Cintia" at bounding box center [134, 313] width 48 height 24
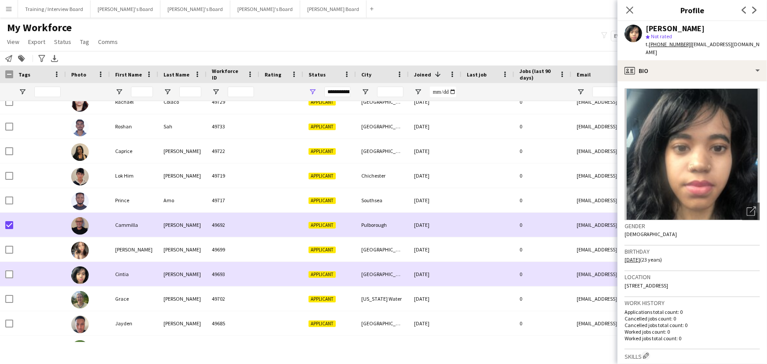
click at [149, 242] on div "Cintia" at bounding box center [134, 274] width 48 height 24
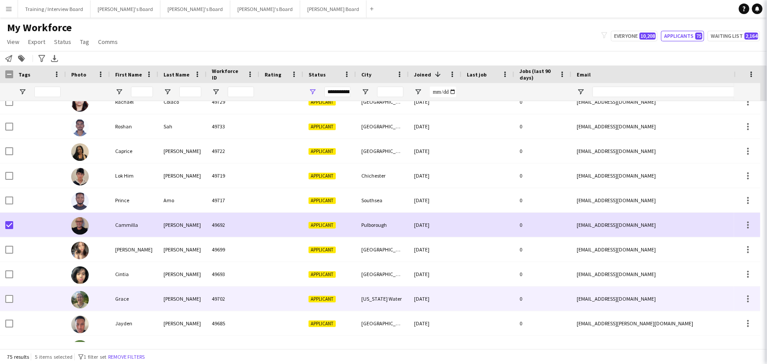
click at [149, 242] on div "Grace" at bounding box center [134, 299] width 48 height 24
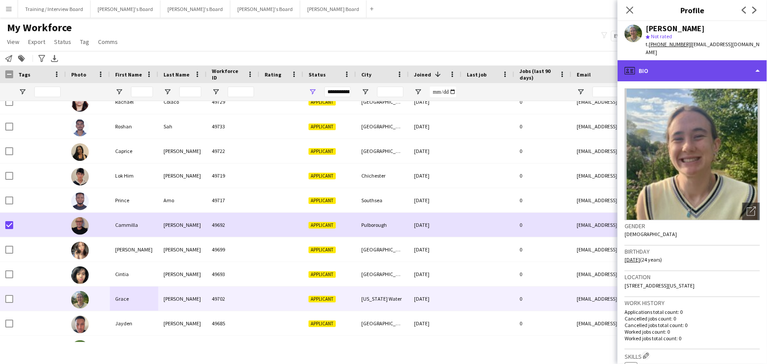
click at [562, 77] on div "profile Bio" at bounding box center [691, 70] width 149 height 21
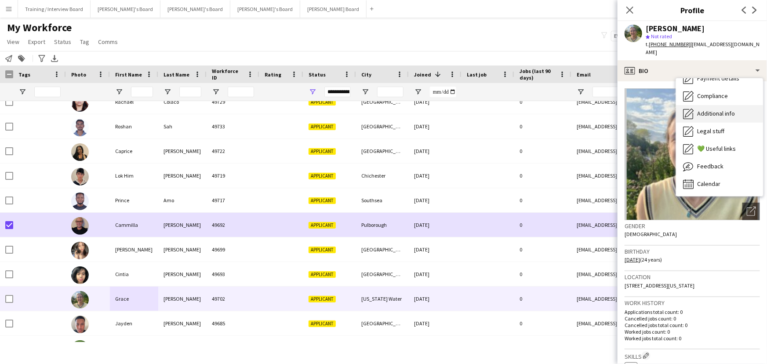
click at [562, 117] on div "Additional info Additional info" at bounding box center [719, 114] width 87 height 18
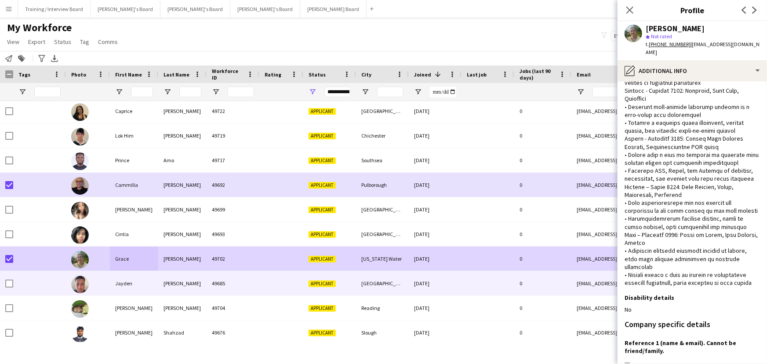
click at [170, 242] on div "Nahar" at bounding box center [182, 283] width 48 height 24
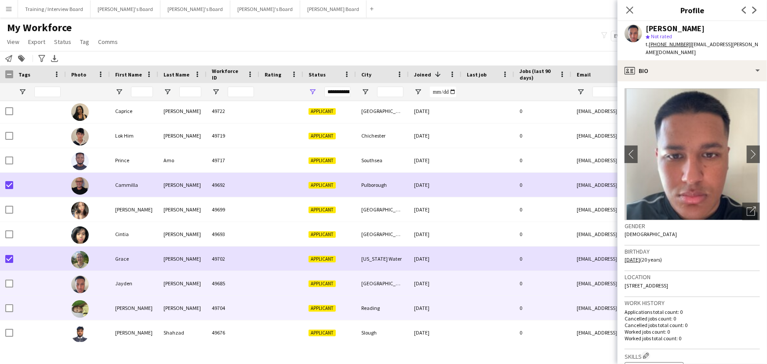
click at [180, 242] on div "[PERSON_NAME]" at bounding box center [182, 308] width 48 height 24
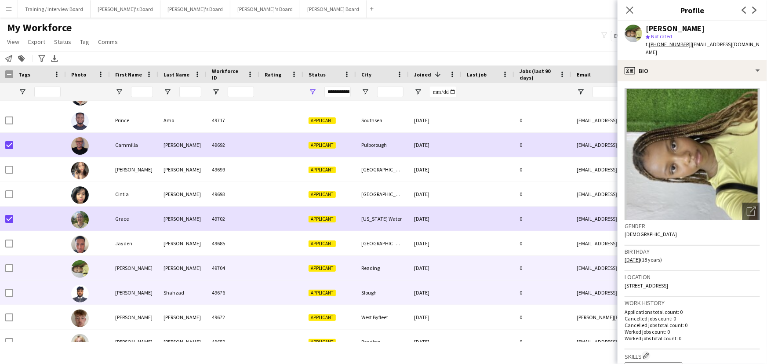
click at [184, 242] on div "Shahzad" at bounding box center [182, 292] width 48 height 24
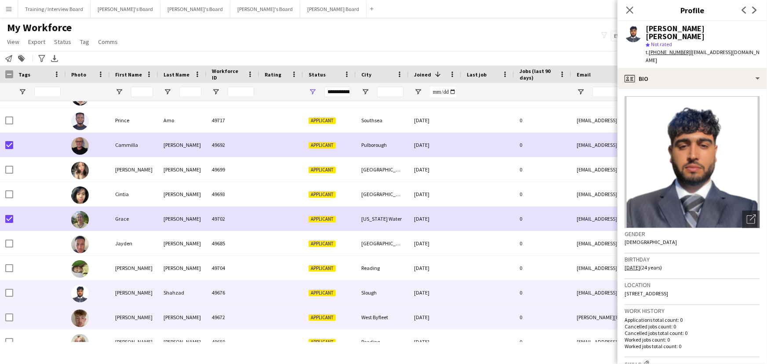
click at [196, 242] on div "Eliot" at bounding box center [182, 317] width 48 height 24
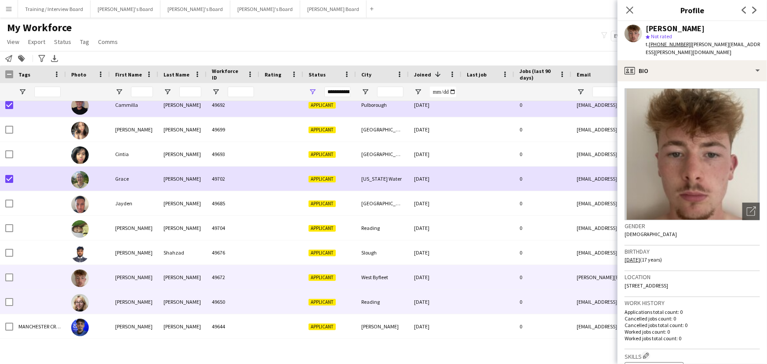
click at [192, 242] on div "Riley" at bounding box center [182, 302] width 48 height 24
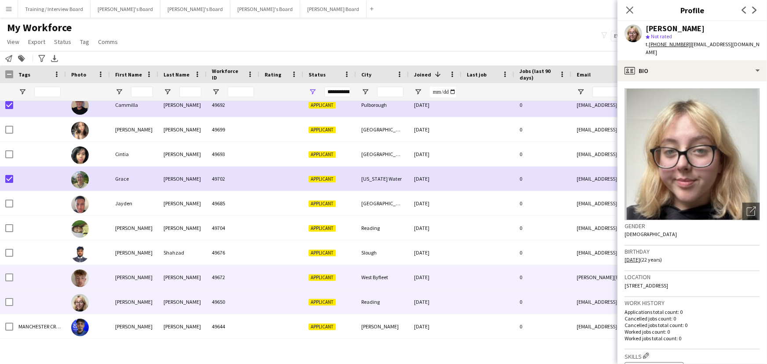
scroll to position [639, 0]
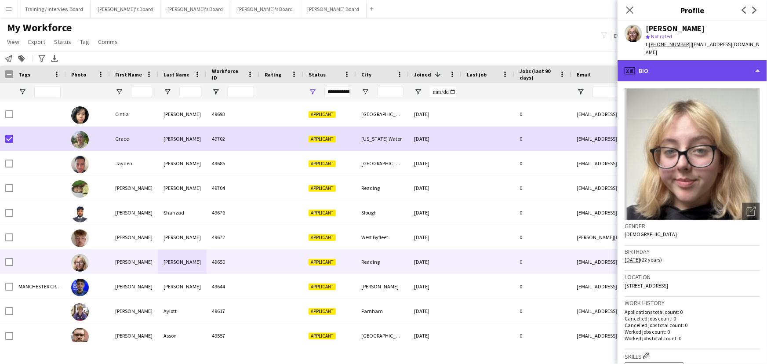
click at [562, 60] on div "profile Bio" at bounding box center [691, 70] width 149 height 21
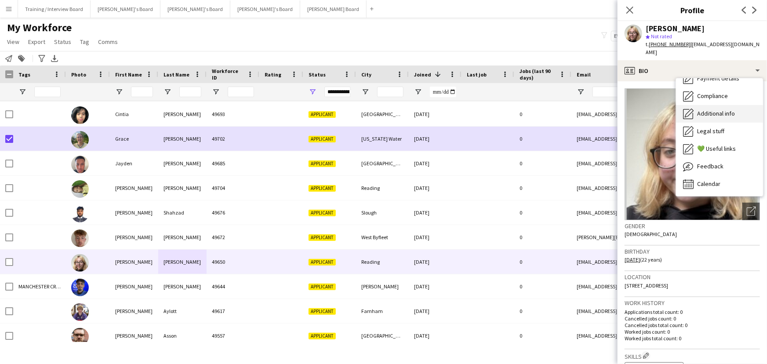
click at [562, 109] on span "Additional info" at bounding box center [716, 113] width 38 height 8
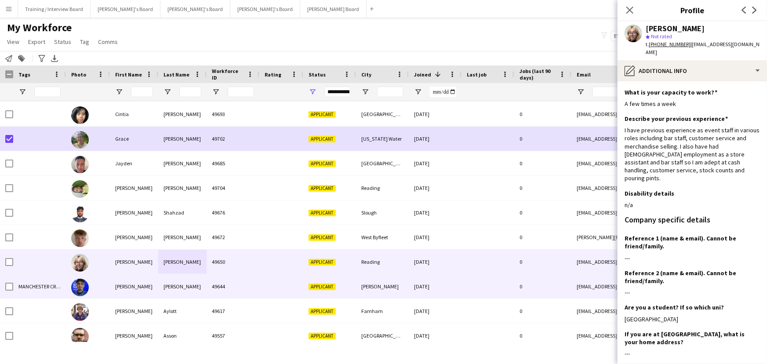
click at [287, 242] on div at bounding box center [281, 286] width 44 height 24
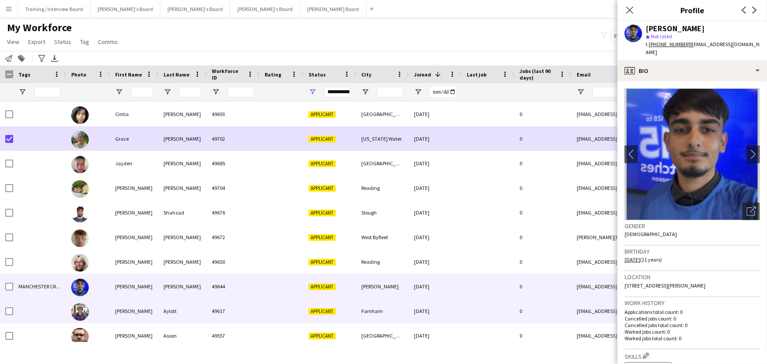
click at [131, 242] on div "Charlie" at bounding box center [134, 311] width 48 height 24
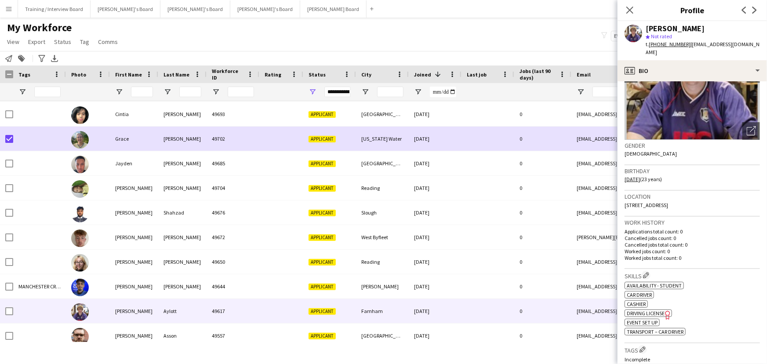
scroll to position [120, 0]
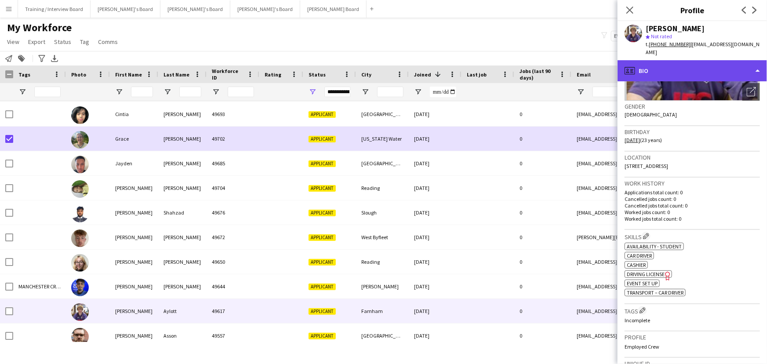
click at [562, 60] on div "profile Bio" at bounding box center [691, 70] width 149 height 21
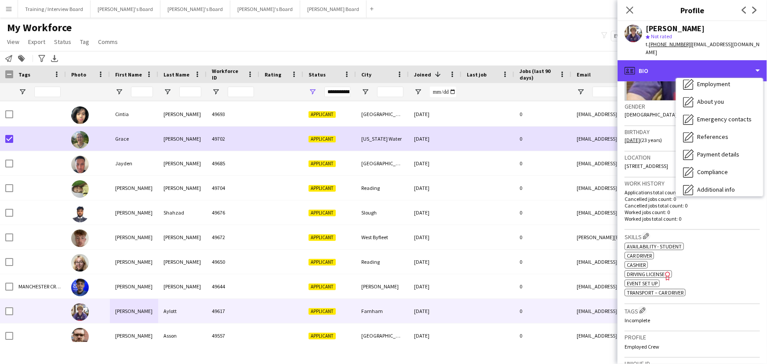
scroll to position [117, 0]
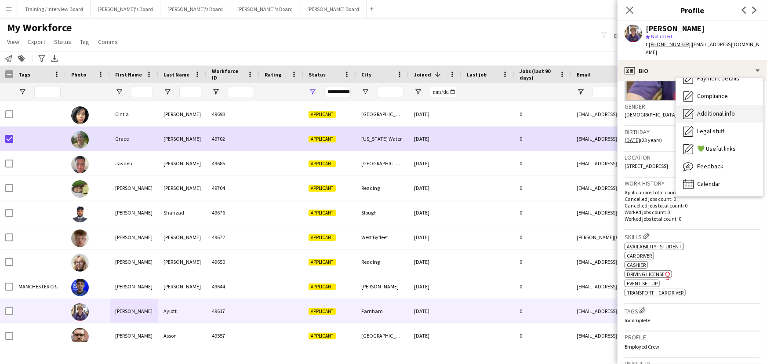
click at [562, 109] on span "Additional info" at bounding box center [716, 113] width 38 height 8
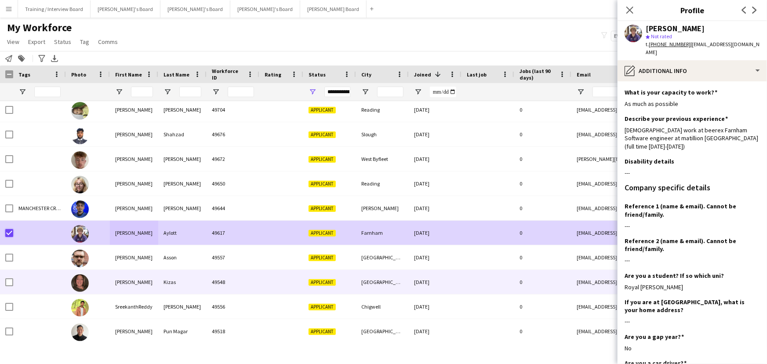
scroll to position [719, 0]
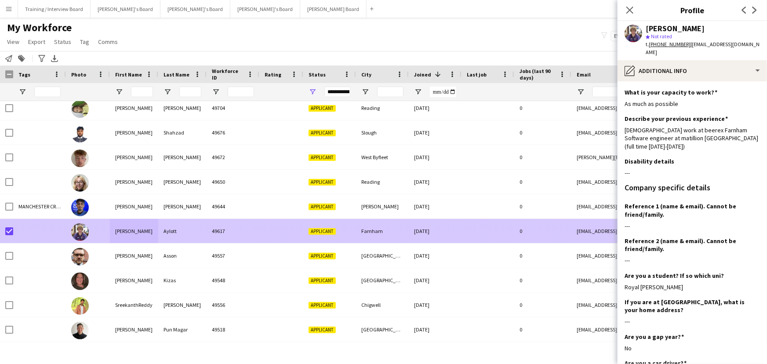
click at [109, 239] on div at bounding box center [88, 231] width 44 height 24
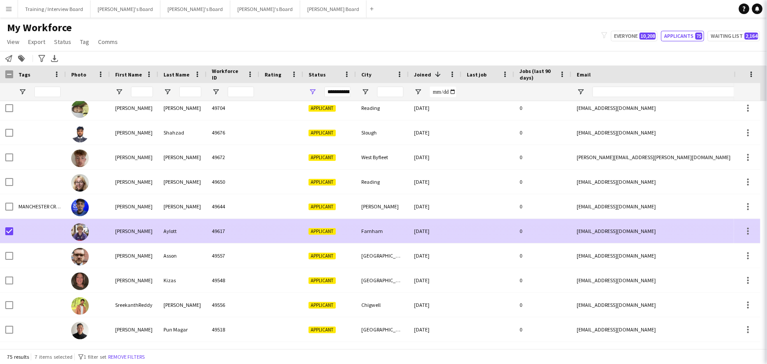
click at [119, 242] on div "Charles" at bounding box center [134, 255] width 48 height 24
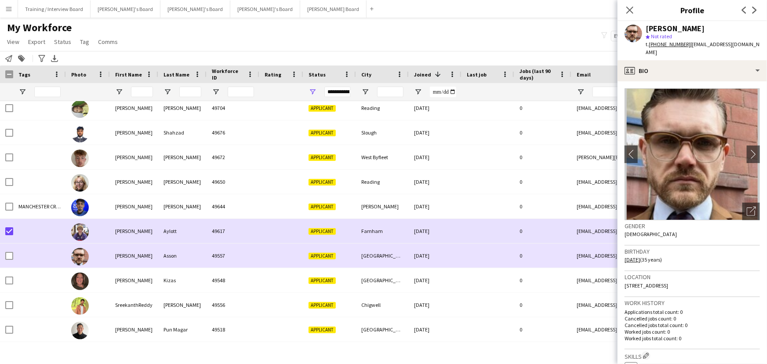
click at [98, 242] on div at bounding box center [88, 255] width 44 height 24
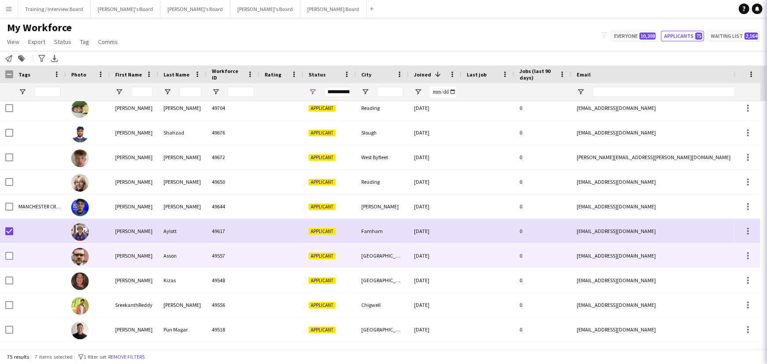
click at [120, 242] on div "Charles" at bounding box center [134, 255] width 48 height 24
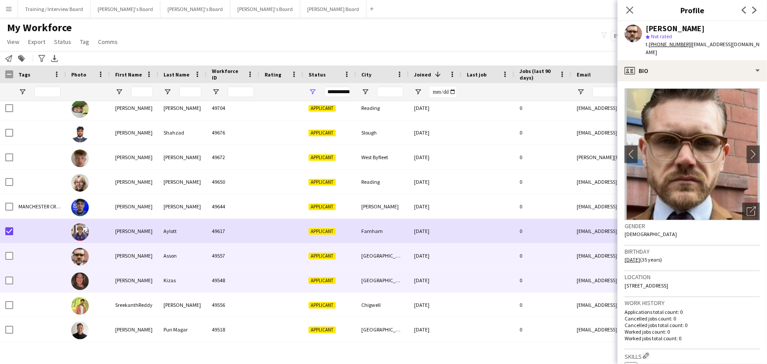
click at [310, 242] on div "Applicant" at bounding box center [329, 280] width 53 height 24
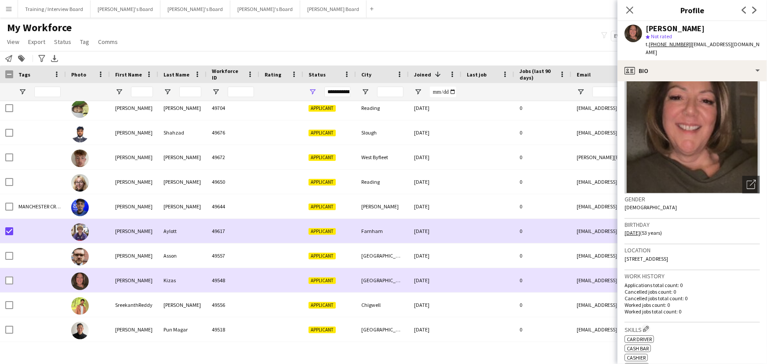
scroll to position [40, 0]
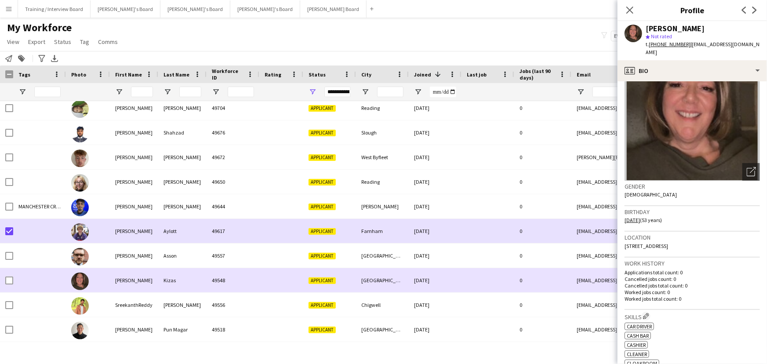
click at [217, 242] on div "49548" at bounding box center [233, 280] width 53 height 24
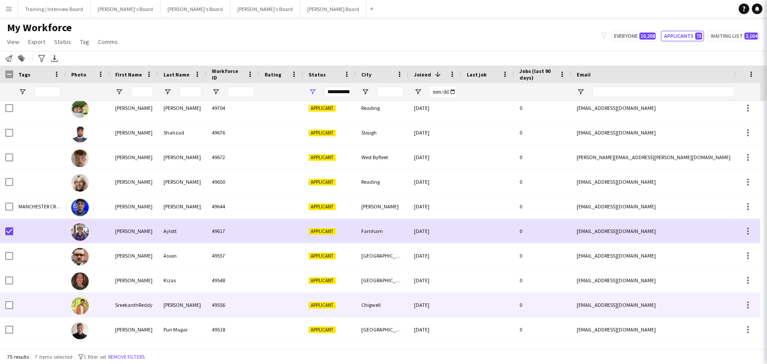
click at [214, 242] on div "49556" at bounding box center [233, 305] width 53 height 24
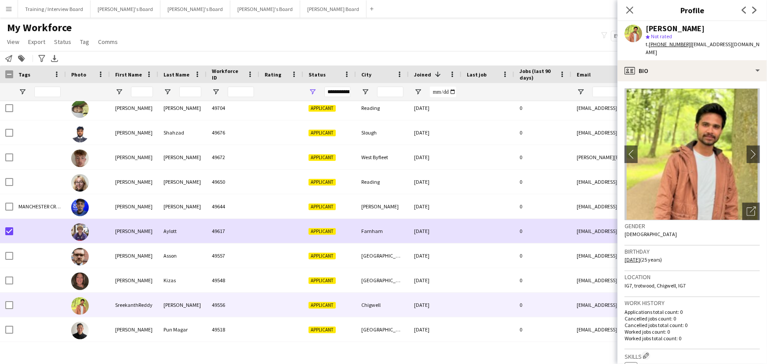
scroll to position [759, 0]
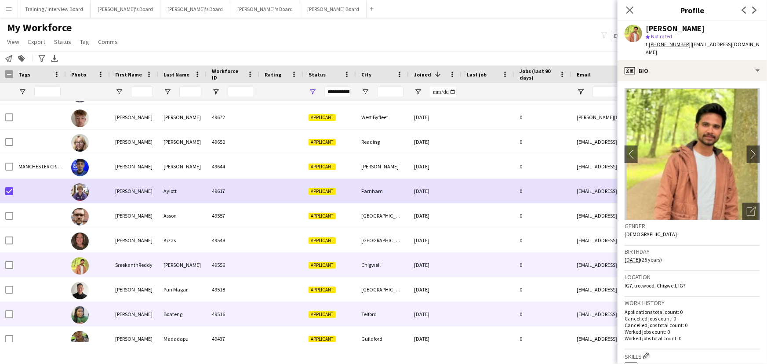
click at [205, 242] on div "Boateng" at bounding box center [182, 314] width 48 height 24
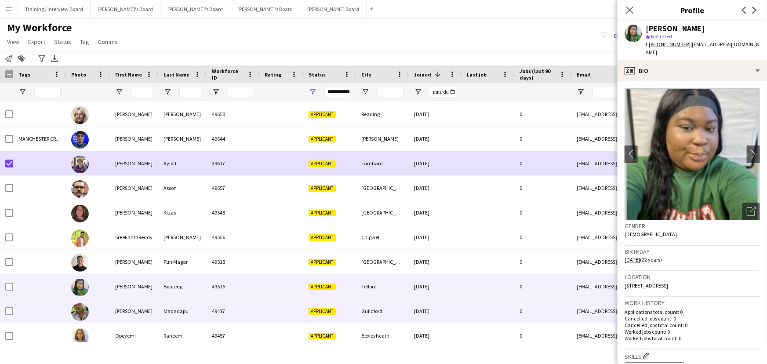
scroll to position [799, 0]
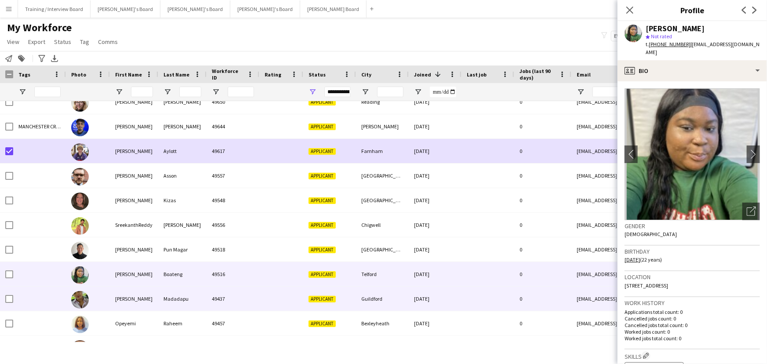
click at [199, 242] on div "Madadapu" at bounding box center [182, 299] width 48 height 24
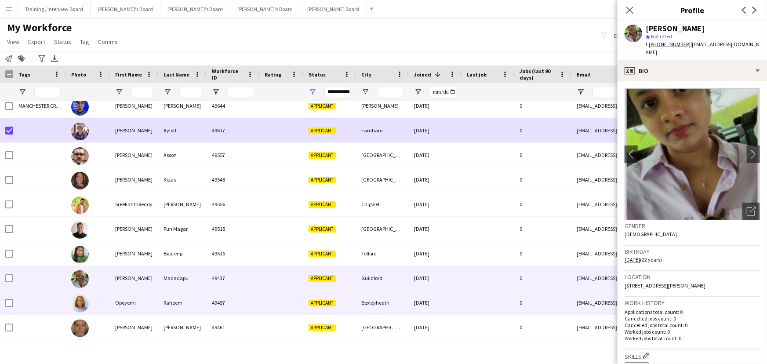
scroll to position [839, 0]
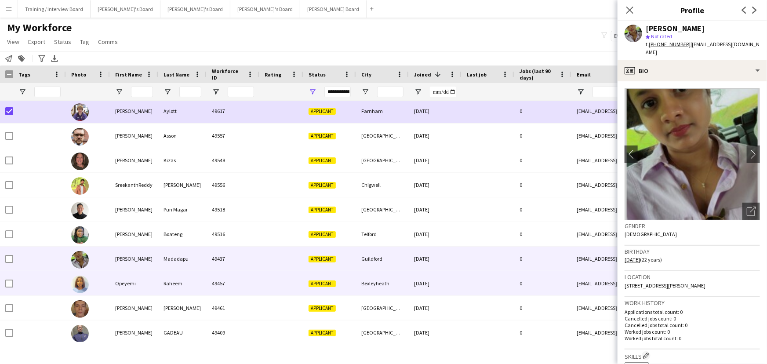
click at [193, 242] on div "Raheem" at bounding box center [182, 283] width 48 height 24
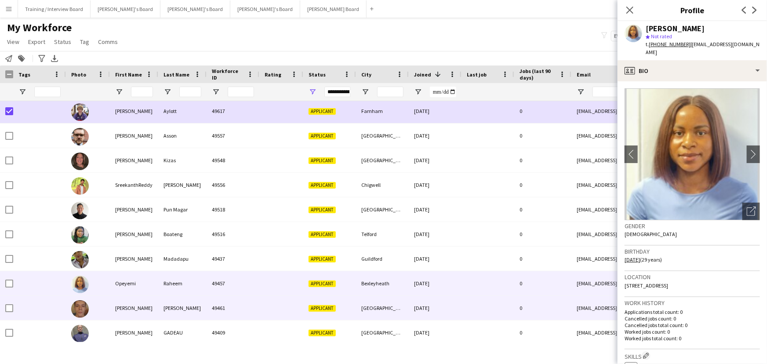
click at [190, 242] on div "carr" at bounding box center [182, 308] width 48 height 24
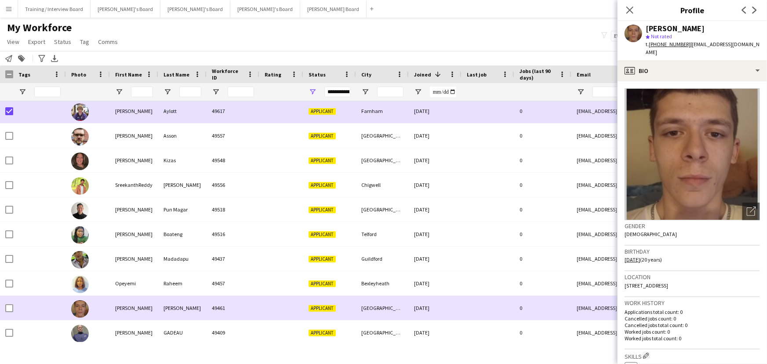
scroll to position [913, 0]
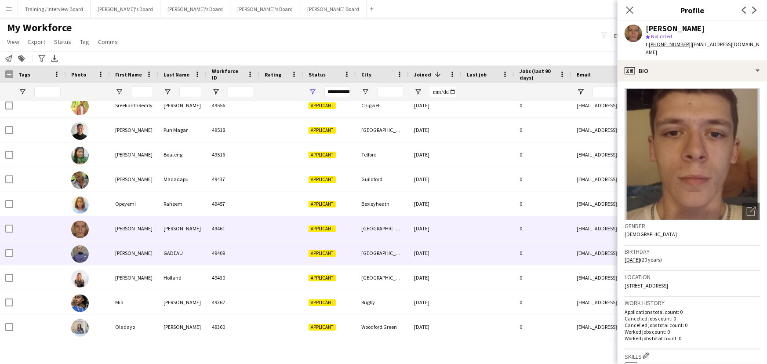
click at [175, 242] on div "GADEAU" at bounding box center [182, 253] width 48 height 24
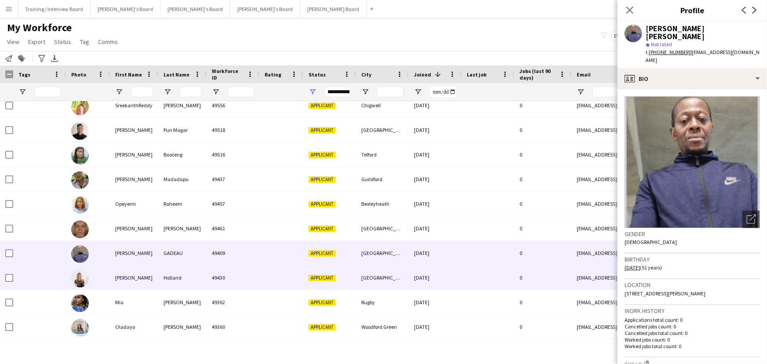
click at [166, 242] on div "Holland" at bounding box center [182, 277] width 48 height 24
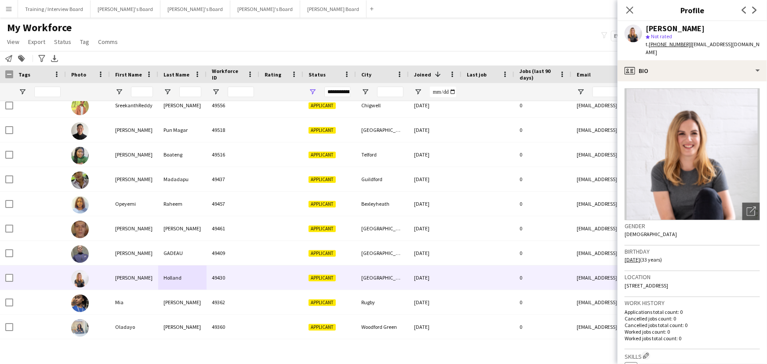
drag, startPoint x: 721, startPoint y: 276, endPoint x: 707, endPoint y: 277, distance: 13.7
click at [562, 242] on span "24 Bath Street, Market Harborough, LE16 9EL" at bounding box center [647, 285] width 44 height 7
drag, startPoint x: 730, startPoint y: 276, endPoint x: 703, endPoint y: 278, distance: 26.5
click at [562, 242] on div "Location 24 Bath Street, Market Harborough, LE16 9EL" at bounding box center [692, 283] width 135 height 25
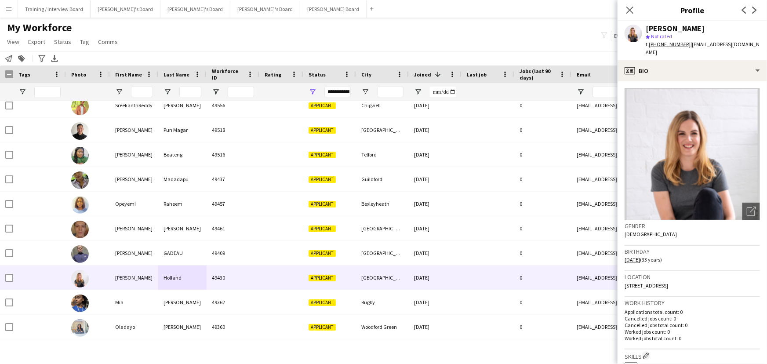
copy span "LE16 9EL"
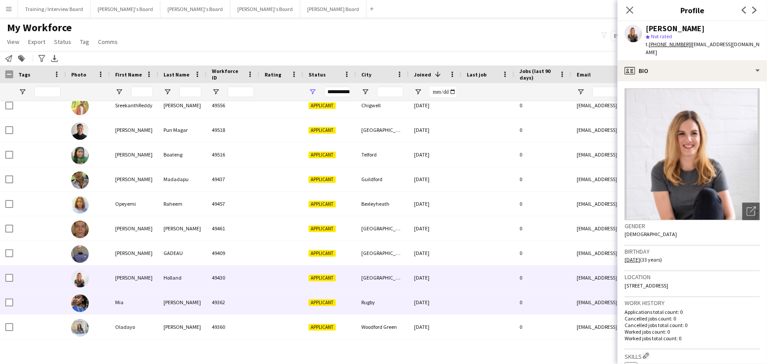
click at [339, 242] on div "Applicant" at bounding box center [329, 302] width 53 height 24
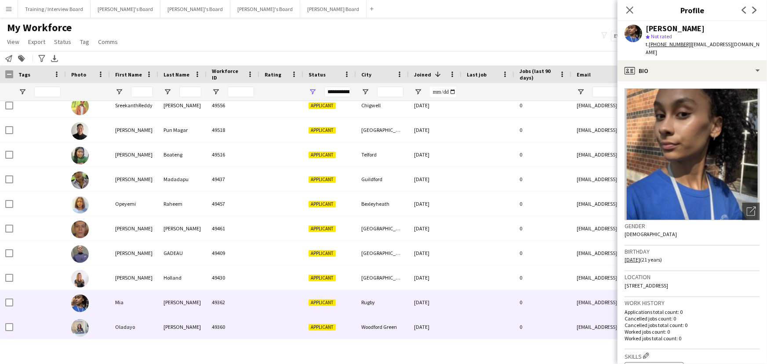
scroll to position [959, 0]
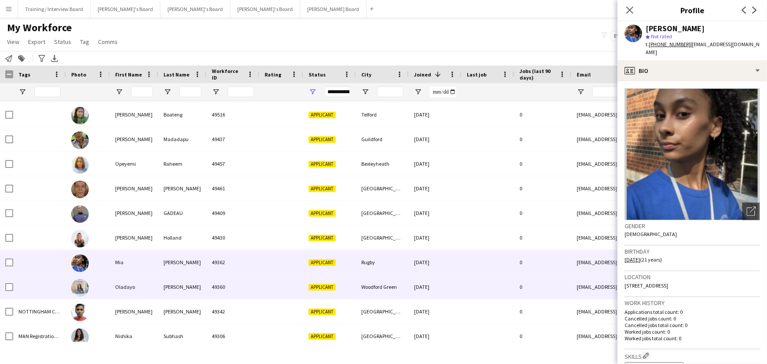
click at [341, 242] on div "Applicant" at bounding box center [329, 287] width 53 height 24
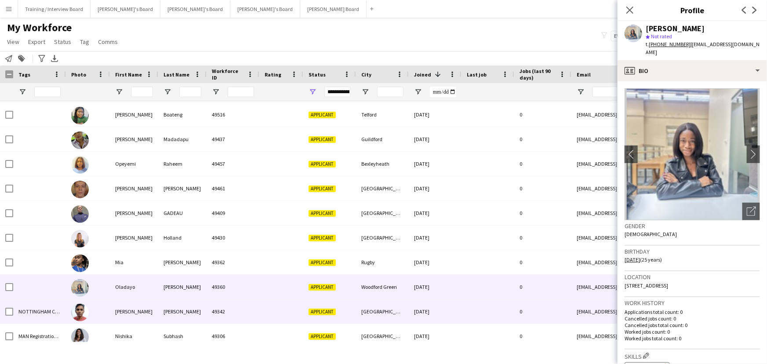
click at [349, 242] on div "Applicant" at bounding box center [329, 311] width 53 height 24
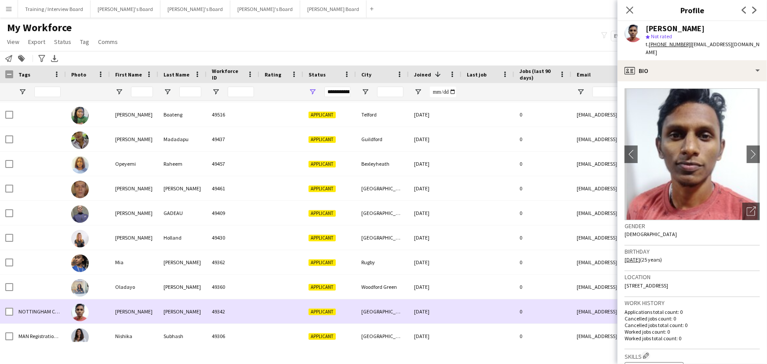
scroll to position [999, 0]
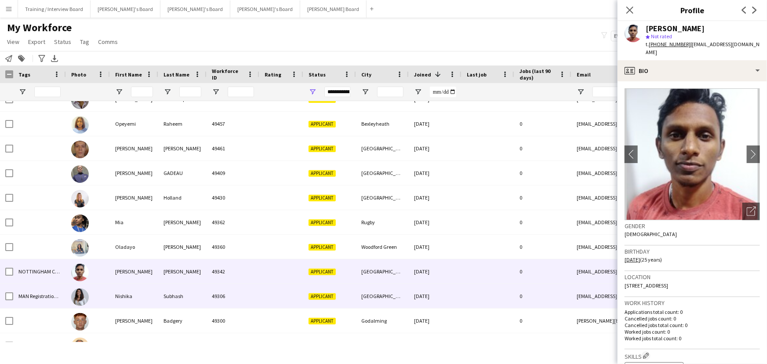
click at [355, 242] on div "Applicant" at bounding box center [329, 296] width 53 height 24
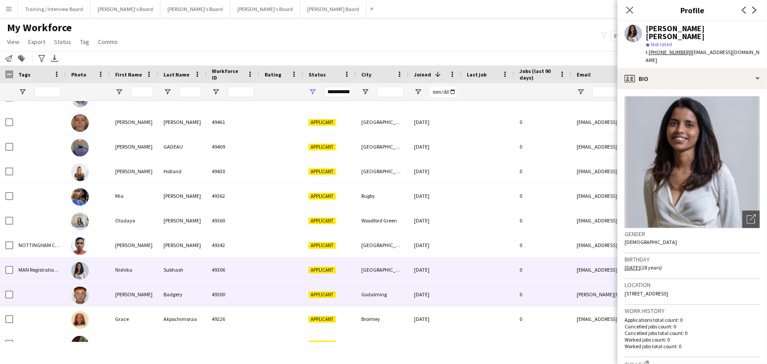
scroll to position [1038, 0]
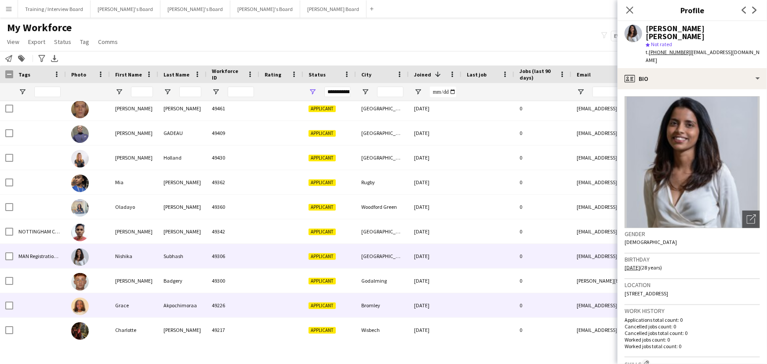
click at [366, 242] on div "Godalming" at bounding box center [382, 281] width 53 height 24
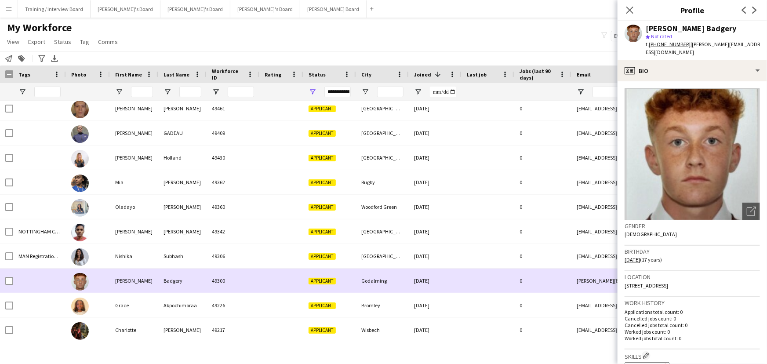
drag, startPoint x: 360, startPoint y: 290, endPoint x: 364, endPoint y: 299, distance: 9.6
click at [360, 242] on div "Godalming" at bounding box center [382, 281] width 53 height 24
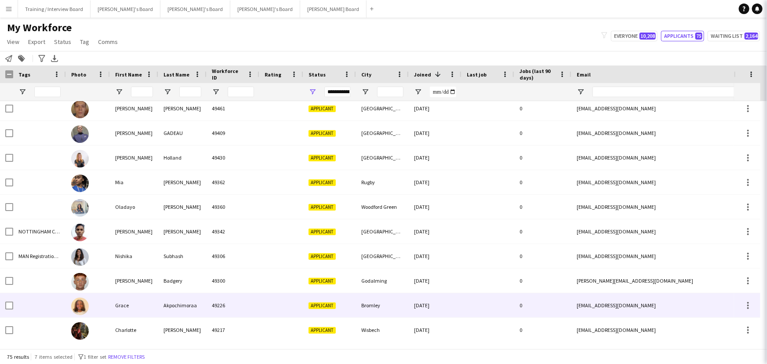
click at [365, 242] on div "Bromley" at bounding box center [382, 305] width 53 height 24
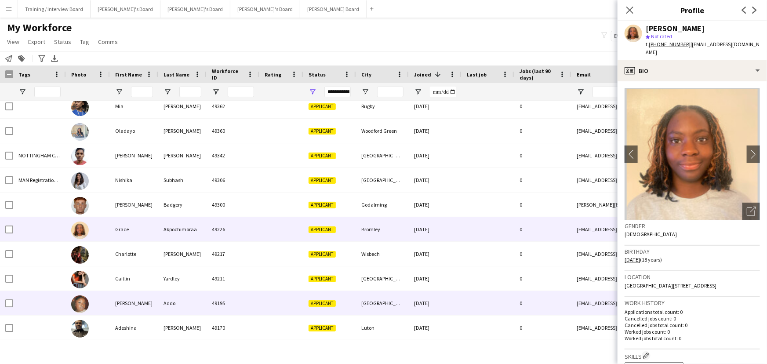
scroll to position [1118, 0]
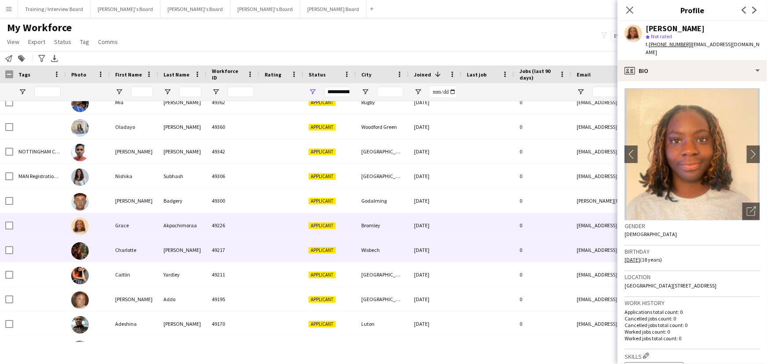
click at [368, 242] on div "Wisbech" at bounding box center [382, 250] width 53 height 24
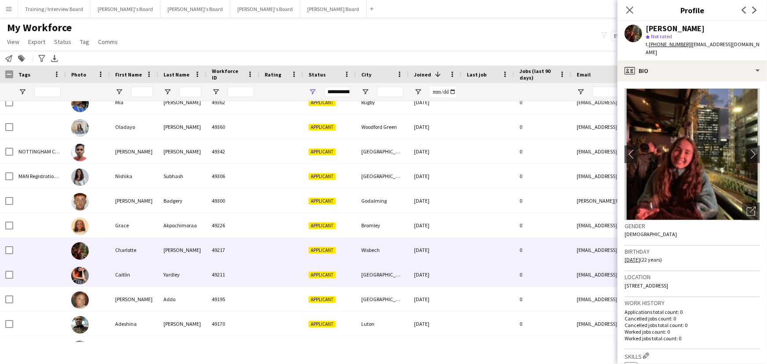
click at [391, 242] on div "Montréal" at bounding box center [382, 274] width 53 height 24
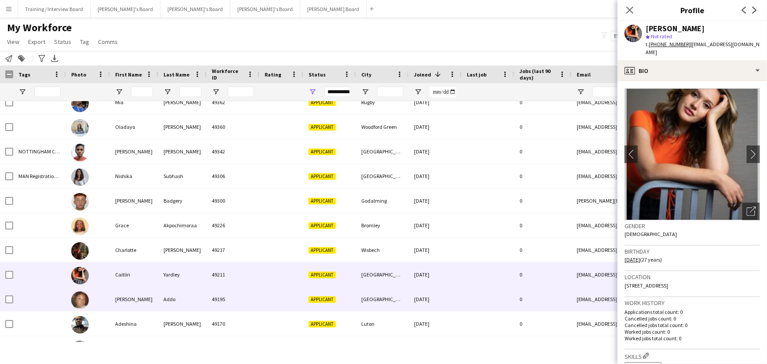
click at [393, 242] on div "Dagenham" at bounding box center [382, 299] width 53 height 24
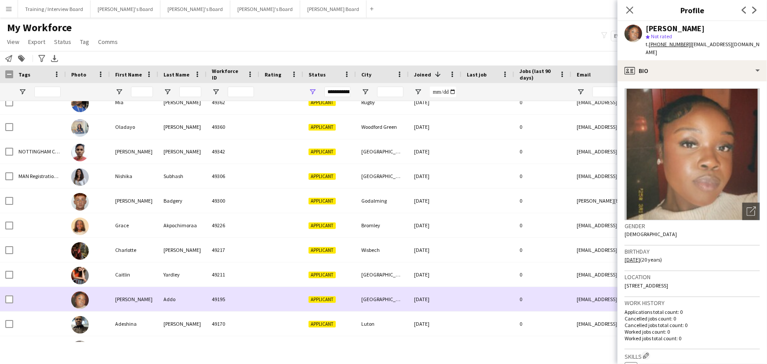
scroll to position [1144, 0]
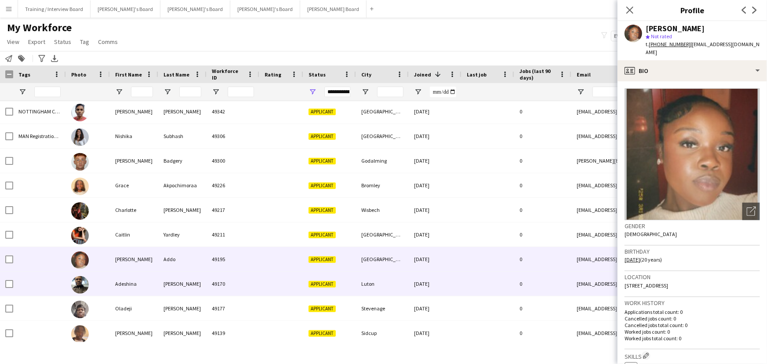
click at [367, 242] on div "Luton" at bounding box center [382, 284] width 53 height 24
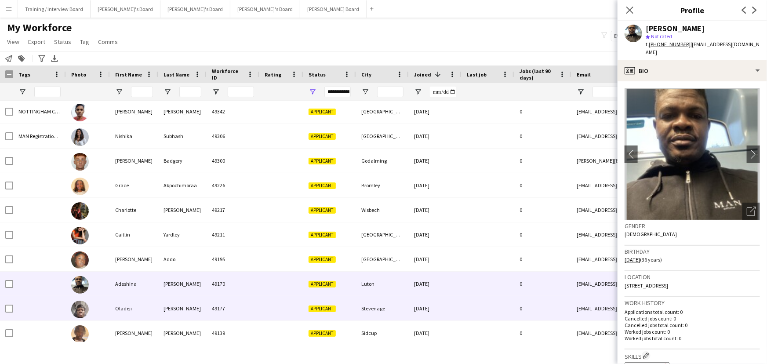
click at [374, 242] on div "Stevenage" at bounding box center [382, 308] width 53 height 24
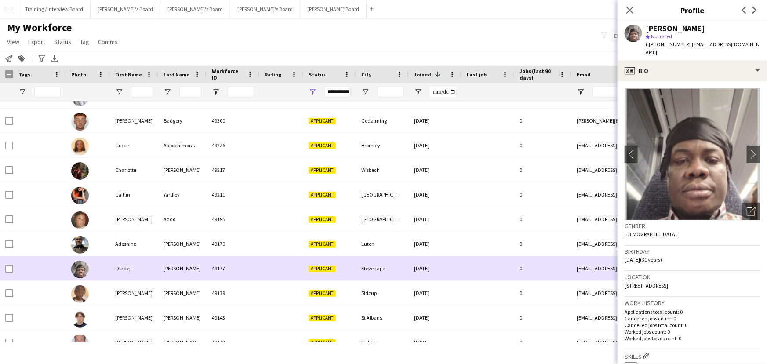
click at [384, 242] on div "Sidcup" at bounding box center [382, 293] width 53 height 24
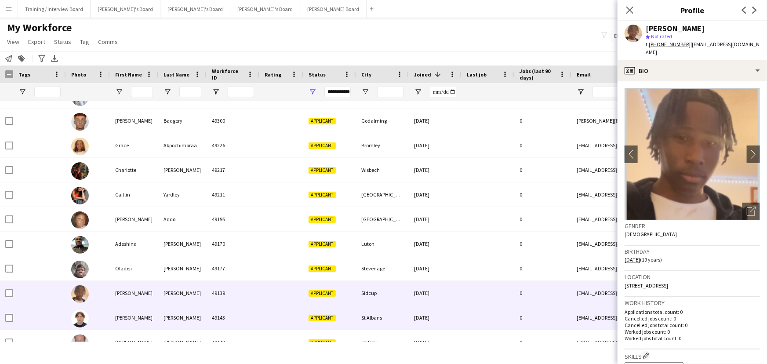
click at [378, 242] on div "St Albans" at bounding box center [382, 317] width 53 height 24
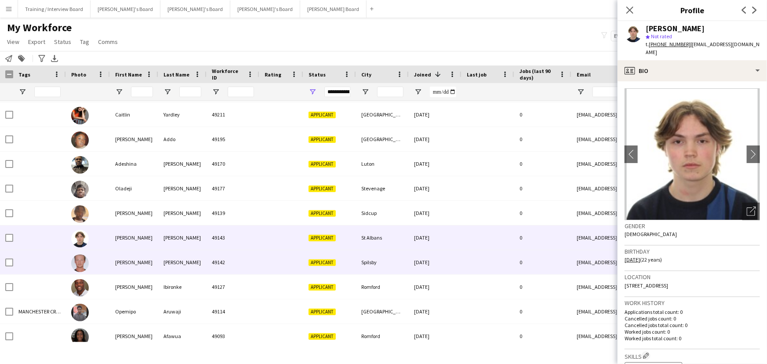
click at [387, 242] on div "Spilsby" at bounding box center [382, 262] width 53 height 24
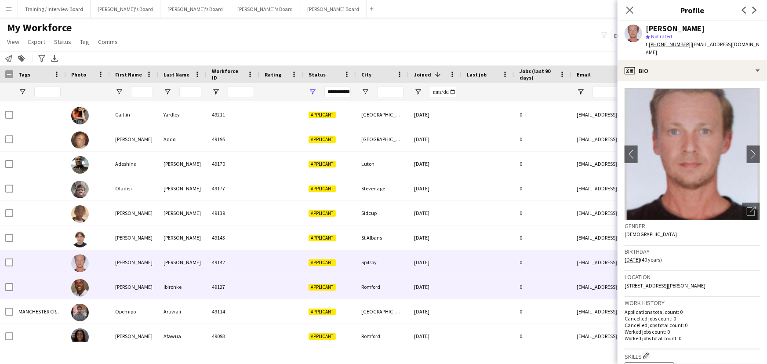
click at [389, 242] on div "Romford" at bounding box center [382, 287] width 53 height 24
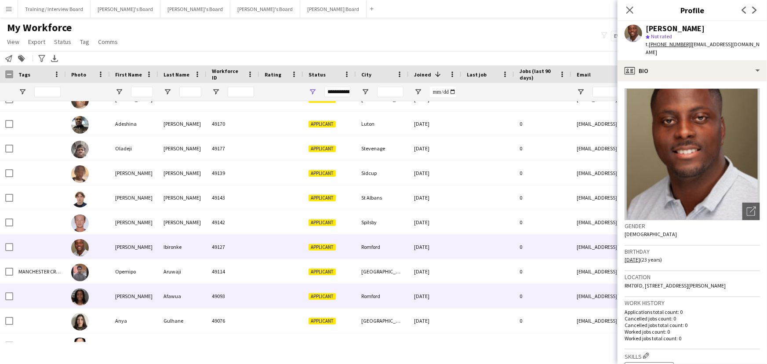
click at [389, 242] on div "Romford" at bounding box center [382, 296] width 53 height 24
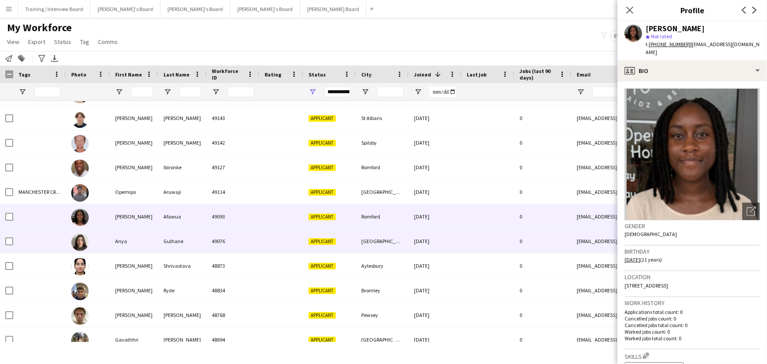
click at [399, 242] on div "[GEOGRAPHIC_DATA]" at bounding box center [382, 241] width 53 height 24
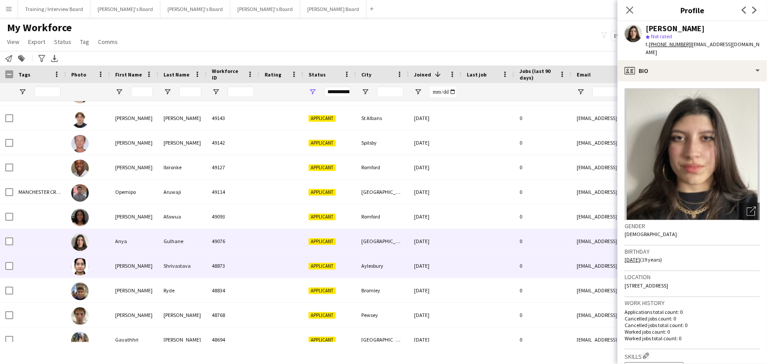
click at [394, 242] on div "Aylesbury" at bounding box center [382, 266] width 53 height 24
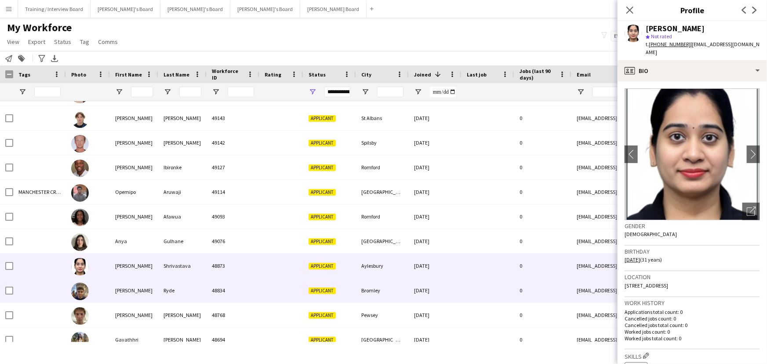
click at [390, 242] on div "Bromley" at bounding box center [382, 290] width 53 height 24
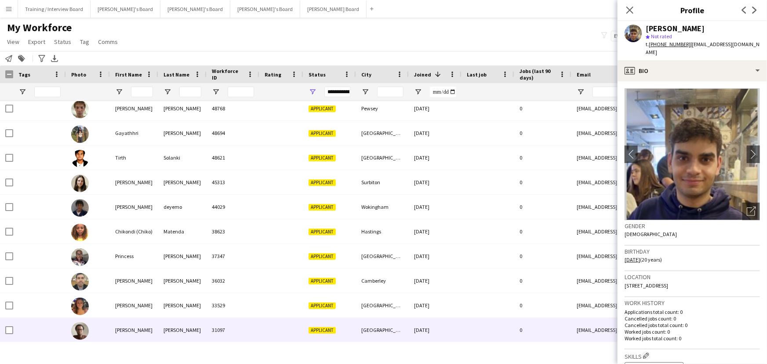
click at [394, 242] on div "[GEOGRAPHIC_DATA]" at bounding box center [382, 330] width 53 height 24
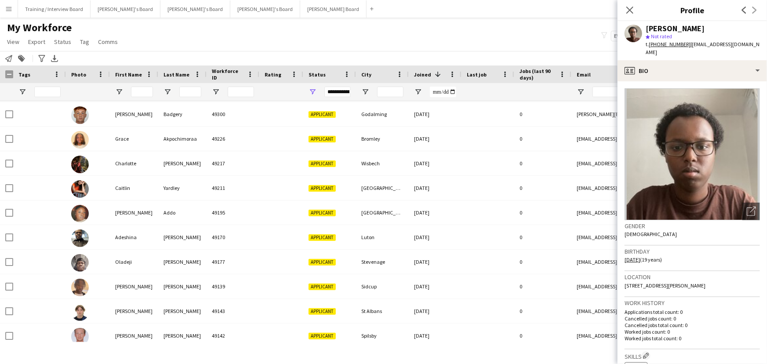
click at [562, 8] on icon "Close pop-in" at bounding box center [629, 10] width 7 height 7
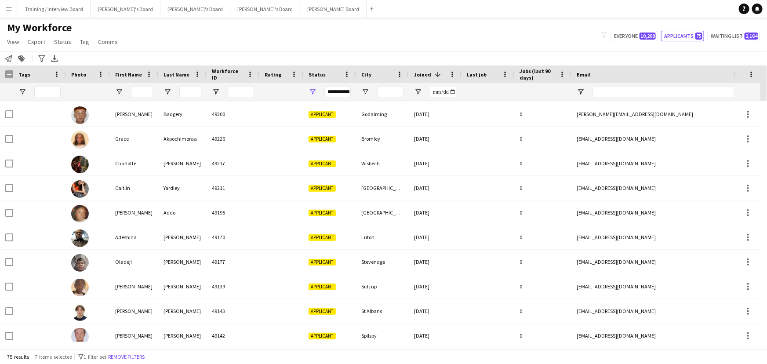
click at [83, 48] on app-page-menu "View Views Default view Compliance RTW Checks MANCHESTER Search UNI New view Up…" at bounding box center [63, 42] width 127 height 17
click at [85, 39] on span "Tag" at bounding box center [84, 42] width 9 height 8
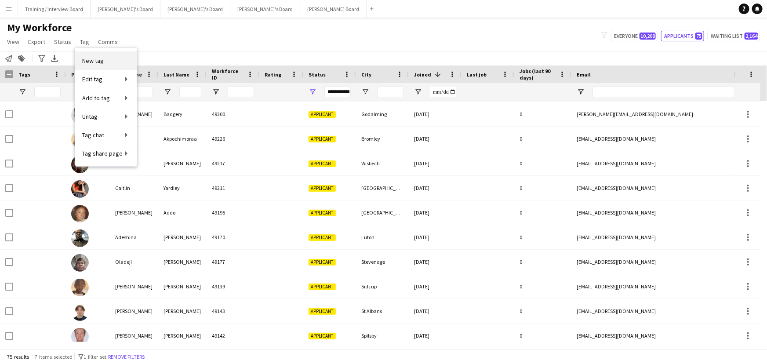
click at [105, 65] on link "New tag" at bounding box center [106, 60] width 62 height 18
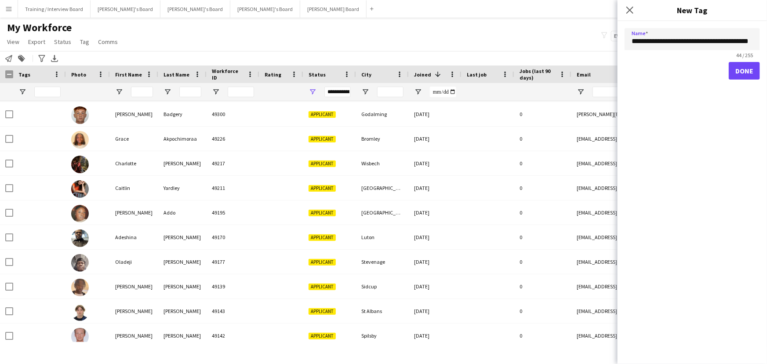
drag, startPoint x: 690, startPoint y: 36, endPoint x: 527, endPoint y: 39, distance: 163.5
click at [519, 39] on body "Menu Boards Boards Boards All jobs Status Workforce Workforce My Workforce Recr…" at bounding box center [383, 182] width 767 height 364
click at [562, 47] on form "**********" at bounding box center [691, 57] width 149 height 73
click at [562, 40] on input "**********" at bounding box center [692, 39] width 135 height 22
type input "**********"
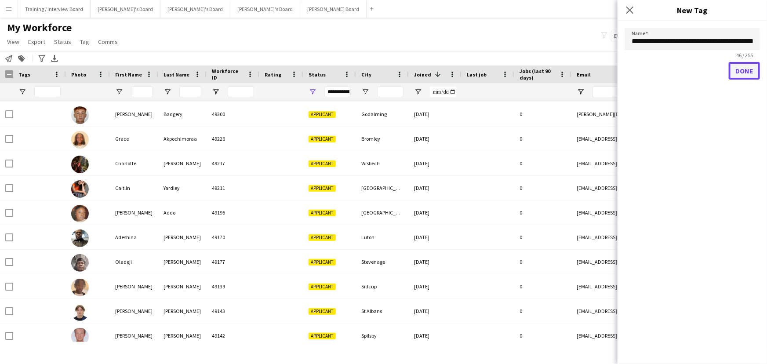
click at [562, 69] on button "Done" at bounding box center [744, 71] width 31 height 18
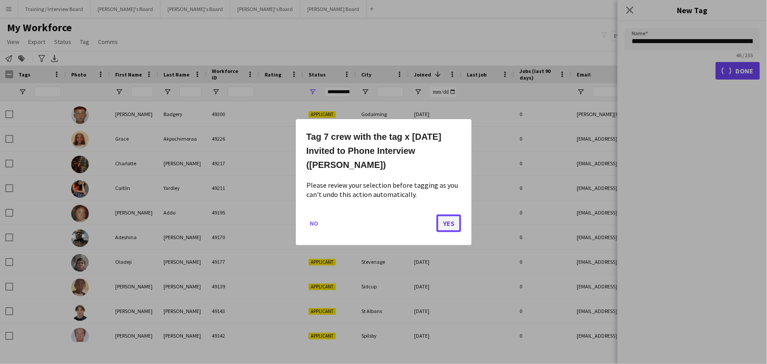
click at [453, 214] on button "Yes" at bounding box center [448, 223] width 25 height 18
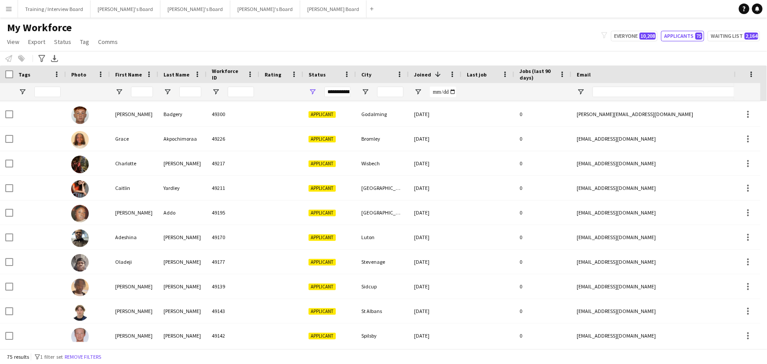
click at [17, 88] on div at bounding box center [39, 92] width 53 height 18
click at [22, 88] on span "Open Filter Menu" at bounding box center [22, 92] width 8 height 8
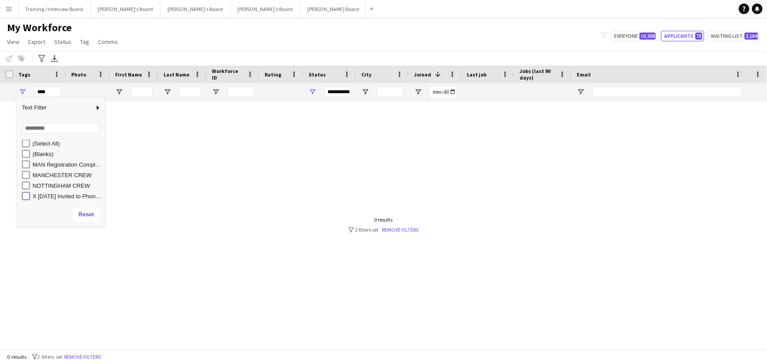
type input "**********"
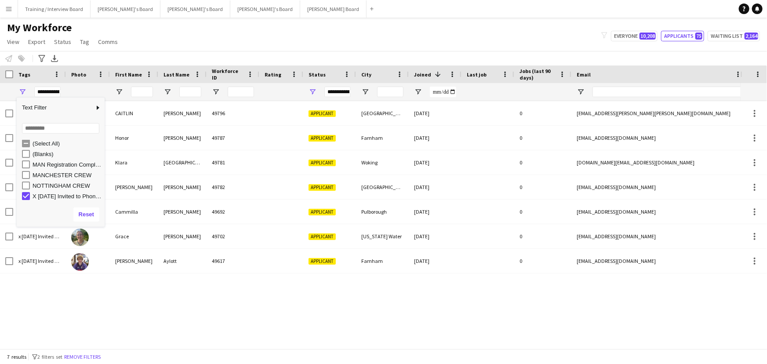
click at [177, 48] on div "My Workforce View Views Default view Compliance RTW Checks MANCHESTER Search UN…" at bounding box center [383, 36] width 767 height 30
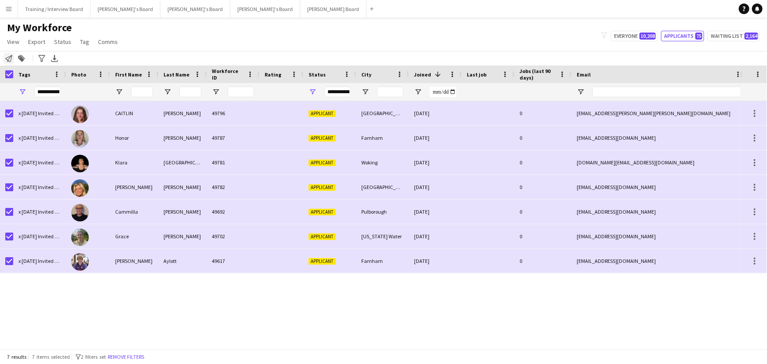
drag, startPoint x: 5, startPoint y: 62, endPoint x: 12, endPoint y: 61, distance: 7.1
click at [5, 62] on icon "Notify workforce" at bounding box center [8, 58] width 7 height 7
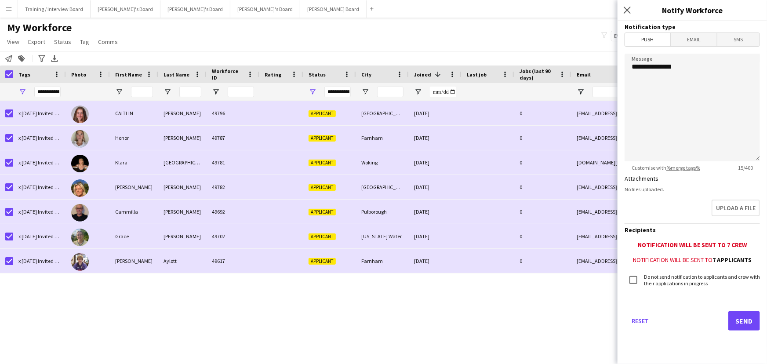
click at [562, 33] on span "Email" at bounding box center [694, 39] width 47 height 13
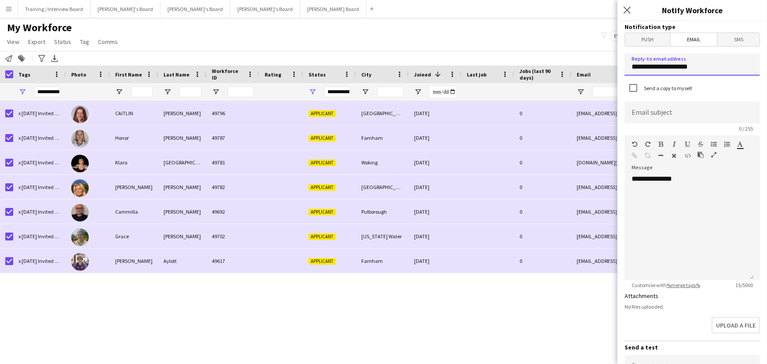
drag, startPoint x: 715, startPoint y: 65, endPoint x: 556, endPoint y: 69, distance: 158.3
click at [558, 69] on body "Menu Boards Boards Boards All jobs Status Workforce Workforce My Workforce Recr…" at bounding box center [383, 182] width 767 height 364
type input "**********"
click at [562, 112] on input at bounding box center [692, 113] width 135 height 22
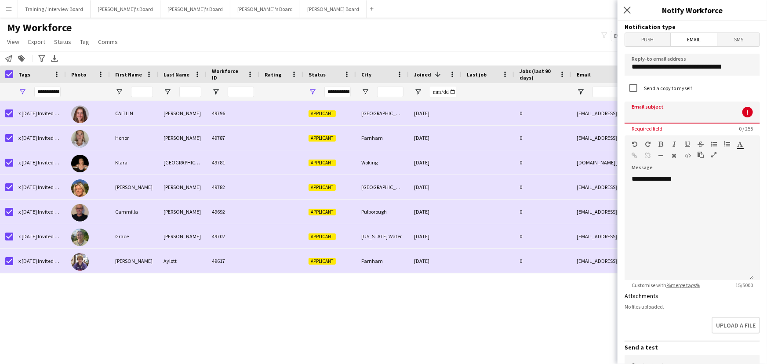
click at [562, 109] on input at bounding box center [692, 113] width 135 height 22
paste input "**********"
type input "**********"
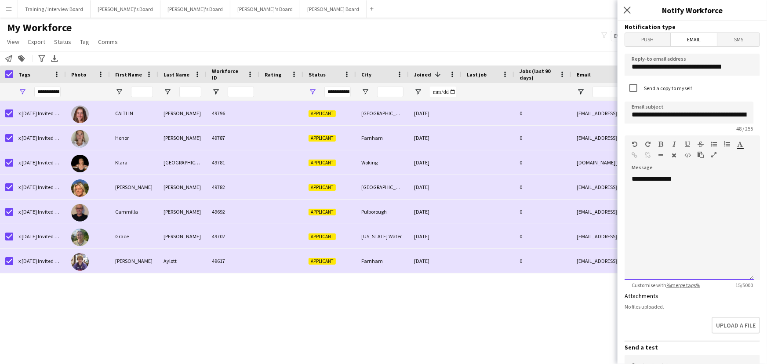
click at [562, 214] on div "**********" at bounding box center [689, 226] width 129 height 105
click at [562, 203] on div "**********" at bounding box center [689, 226] width 129 height 105
click at [562, 177] on div "**********" at bounding box center [689, 226] width 129 height 105
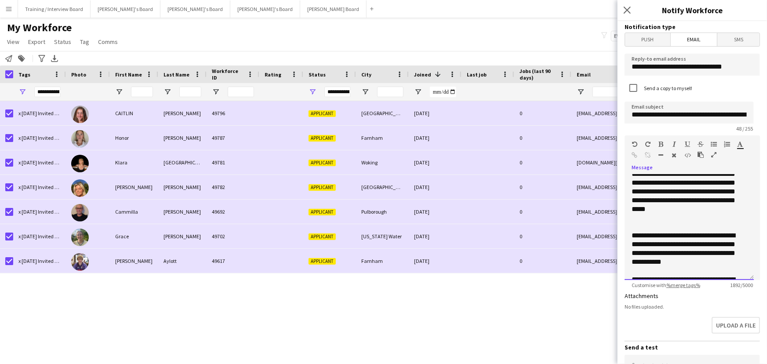
scroll to position [0, 0]
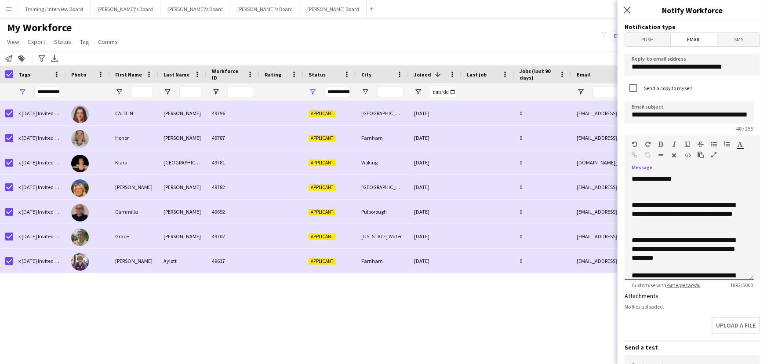
click at [562, 242] on div "**********" at bounding box center [686, 249] width 109 height 26
click at [562, 197] on div at bounding box center [689, 196] width 115 height 9
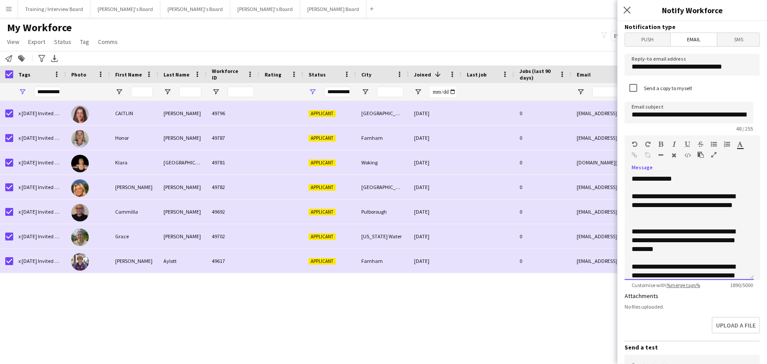
click at [562, 228] on div "**********" at bounding box center [686, 240] width 109 height 26
click at [562, 214] on div "**********" at bounding box center [686, 205] width 109 height 26
click at [562, 242] on div "**********" at bounding box center [686, 240] width 109 height 26
drag, startPoint x: 708, startPoint y: 252, endPoint x: 650, endPoint y: 243, distance: 58.2
click at [562, 242] on div "**********" at bounding box center [686, 240] width 109 height 26
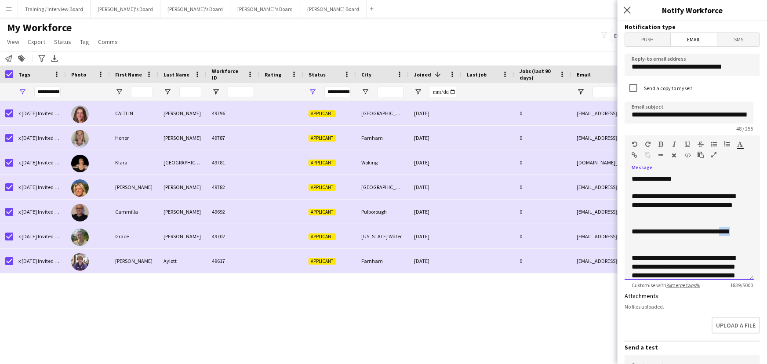
drag, startPoint x: 662, startPoint y: 239, endPoint x: 628, endPoint y: 238, distance: 34.3
click at [562, 238] on div "**********" at bounding box center [689, 226] width 129 height 105
click at [562, 154] on icon "button" at bounding box center [635, 155] width 6 height 6
click at [562, 231] on div "**********" at bounding box center [686, 236] width 109 height 18
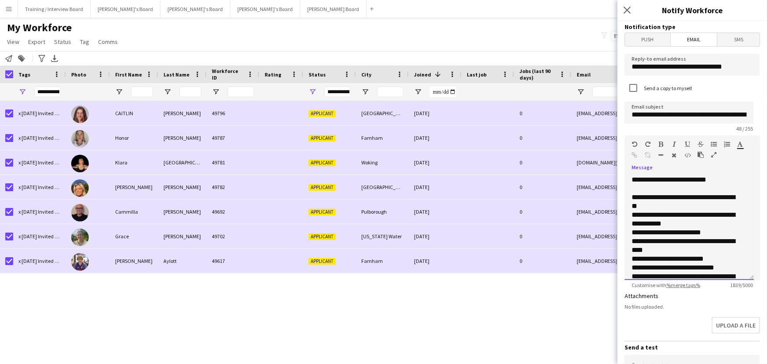
click at [562, 217] on div "**********" at bounding box center [686, 220] width 109 height 18
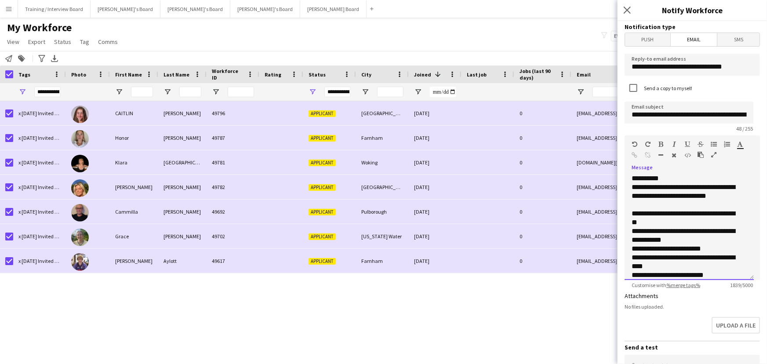
scroll to position [320, 0]
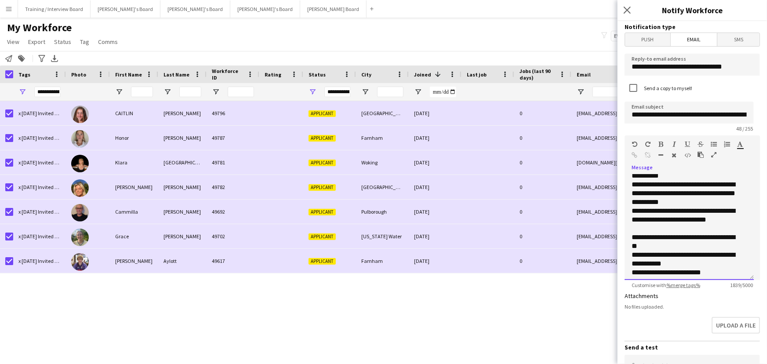
click at [562, 232] on div "**********" at bounding box center [686, 220] width 109 height 26
click at [562, 240] on div "**********" at bounding box center [686, 242] width 109 height 18
click at [562, 242] on div "**********" at bounding box center [686, 242] width 109 height 18
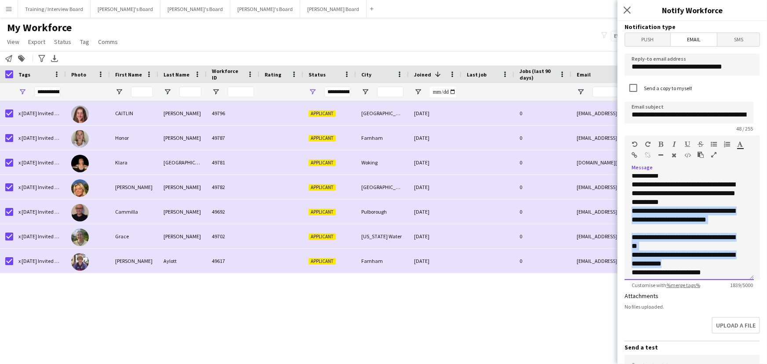
drag, startPoint x: 701, startPoint y: 263, endPoint x: 633, endPoint y: 208, distance: 86.9
click at [562, 208] on div "**********" at bounding box center [689, 207] width 115 height 668
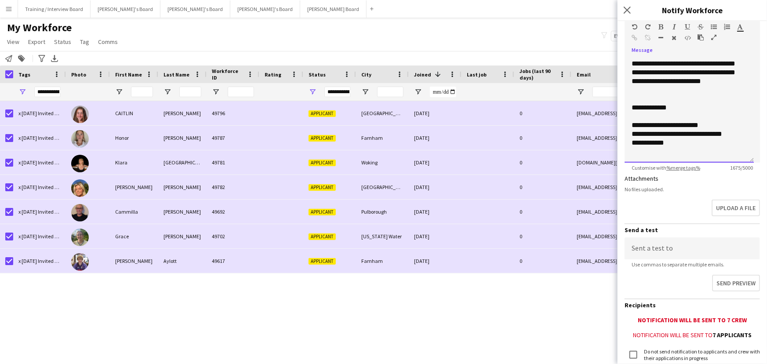
scroll to position [183, 0]
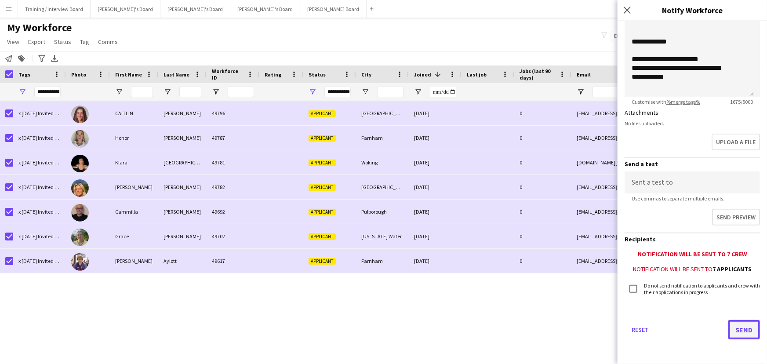
click at [562, 242] on button "Send" at bounding box center [744, 329] width 32 height 19
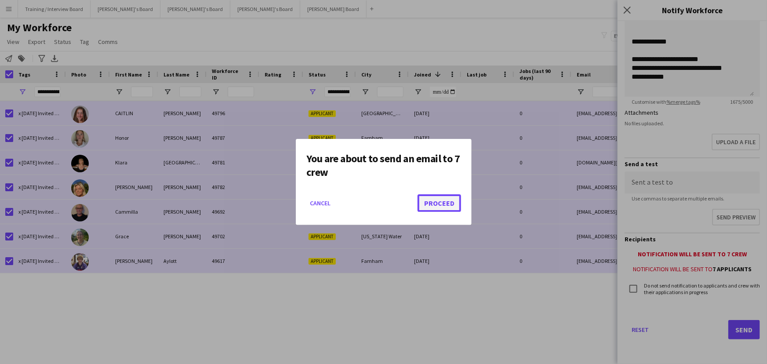
click at [451, 204] on button "Proceed" at bounding box center [440, 203] width 44 height 18
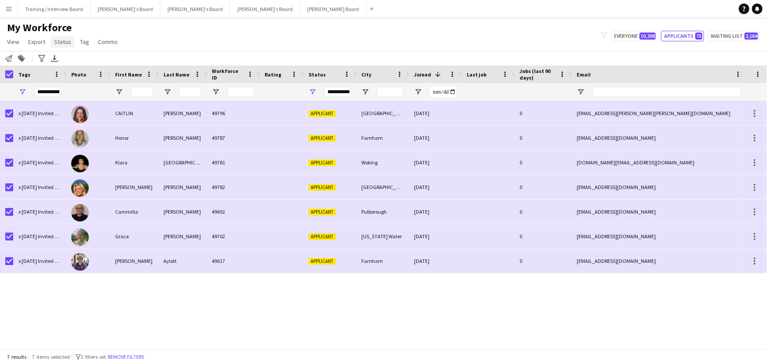
click at [63, 44] on span "Status" at bounding box center [62, 42] width 17 height 8
drag, startPoint x: 72, startPoint y: 62, endPoint x: 288, endPoint y: 6, distance: 223.2
click at [72, 62] on link "Edit" at bounding box center [82, 60] width 62 height 18
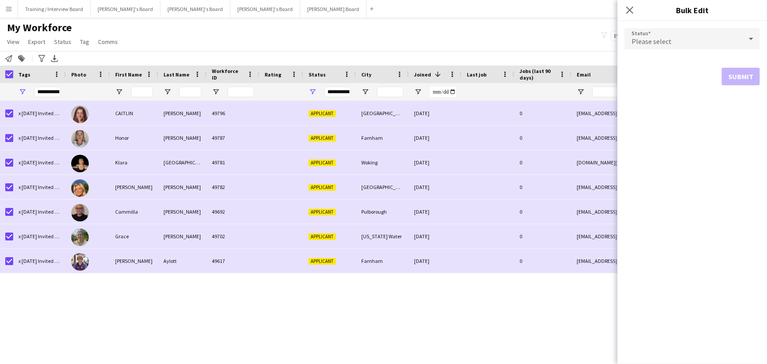
click at [562, 52] on form "Status Please select Submit" at bounding box center [692, 56] width 135 height 71
click at [562, 40] on div "Please select" at bounding box center [684, 38] width 118 height 21
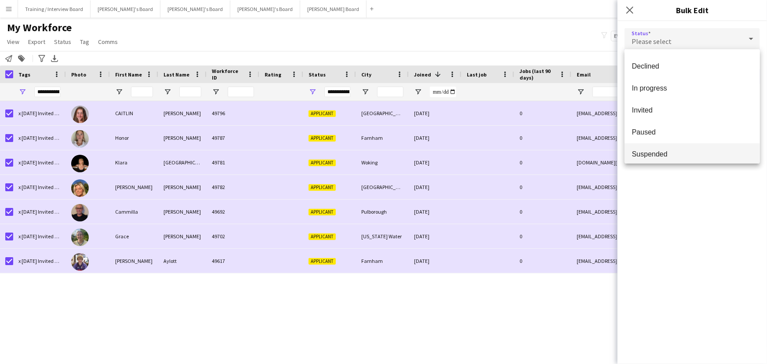
scroll to position [91, 0]
click at [562, 145] on span "Waiting list" at bounding box center [692, 149] width 121 height 8
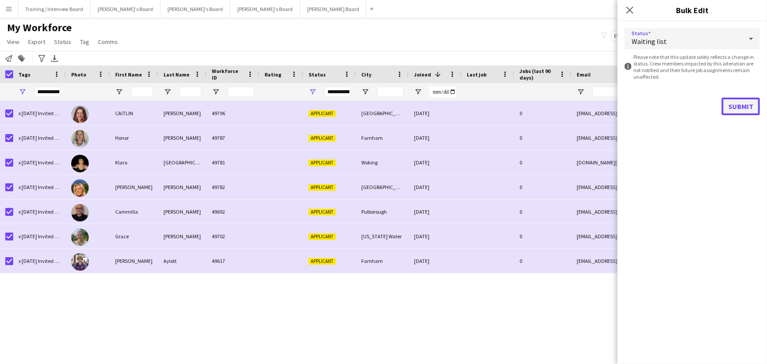
click at [562, 113] on button "Submit" at bounding box center [741, 107] width 38 height 18
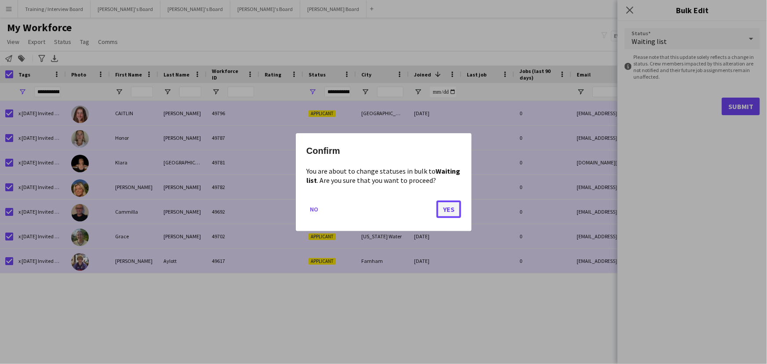
click at [459, 203] on button "Yes" at bounding box center [448, 209] width 25 height 18
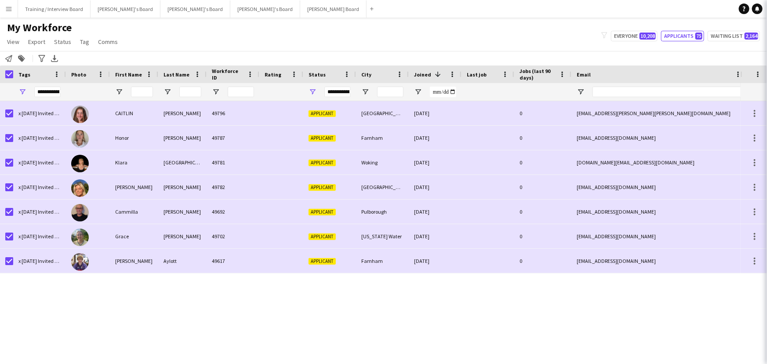
type input "***"
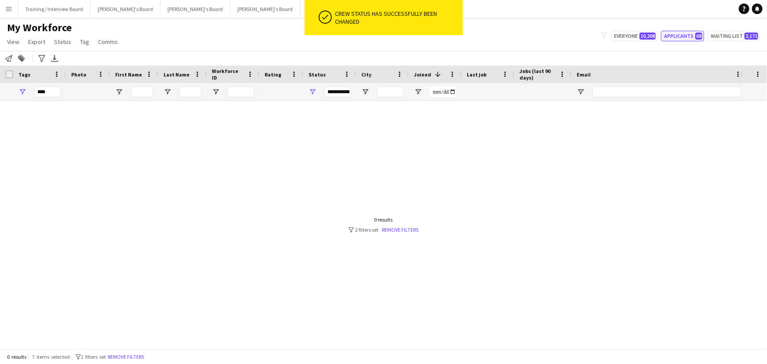
click at [562, 36] on button "Applicants 68" at bounding box center [682, 36] width 43 height 11
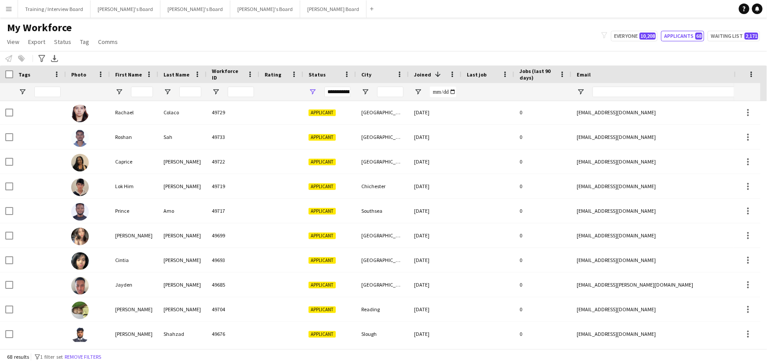
scroll to position [479, 0]
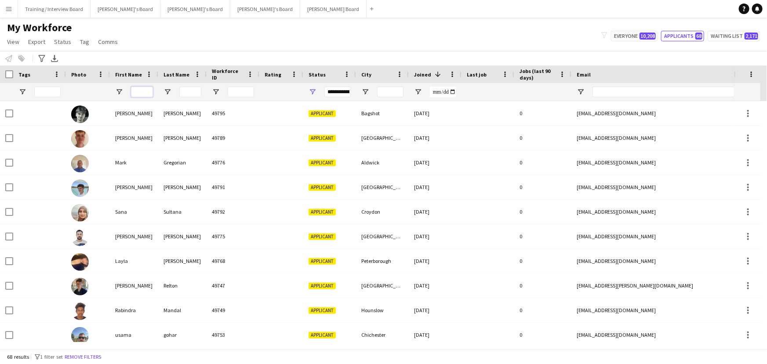
click at [147, 90] on input "First Name Filter Input" at bounding box center [142, 92] width 22 height 11
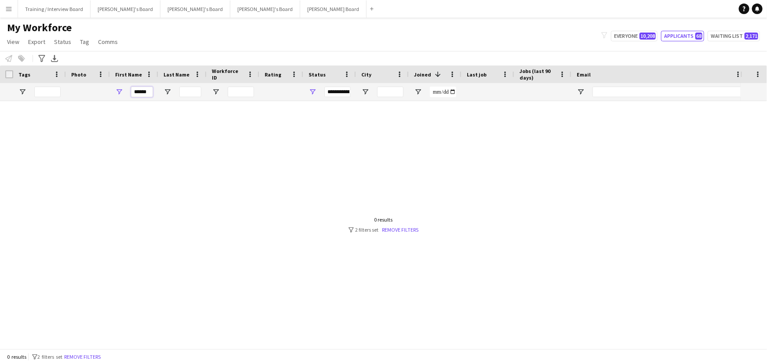
type input "******"
click at [562, 29] on div "My Workforce View Views Default view Compliance RTW Checks MANCHESTER Search UN…" at bounding box center [383, 36] width 767 height 30
click at [562, 35] on span "10,208" at bounding box center [647, 36] width 16 height 7
type input "**********"
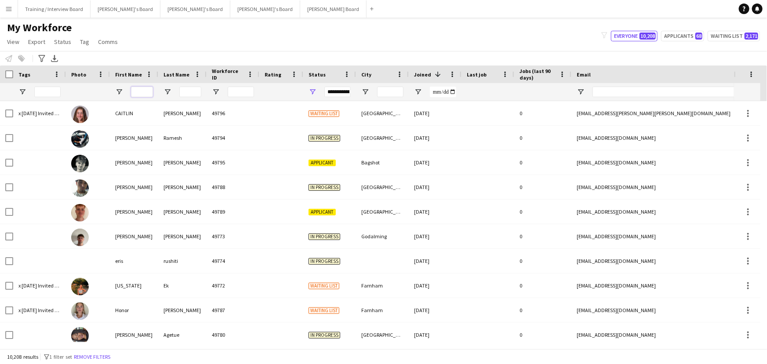
click at [141, 88] on input "First Name Filter Input" at bounding box center [142, 92] width 22 height 11
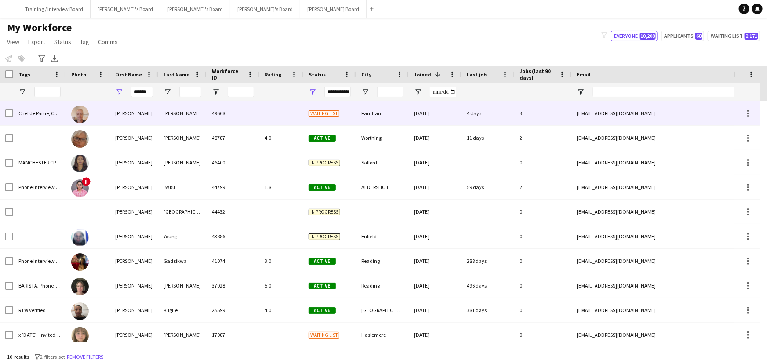
drag, startPoint x: 177, startPoint y: 114, endPoint x: 192, endPoint y: 113, distance: 15.4
click at [177, 113] on div "Panus" at bounding box center [182, 113] width 48 height 24
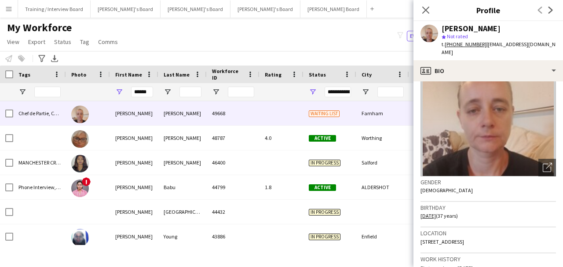
scroll to position [0, 0]
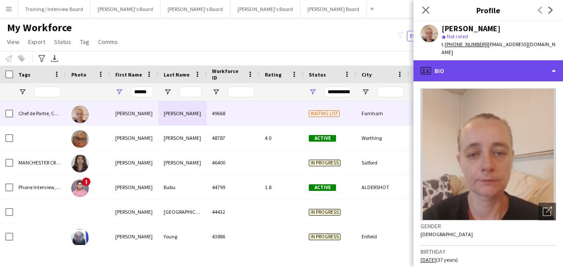
click at [485, 69] on div "profile Bio" at bounding box center [487, 70] width 149 height 21
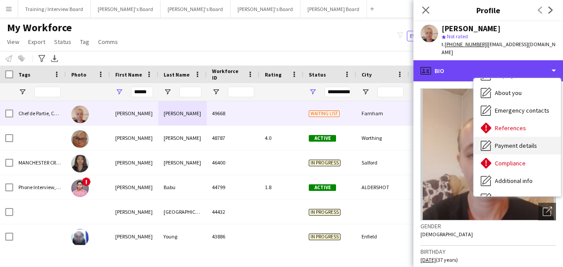
scroll to position [58, 0]
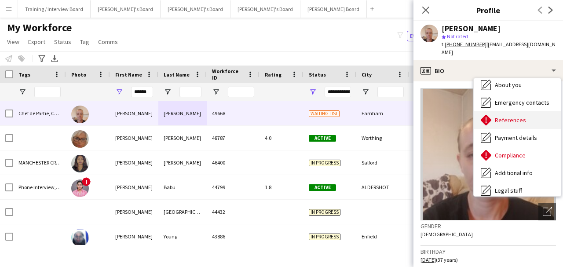
click at [513, 116] on span "References" at bounding box center [509, 120] width 31 height 8
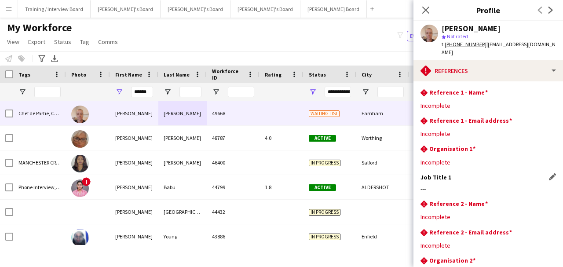
scroll to position [85, 0]
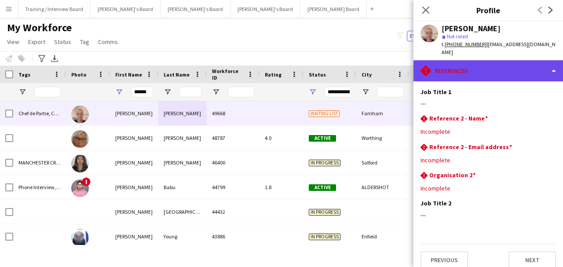
click at [493, 62] on div "rhombus-alert References" at bounding box center [487, 70] width 149 height 21
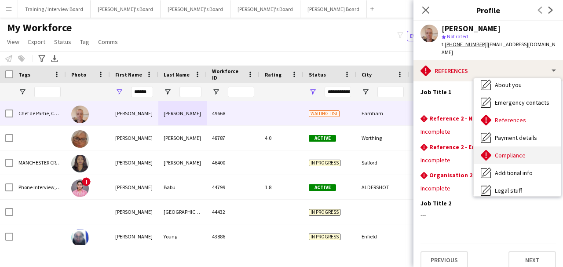
click at [521, 146] on div "Compliance Compliance" at bounding box center [516, 155] width 87 height 18
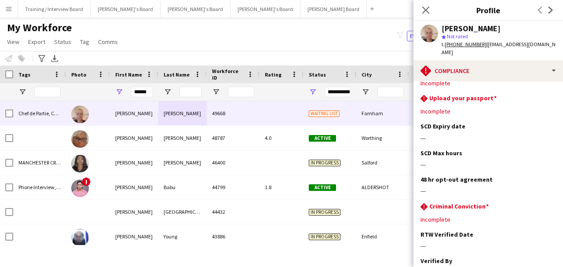
scroll to position [0, 0]
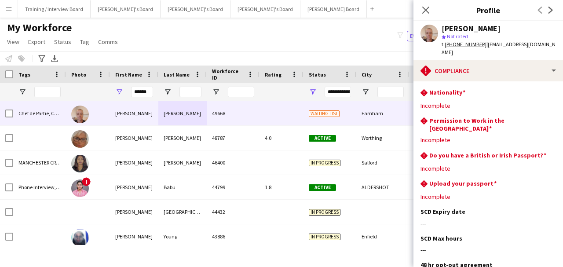
click at [492, 81] on app-section-data-types "rhombus-alert Nationality Edit this field Incomplete rhombus-alert Permission t…" at bounding box center [487, 173] width 149 height 185
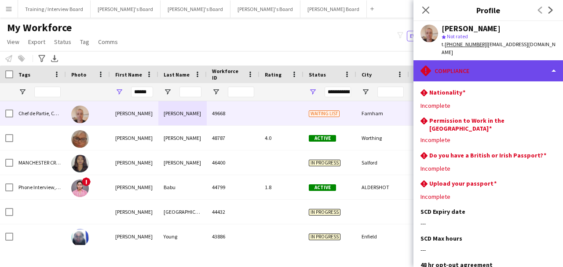
click at [497, 60] on div "rhombus-alert Compliance" at bounding box center [487, 70] width 149 height 21
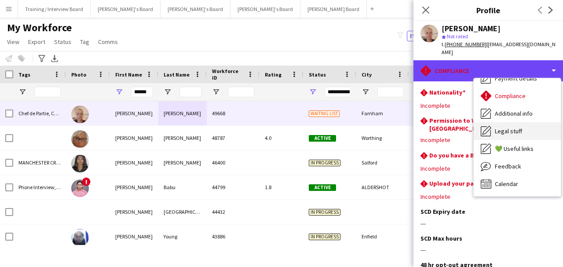
scroll to position [59, 0]
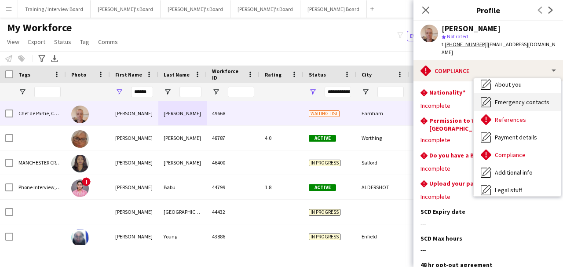
click at [517, 98] on div "Emergency contacts Emergency contacts" at bounding box center [516, 102] width 87 height 18
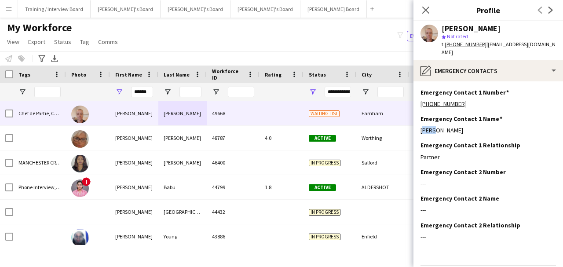
drag, startPoint x: 472, startPoint y: 122, endPoint x: 419, endPoint y: 121, distance: 52.3
click at [419, 121] on app-section-data-types "Emergency Contact 1 Number Edit this field +447553508794 Emergency Contact 1 Na…" at bounding box center [487, 173] width 149 height 185
drag, startPoint x: 495, startPoint y: 27, endPoint x: 442, endPoint y: 27, distance: 52.7
click at [442, 27] on div "[PERSON_NAME]" at bounding box center [498, 29] width 114 height 8
copy div "[PERSON_NAME]"
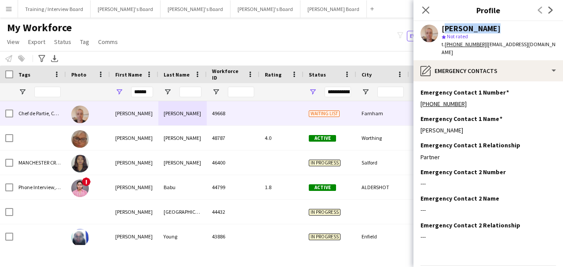
drag, startPoint x: 213, startPoint y: 50, endPoint x: 352, endPoint y: 234, distance: 230.4
click at [213, 50] on div "My Workforce View Views Default view Compliance RTW Checks MANCHESTER Search UN…" at bounding box center [281, 36] width 563 height 30
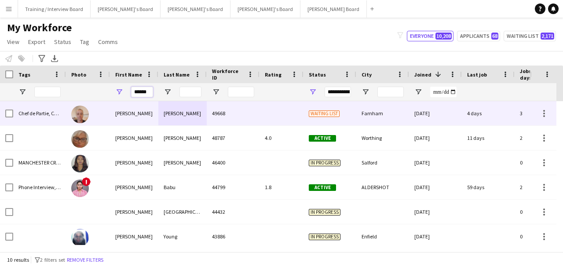
click at [145, 97] on input "******" at bounding box center [142, 92] width 22 height 11
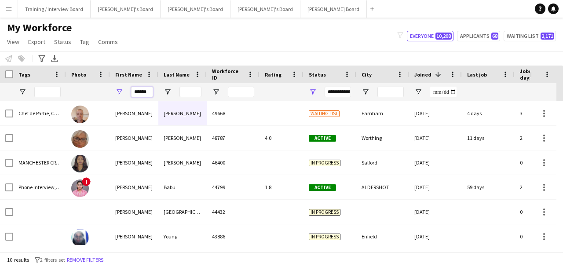
click at [145, 97] on input "******" at bounding box center [142, 92] width 22 height 11
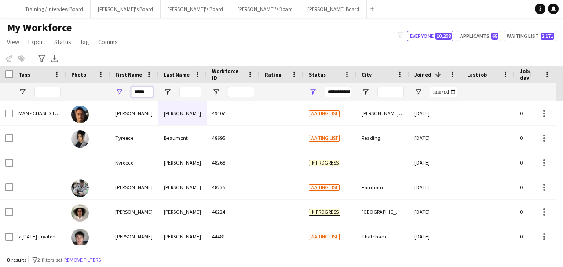
type input "*****"
click at [181, 93] on input "Last Name Filter Input" at bounding box center [190, 92] width 22 height 11
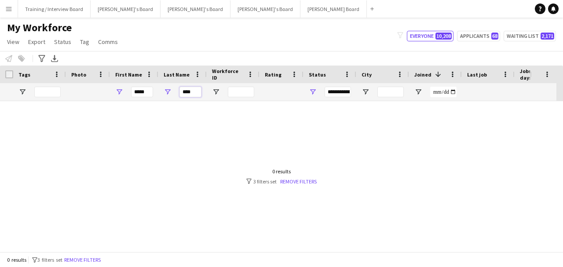
type input "***"
click at [309, 178] on link "Remove filters" at bounding box center [298, 181] width 36 height 7
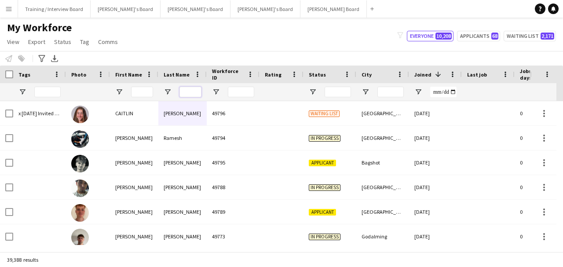
click at [192, 93] on input "Last Name Filter Input" at bounding box center [190, 92] width 22 height 11
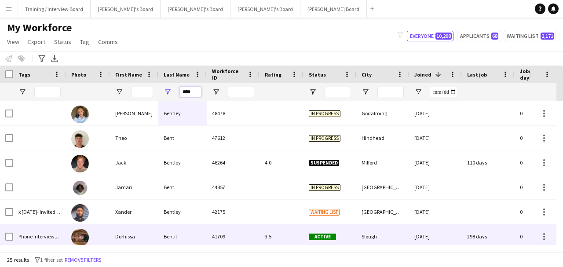
type input "****"
click at [167, 238] on div "Bentil" at bounding box center [182, 236] width 48 height 24
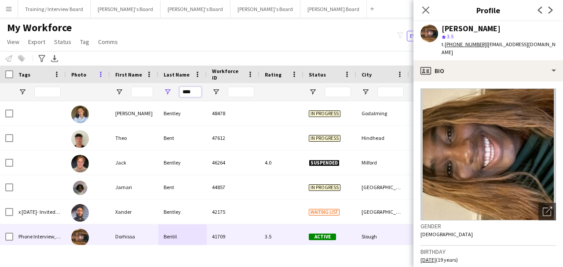
drag, startPoint x: 196, startPoint y: 90, endPoint x: 102, endPoint y: 71, distance: 95.1
click at [107, 71] on div "Workforce Details Photo First Name 1" at bounding box center [509, 83] width 1019 height 36
click at [134, 88] on input "First Name Filter Input" at bounding box center [142, 92] width 22 height 11
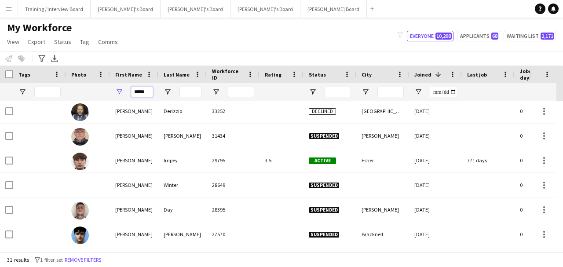
type input "*****"
click at [185, 92] on input "Last Name Filter Input" at bounding box center [190, 92] width 22 height 11
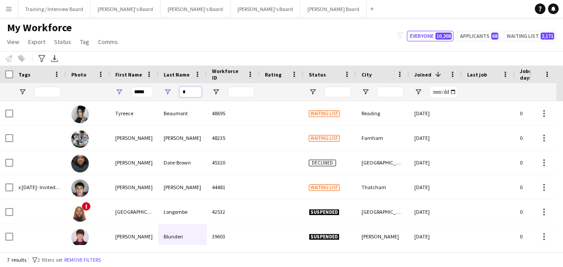
type input "*"
click at [149, 88] on input "*****" at bounding box center [142, 92] width 22 height 11
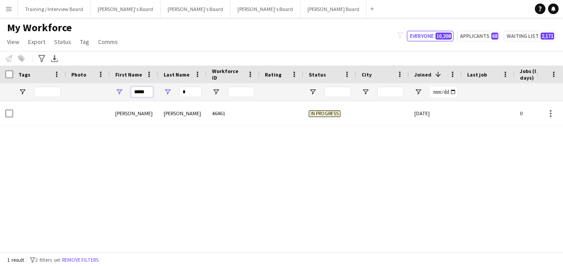
type input "*****"
click at [196, 93] on input "*" at bounding box center [190, 92] width 22 height 11
click at [149, 94] on input "*****" at bounding box center [142, 92] width 22 height 11
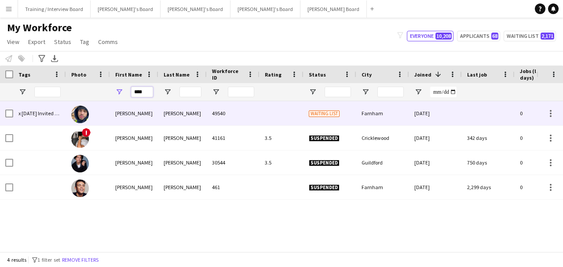
type input "****"
click at [142, 108] on div "[PERSON_NAME]" at bounding box center [134, 113] width 48 height 24
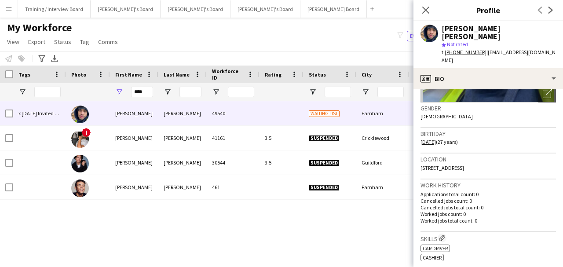
scroll to position [117, 0]
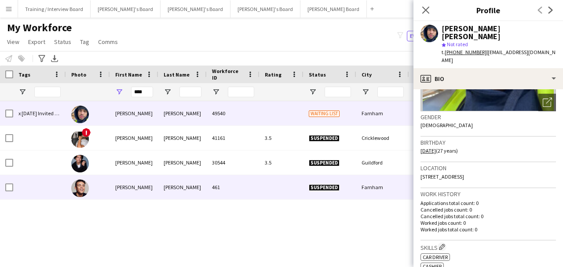
click at [359, 181] on div "Farnham" at bounding box center [382, 187] width 53 height 24
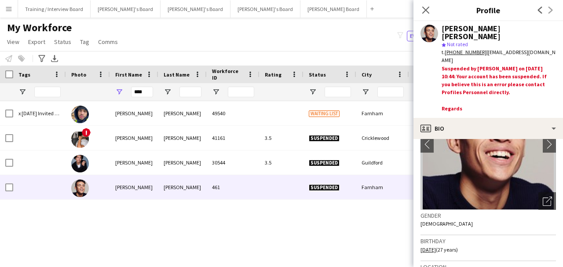
scroll to position [88, 0]
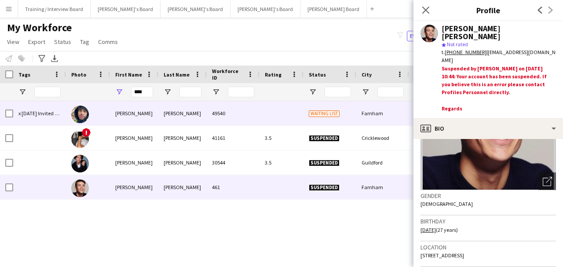
click at [330, 116] on span "Waiting list" at bounding box center [324, 113] width 31 height 7
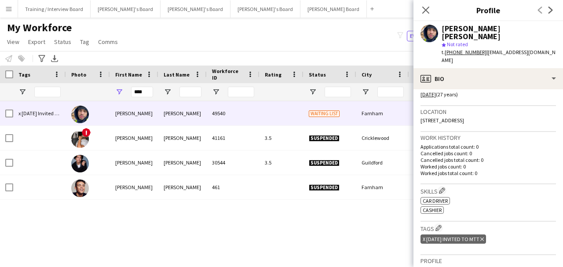
scroll to position [176, 0]
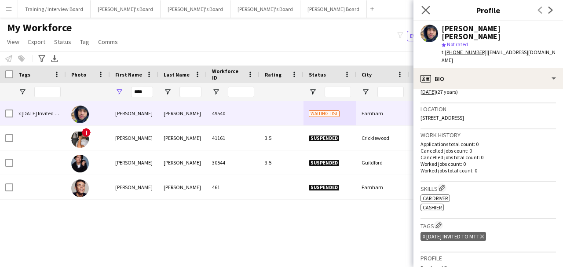
click at [426, 14] on icon "Close pop-in" at bounding box center [425, 10] width 8 height 8
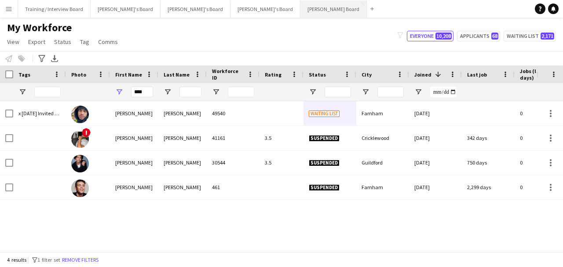
click at [300, 9] on button "[PERSON_NAME] Board Close" at bounding box center [333, 8] width 66 height 17
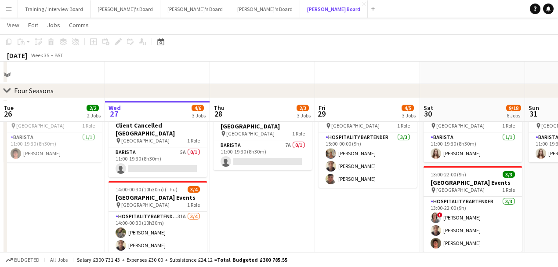
scroll to position [498, 0]
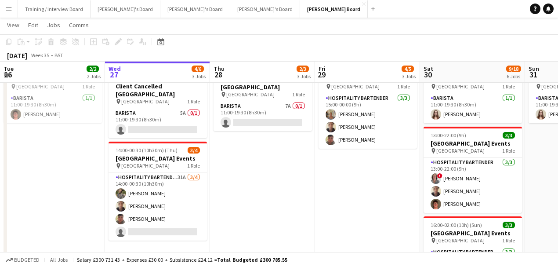
click at [294, 152] on app-date-cell "11:00-19:30 (8h30m) 0/1 Client Cancelled [GEOGRAPHIC_DATA] pin [GEOGRAPHIC_DATA…" at bounding box center [262, 202] width 105 height 287
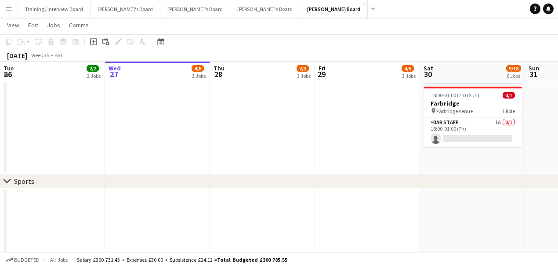
scroll to position [264, 0]
click at [161, 4] on button "[PERSON_NAME]'s Board Close" at bounding box center [195, 8] width 70 height 17
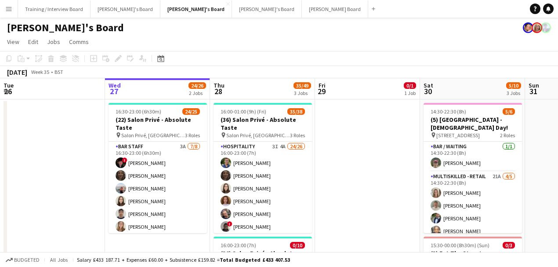
scroll to position [0, 181]
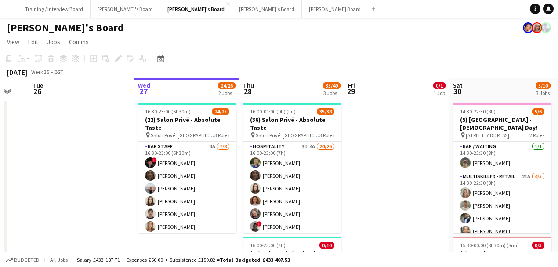
drag, startPoint x: 158, startPoint y: 215, endPoint x: 178, endPoint y: 215, distance: 20.2
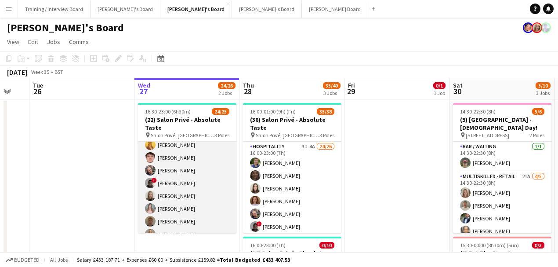
scroll to position [132, 0]
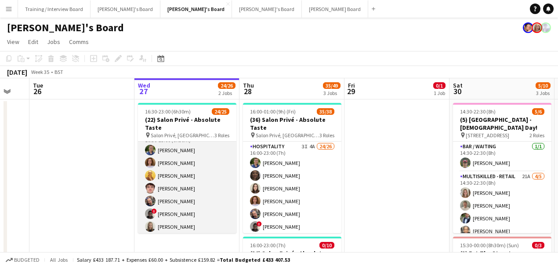
click at [195, 210] on app-card-role "Hospitality 13/13 16:30-23:00 (6h30m) [PERSON_NAME] [PERSON_NAME] [PERSON_NAME]…" at bounding box center [187, 220] width 98 height 183
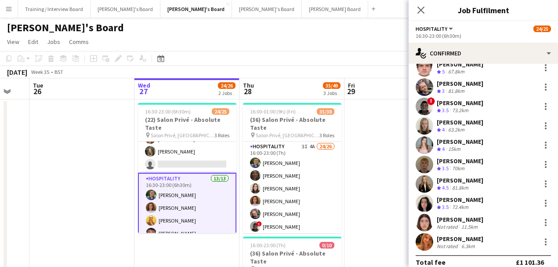
scroll to position [0, 0]
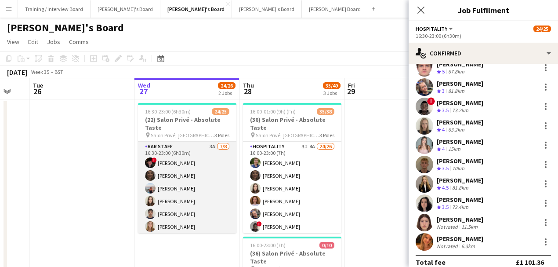
drag, startPoint x: 203, startPoint y: 176, endPoint x: 224, endPoint y: 170, distance: 21.4
click at [203, 176] on app-card-role "BAR STAFF 3A [DATE] 16:30-23:00 (6h30m) ! [PERSON_NAME] [PERSON_NAME] [PERSON_N…" at bounding box center [187, 201] width 98 height 119
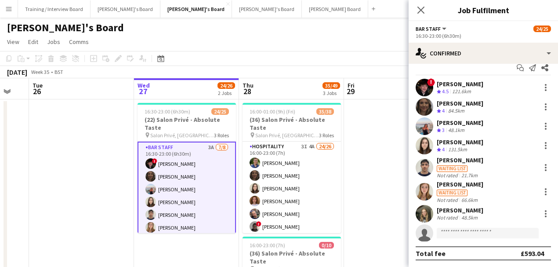
scroll to position [1, 0]
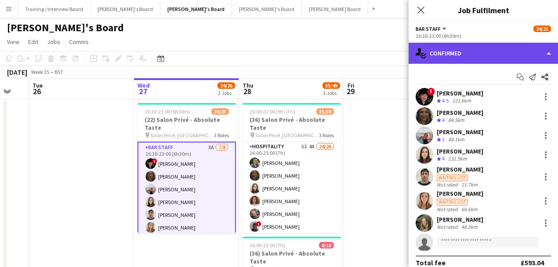
click at [493, 54] on div "single-neutral-actions-check-2 Confirmed" at bounding box center [483, 53] width 149 height 21
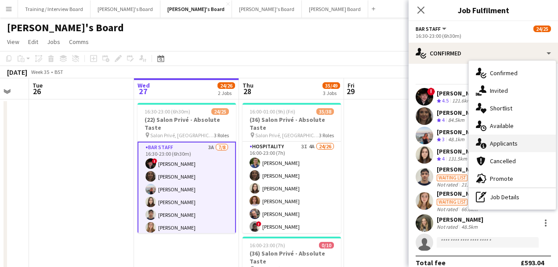
click at [516, 142] on div "single-neutral-actions-information Applicants" at bounding box center [512, 143] width 87 height 18
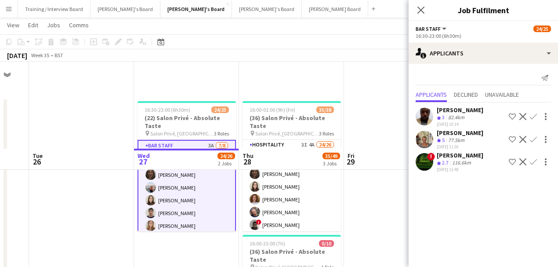
scroll to position [0, 0]
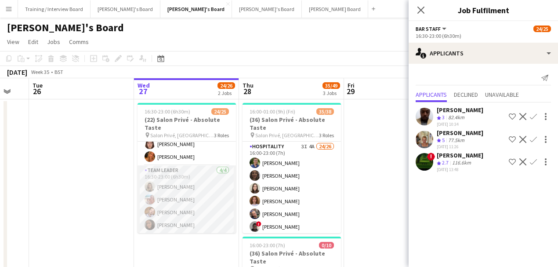
click at [193, 193] on app-card-role "TEAM LEADER [DATE] 16:30-23:00 (6h30m) [PERSON_NAME] [PERSON_NAME] [PERSON_NAME…" at bounding box center [187, 199] width 98 height 68
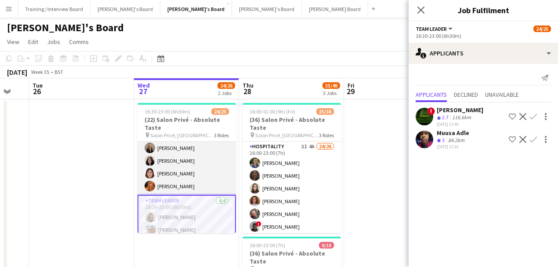
click at [195, 170] on app-card-role "Hospitality 13/13 16:30-23:00 (6h30m) [PERSON_NAME] [PERSON_NAME] [PERSON_NAME]…" at bounding box center [187, 103] width 98 height 183
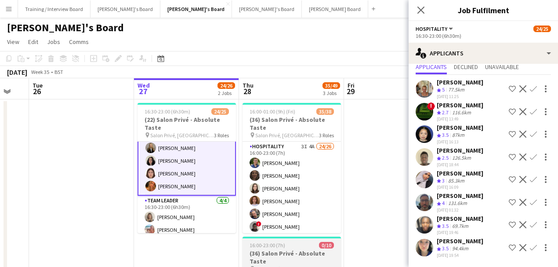
scroll to position [117, 0]
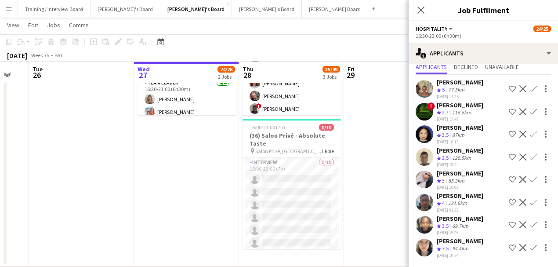
click at [409, 196] on div "[PERSON_NAME] Crew rating 4 131.6km [DATE] 01:32 Shortlist crew Decline Confirm" at bounding box center [483, 202] width 149 height 21
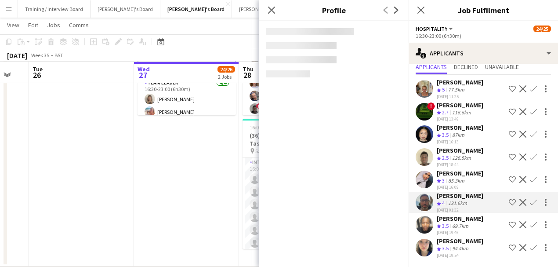
click at [425, 200] on app-user-avatar at bounding box center [425, 202] width 18 height 18
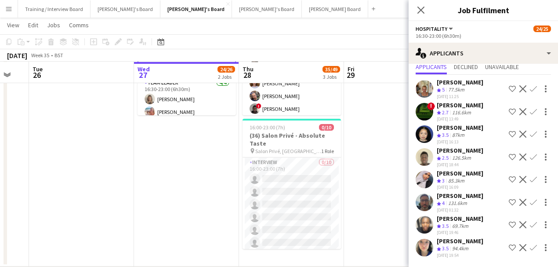
click at [425, 200] on app-user-avatar at bounding box center [425, 202] width 18 height 18
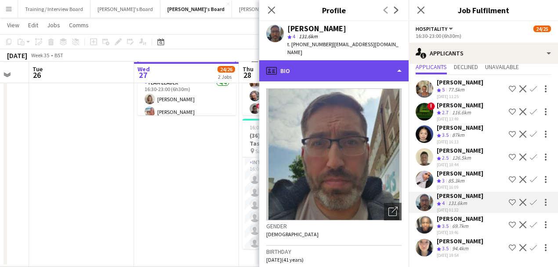
click at [352, 69] on div "profile Bio" at bounding box center [333, 70] width 149 height 21
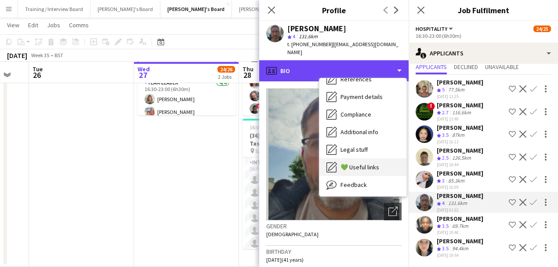
scroll to position [135, 0]
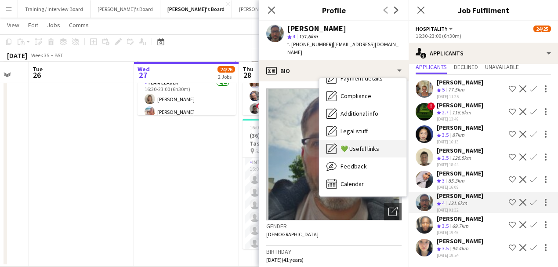
click at [368, 160] on div "Feedback Feedback" at bounding box center [363, 166] width 87 height 18
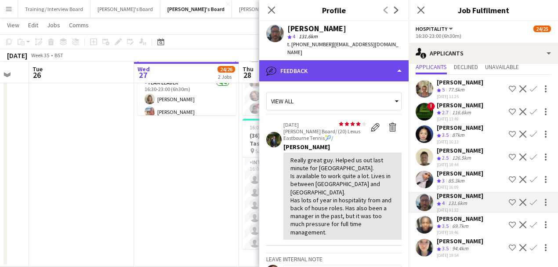
click at [341, 74] on div "bubble-pencil Feedback" at bounding box center [333, 70] width 149 height 21
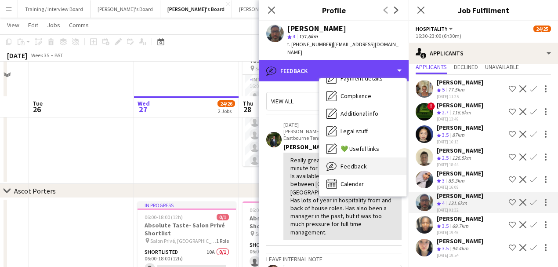
scroll to position [234, 0]
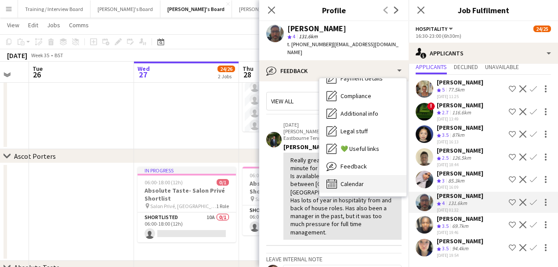
click at [359, 175] on div "Calendar Calendar" at bounding box center [363, 184] width 87 height 18
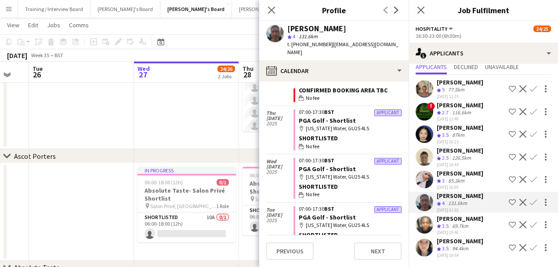
scroll to position [0, 0]
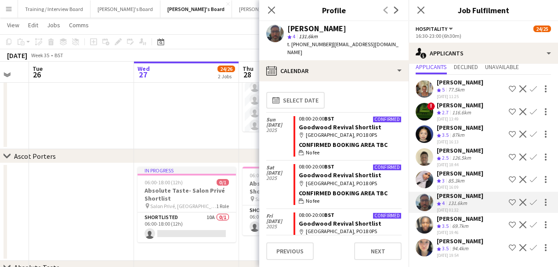
click at [91, 179] on app-date-cell at bounding box center [81, 212] width 105 height 98
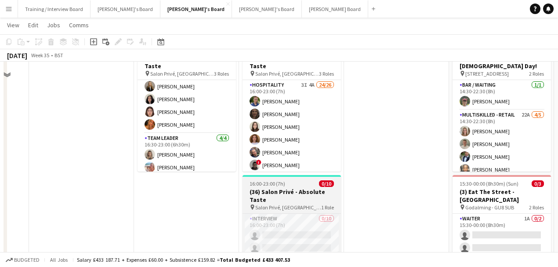
scroll to position [29, 0]
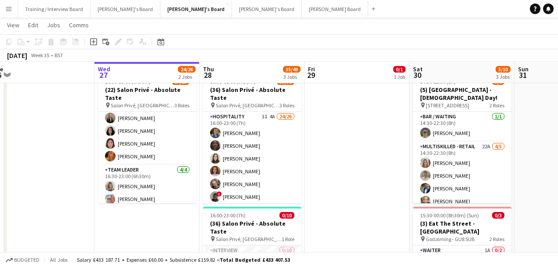
drag, startPoint x: 378, startPoint y: 152, endPoint x: 298, endPoint y: 149, distance: 80.5
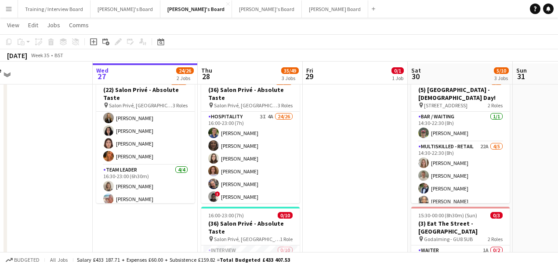
drag, startPoint x: 323, startPoint y: 166, endPoint x: 349, endPoint y: 166, distance: 25.5
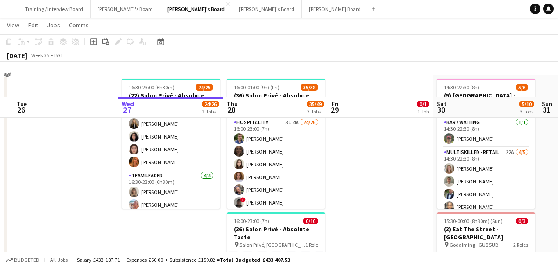
scroll to position [58, 0]
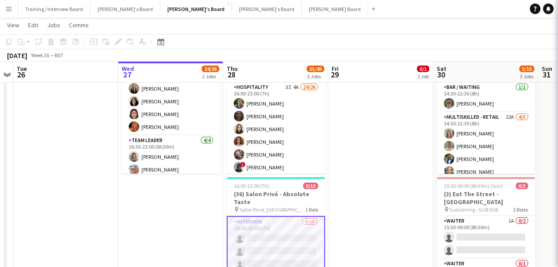
scroll to position [0, 197]
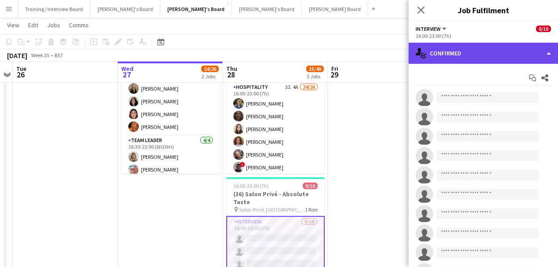
click at [460, 60] on div "single-neutral-actions-check-2 Confirmed" at bounding box center [483, 53] width 149 height 21
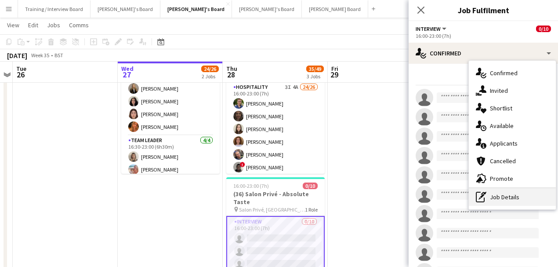
click at [498, 200] on div "pen-write Job Details" at bounding box center [512, 197] width 87 height 18
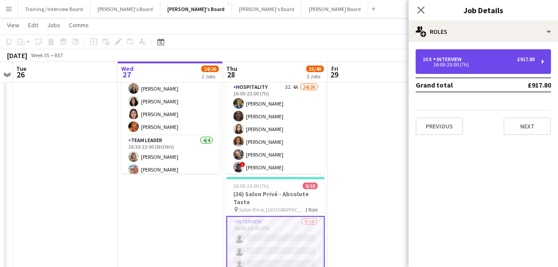
click at [471, 65] on div "16:00-23:00 (7h)" at bounding box center [479, 64] width 112 height 4
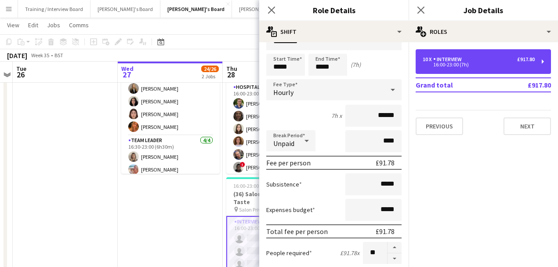
scroll to position [29, 0]
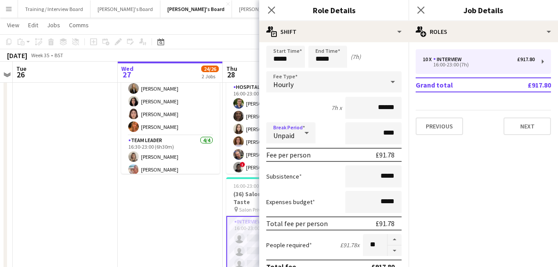
click at [283, 131] on span "Unpaid" at bounding box center [283, 135] width 21 height 9
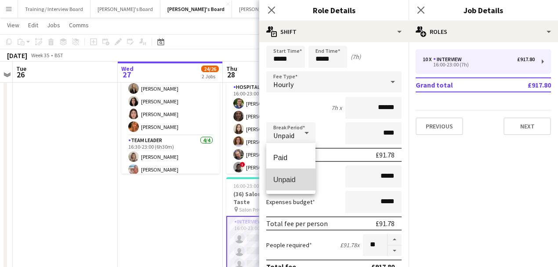
click at [288, 183] on span "Unpaid" at bounding box center [290, 179] width 35 height 8
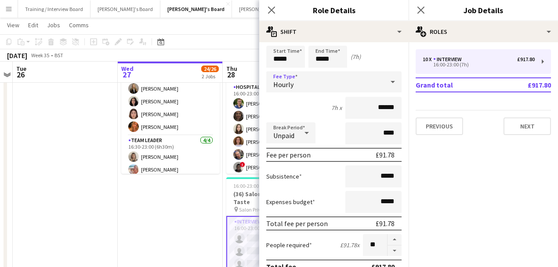
click at [303, 83] on div "Hourly" at bounding box center [325, 81] width 118 height 21
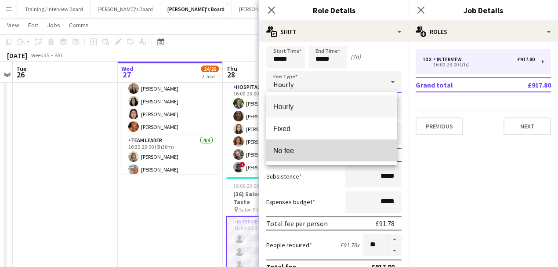
click at [294, 150] on span "No fee" at bounding box center [331, 150] width 117 height 8
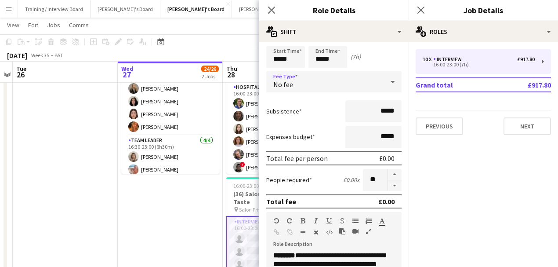
click at [188, 185] on app-date-cell "16:30-23:00 (6h30m) 24/25 (22) Salon Privé - Absolute Taste pin Salon Privé, [G…" at bounding box center [170, 182] width 105 height 285
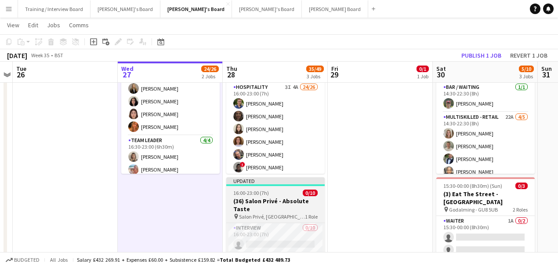
click at [251, 192] on span "16:00-23:00 (7h)" at bounding box center [251, 192] width 36 height 7
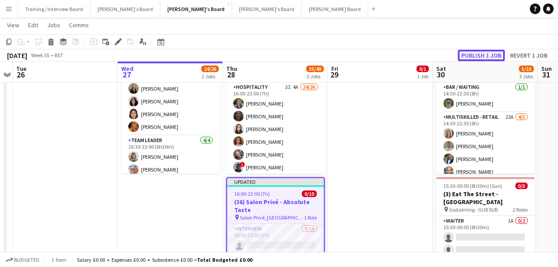
click at [486, 53] on button "Publish 1 job" at bounding box center [481, 55] width 47 height 11
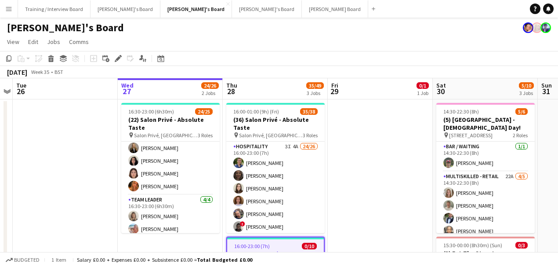
scroll to position [0, 212]
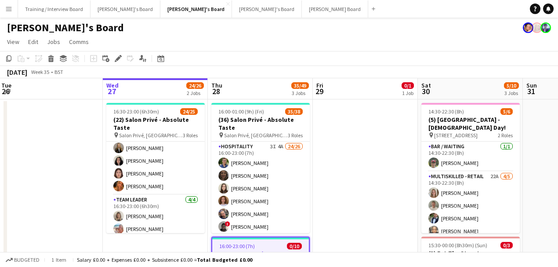
drag, startPoint x: 350, startPoint y: 149, endPoint x: 323, endPoint y: 122, distance: 37.9
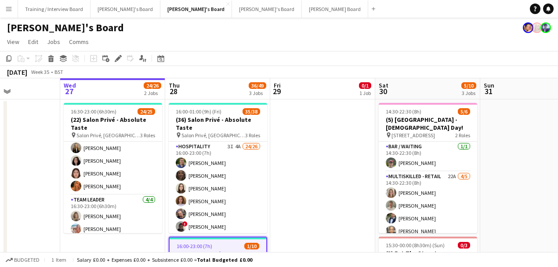
scroll to position [0, 270]
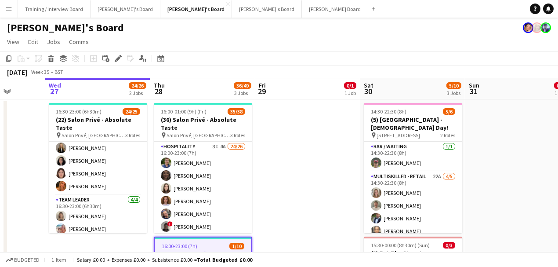
drag, startPoint x: 345, startPoint y: 187, endPoint x: 330, endPoint y: 185, distance: 15.1
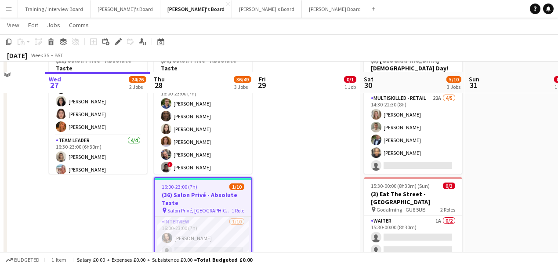
scroll to position [117, 0]
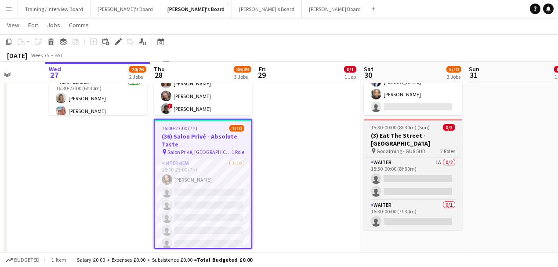
click at [436, 130] on div "15:30-00:00 (8h30m) (Sun) 0/3" at bounding box center [413, 127] width 98 height 7
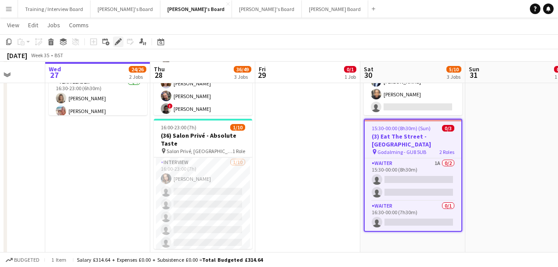
click at [120, 45] on icon "Edit" at bounding box center [118, 41] width 7 height 7
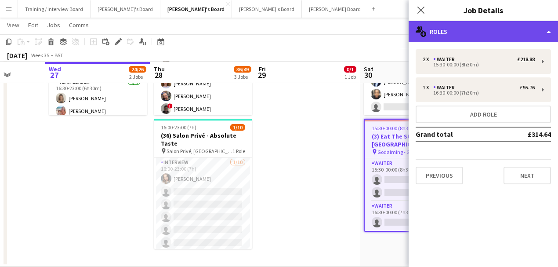
click at [454, 39] on div "multiple-users-add Roles" at bounding box center [483, 31] width 149 height 21
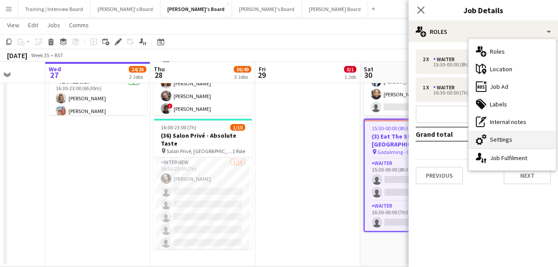
click at [520, 134] on div "cog-double-3 Settings" at bounding box center [512, 140] width 87 height 18
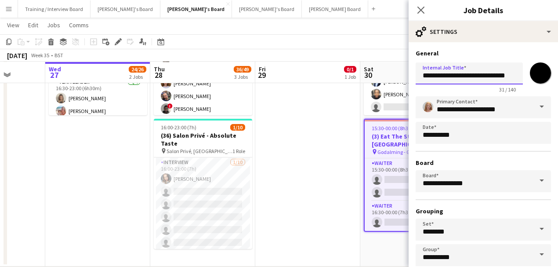
scroll to position [0, 1]
drag, startPoint x: 478, startPoint y: 75, endPoint x: 614, endPoint y: 71, distance: 136.3
click at [558, 71] on html "Menu Boards Boards Boards All jobs Status Workforce Workforce My Workforce Recr…" at bounding box center [279, 198] width 558 height 631
type input "**********"
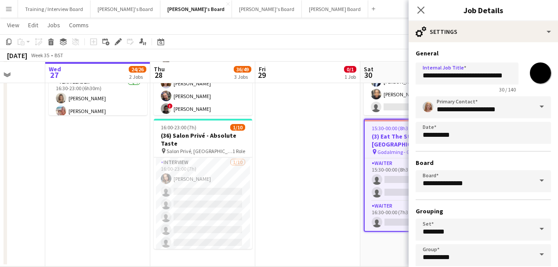
click at [372, 137] on h3 "(3) Eat The Street - [GEOGRAPHIC_DATA]" at bounding box center [413, 140] width 97 height 16
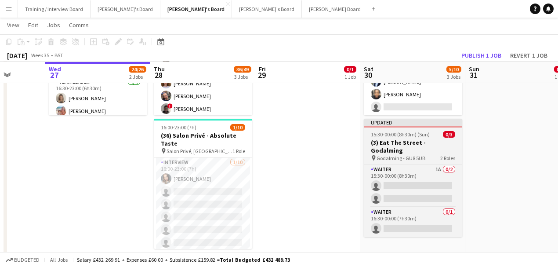
click at [443, 145] on h3 "(3) Eat The Street - Godalming" at bounding box center [413, 146] width 98 height 16
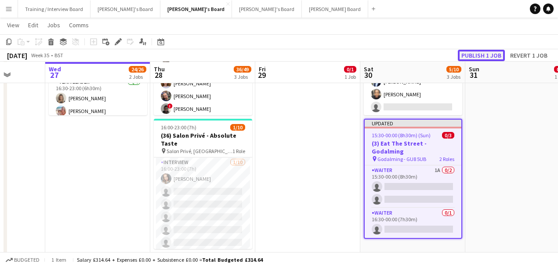
click at [495, 58] on button "Publish 1 job" at bounding box center [481, 55] width 47 height 11
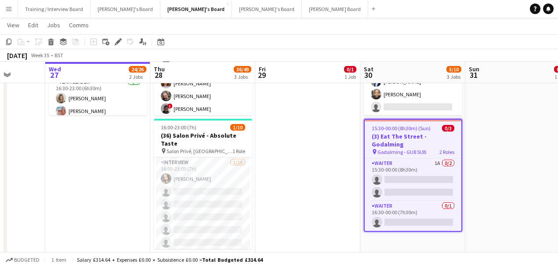
click at [338, 182] on app-date-cell at bounding box center [307, 124] width 105 height 285
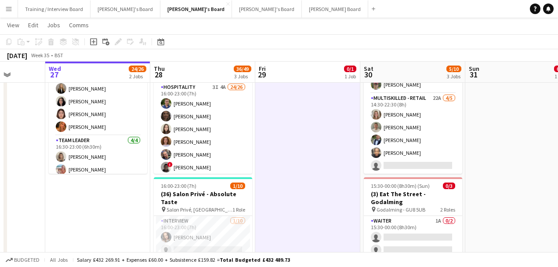
scroll to position [0, 285]
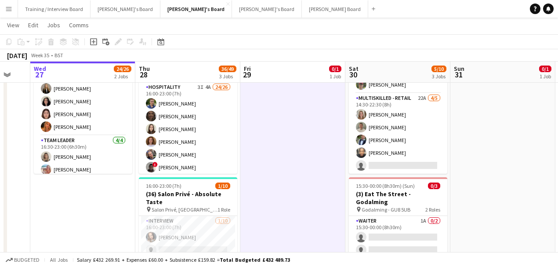
drag, startPoint x: 306, startPoint y: 212, endPoint x: 292, endPoint y: 212, distance: 14.5
click at [292, 212] on app-calendar-viewport "Sun 24 Mon 25 Tue 26 Wed 27 24/26 2 Jobs Thu 28 36/49 3 Jobs Fri 29 0/1 1 Job S…" at bounding box center [279, 267] width 558 height 582
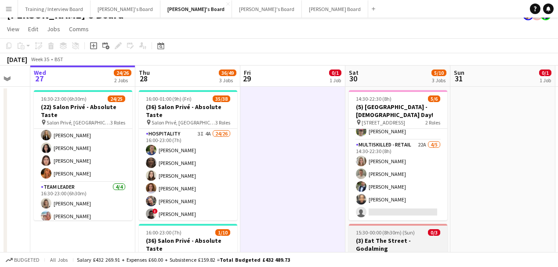
scroll to position [0, 0]
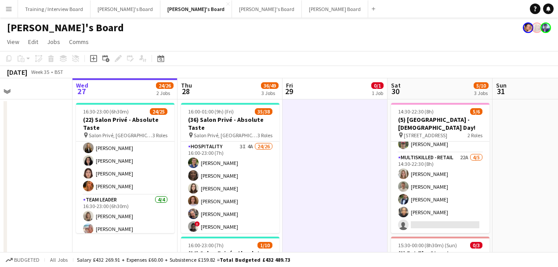
drag, startPoint x: 363, startPoint y: 180, endPoint x: 383, endPoint y: 180, distance: 19.8
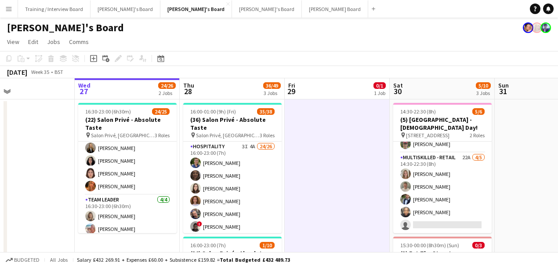
scroll to position [0, 188]
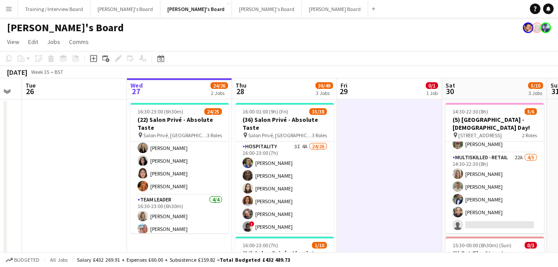
drag, startPoint x: 258, startPoint y: 195, endPoint x: 268, endPoint y: 195, distance: 10.1
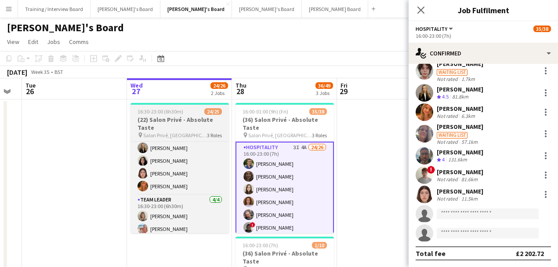
scroll to position [169, 0]
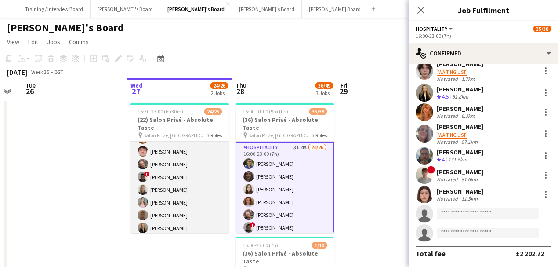
click at [191, 180] on app-card-role "Hospitality 13/13 16:30-23:00 (6h30m) [PERSON_NAME] [PERSON_NAME] [PERSON_NAME]…" at bounding box center [180, 183] width 98 height 183
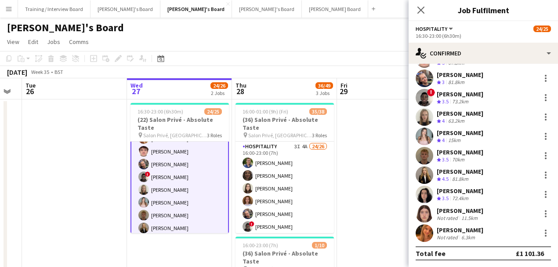
scroll to position [280, 0]
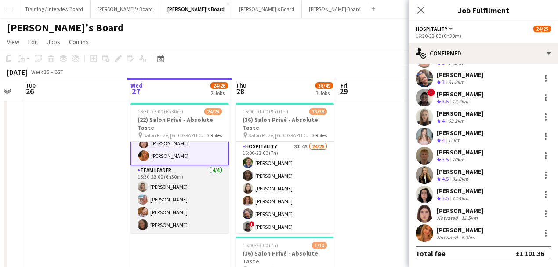
click at [157, 210] on app-card-role "TEAM LEADER [DATE] 16:30-23:00 (6h30m) [PERSON_NAME] [PERSON_NAME] [PERSON_NAME…" at bounding box center [180, 199] width 98 height 68
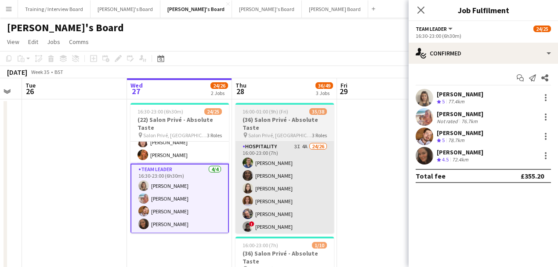
scroll to position [0, 0]
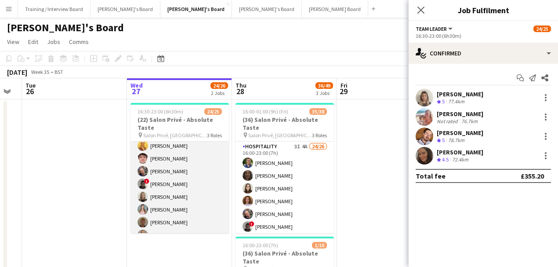
click at [184, 167] on app-card-role "Hospitality 13/13 16:30-23:00 (6h30m) [PERSON_NAME] [PERSON_NAME] [PERSON_NAME]…" at bounding box center [180, 190] width 98 height 183
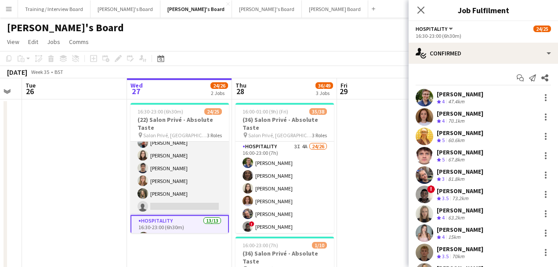
click at [176, 180] on app-card-role "BAR STAFF 3A [DATE] 16:30-23:00 (6h30m) ! [PERSON_NAME] [PERSON_NAME] [PERSON_N…" at bounding box center [180, 155] width 98 height 119
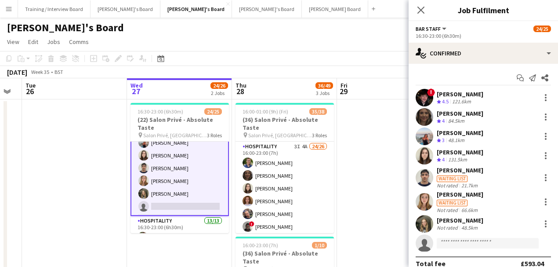
scroll to position [0, 185]
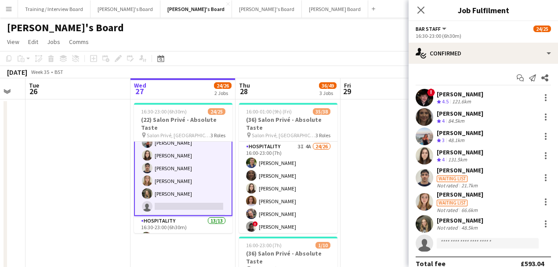
drag, startPoint x: 344, startPoint y: 178, endPoint x: 374, endPoint y: 178, distance: 30.8
click at [374, 178] on app-date-cell at bounding box center [393, 241] width 105 height 285
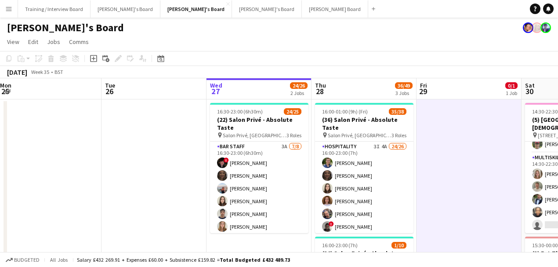
scroll to position [0, 214]
drag, startPoint x: 237, startPoint y: 197, endPoint x: 254, endPoint y: 200, distance: 17.3
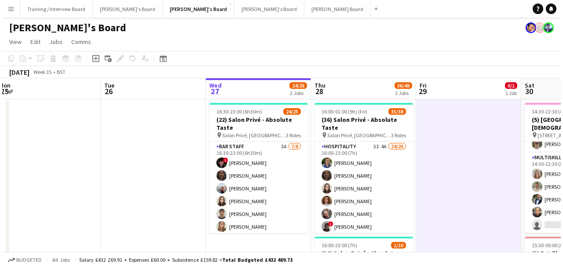
scroll to position [0, 200]
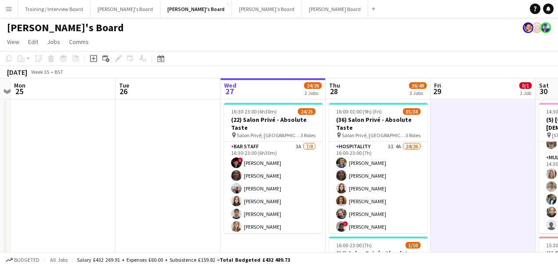
drag, startPoint x: 127, startPoint y: 131, endPoint x: 137, endPoint y: 130, distance: 10.1
click at [9, 12] on app-icon "Menu" at bounding box center [8, 8] width 7 height 7
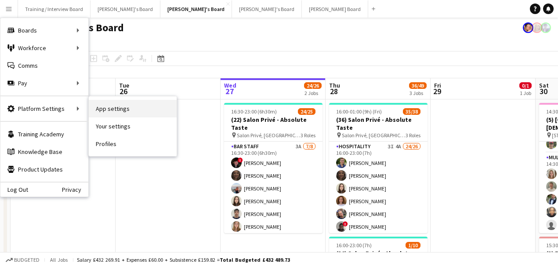
click at [111, 109] on link "App settings" at bounding box center [133, 109] width 88 height 18
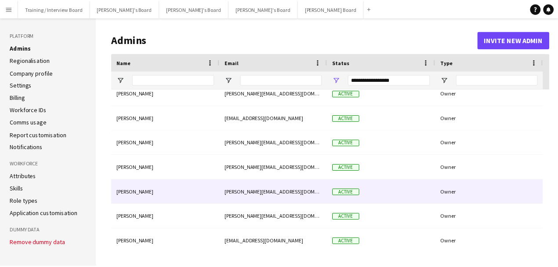
scroll to position [82, 0]
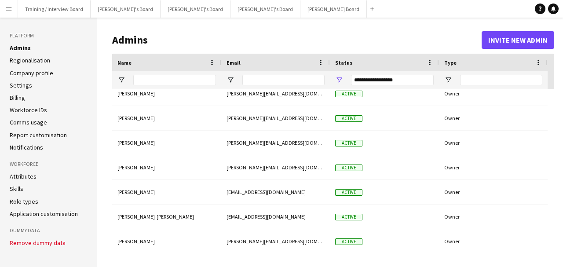
click at [45, 215] on link "Application customisation" at bounding box center [44, 214] width 68 height 8
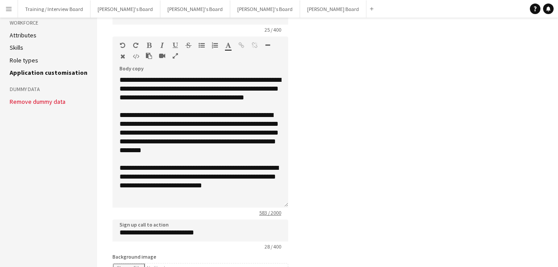
scroll to position [146, 0]
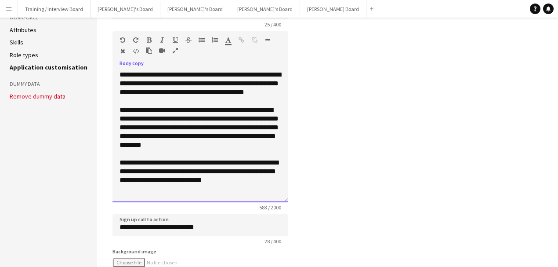
click at [250, 185] on p "**********" at bounding box center [201, 171] width 162 height 26
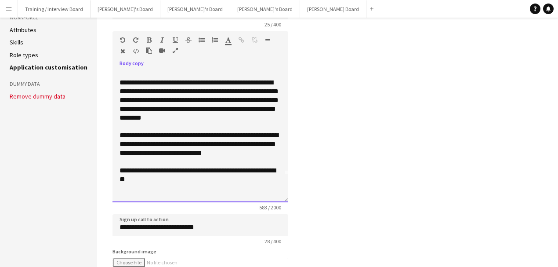
scroll to position [36, 0]
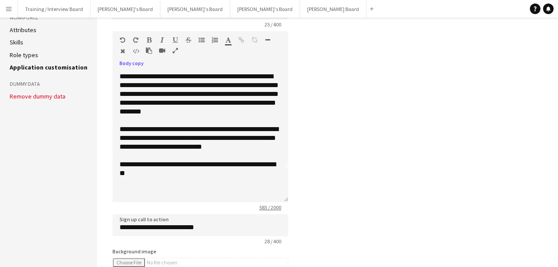
click at [213, 38] on icon "button" at bounding box center [215, 40] width 6 height 6
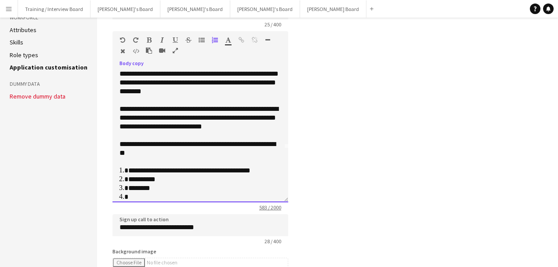
scroll to position [62, 0]
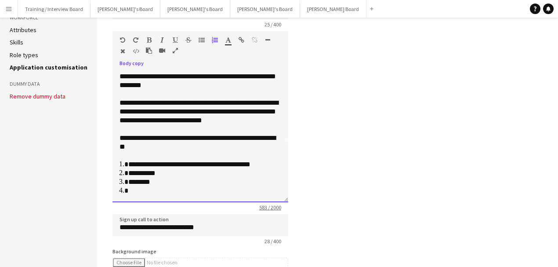
drag, startPoint x: 152, startPoint y: 156, endPoint x: 141, endPoint y: 63, distance: 92.9
click at [118, 142] on div "**********" at bounding box center [201, 136] width 176 height 132
click at [148, 39] on icon "button" at bounding box center [149, 40] width 5 height 6
click at [180, 159] on p at bounding box center [201, 155] width 162 height 9
click at [161, 186] on li "********" at bounding box center [202, 182] width 149 height 9
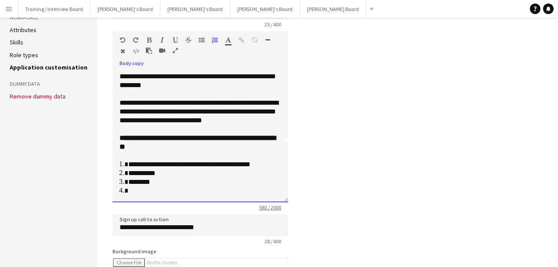
click at [160, 193] on li at bounding box center [204, 190] width 153 height 9
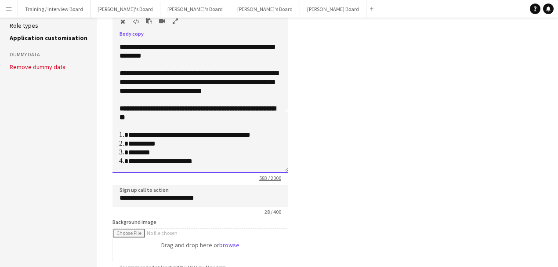
click at [198, 161] on li "**********" at bounding box center [202, 161] width 149 height 9
drag, startPoint x: 209, startPoint y: 160, endPoint x: 155, endPoint y: 160, distance: 54.1
click at [155, 160] on li "**********" at bounding box center [202, 161] width 149 height 9
click at [181, 161] on li "**********" at bounding box center [202, 161] width 149 height 9
click at [210, 153] on li "********" at bounding box center [202, 152] width 149 height 9
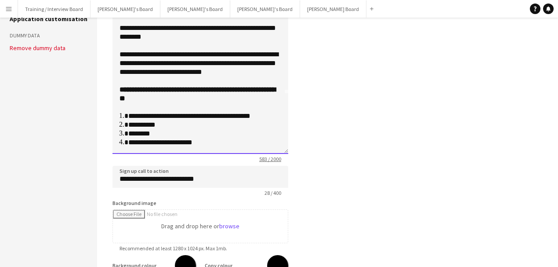
scroll to position [205, 0]
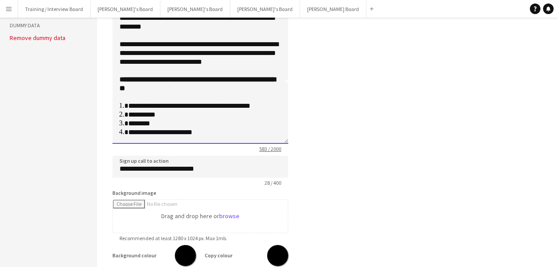
drag, startPoint x: 206, startPoint y: 137, endPoint x: 126, endPoint y: 135, distance: 80.0
click at [126, 135] on div "**********" at bounding box center [201, 78] width 176 height 132
drag, startPoint x: 143, startPoint y: 132, endPoint x: 200, endPoint y: 115, distance: 59.9
click at [200, 115] on li "**********" at bounding box center [202, 114] width 149 height 9
click at [191, 126] on li "********" at bounding box center [202, 123] width 149 height 9
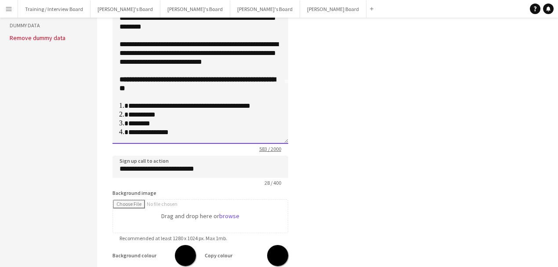
click at [192, 134] on li "**********" at bounding box center [202, 132] width 149 height 9
click at [179, 132] on li "**********" at bounding box center [202, 132] width 149 height 9
click at [151, 133] on li "**********" at bounding box center [202, 132] width 149 height 9
click at [171, 132] on li "**********" at bounding box center [202, 132] width 149 height 9
click at [150, 131] on li "**********" at bounding box center [202, 132] width 149 height 9
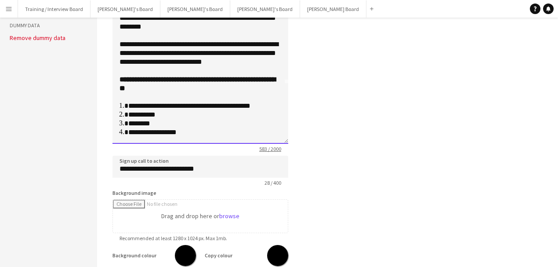
click at [175, 132] on li "**********" at bounding box center [202, 132] width 149 height 9
click at [171, 132] on li "**********" at bounding box center [202, 132] width 149 height 9
click at [226, 127] on ol "**********" at bounding box center [201, 119] width 162 height 35
click at [219, 128] on li "**********" at bounding box center [202, 132] width 149 height 9
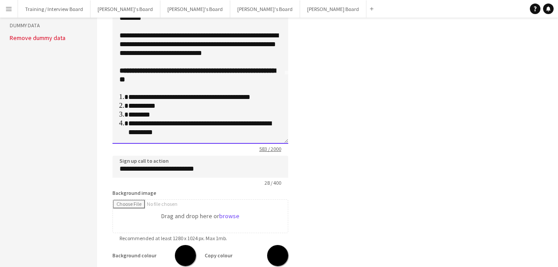
scroll to position [80, 0]
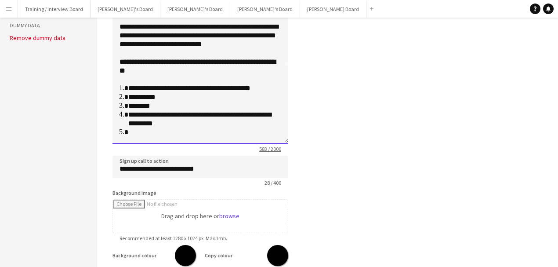
drag, startPoint x: 137, startPoint y: 135, endPoint x: 126, endPoint y: 76, distance: 60.4
click at [126, 76] on div "**********" at bounding box center [201, 78] width 176 height 132
click at [165, 115] on li "**********" at bounding box center [202, 119] width 149 height 18
click at [145, 137] on li at bounding box center [204, 132] width 153 height 9
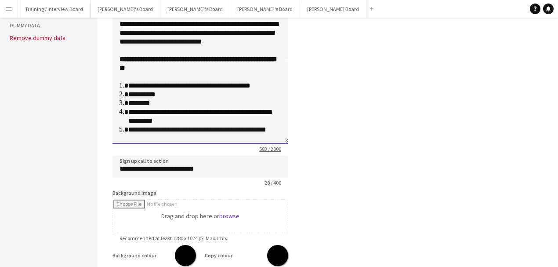
scroll to position [89, 0]
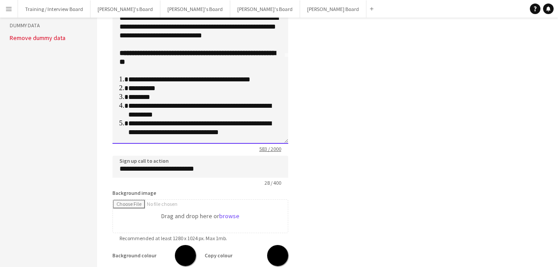
click at [228, 126] on li "**********" at bounding box center [202, 128] width 149 height 18
click at [264, 132] on li "**********" at bounding box center [202, 128] width 149 height 18
click at [245, 135] on li "**********" at bounding box center [202, 128] width 149 height 18
click at [163, 134] on li "**********" at bounding box center [202, 128] width 149 height 18
click at [145, 137] on li "**********" at bounding box center [202, 128] width 149 height 18
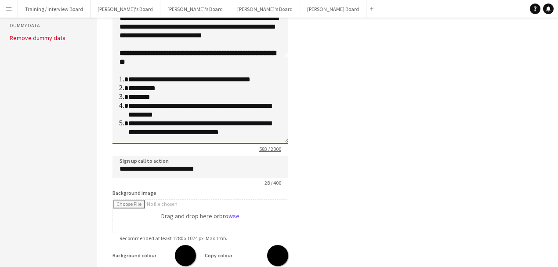
click at [212, 129] on li "**********" at bounding box center [202, 128] width 149 height 18
click at [206, 129] on li "**********" at bounding box center [202, 128] width 149 height 18
drag, startPoint x: 208, startPoint y: 128, endPoint x: 174, endPoint y: 127, distance: 34.7
click at [174, 127] on li "**********" at bounding box center [202, 128] width 149 height 18
click at [250, 129] on li "**********" at bounding box center [202, 128] width 149 height 18
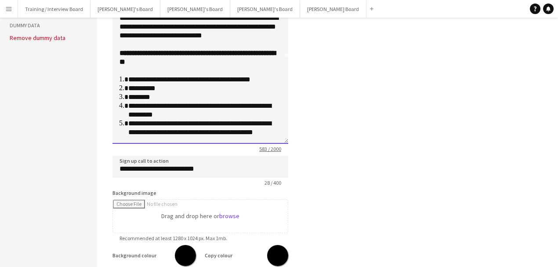
click at [247, 127] on li "**********" at bounding box center [202, 128] width 149 height 18
click at [225, 136] on li "**********" at bounding box center [202, 128] width 149 height 18
click at [182, 126] on li "**********" at bounding box center [202, 128] width 149 height 18
click at [183, 131] on li "**********" at bounding box center [202, 128] width 149 height 18
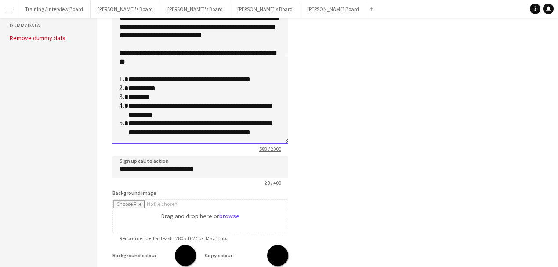
click at [181, 132] on li "**********" at bounding box center [202, 128] width 149 height 18
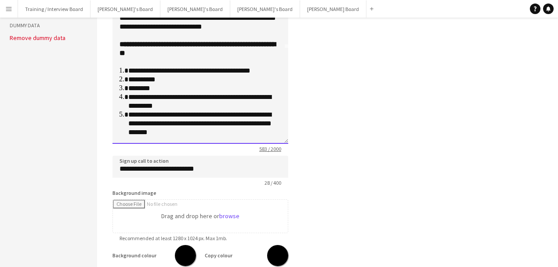
scroll to position [104, 0]
click at [200, 131] on li "**********" at bounding box center [202, 123] width 149 height 26
click at [192, 88] on li "********" at bounding box center [202, 88] width 149 height 9
click at [226, 100] on li "**********" at bounding box center [202, 102] width 149 height 18
click at [260, 95] on li "**********" at bounding box center [202, 102] width 149 height 18
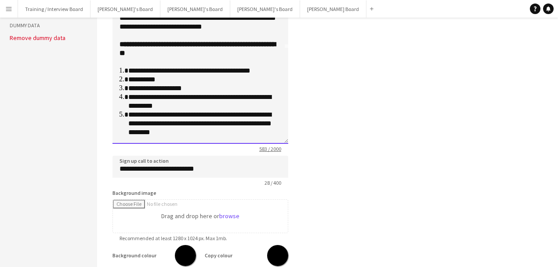
click at [216, 101] on li "**********" at bounding box center [202, 102] width 149 height 18
click at [216, 116] on li "**********" at bounding box center [202, 123] width 149 height 26
click at [218, 127] on li "**********" at bounding box center [202, 123] width 149 height 26
click at [216, 135] on li "**********" at bounding box center [202, 123] width 149 height 26
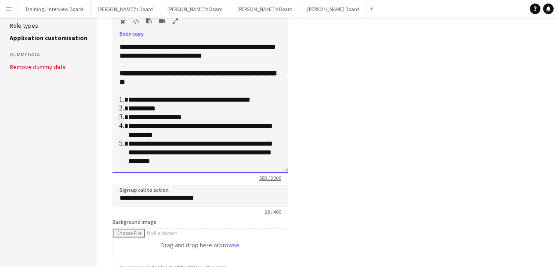
click at [181, 119] on li "**********" at bounding box center [202, 117] width 149 height 9
click at [218, 88] on p at bounding box center [201, 91] width 162 height 9
click at [188, 127] on li "**********" at bounding box center [202, 131] width 149 height 18
click at [195, 154] on li "**********" at bounding box center [202, 152] width 149 height 26
click at [191, 159] on li "**********" at bounding box center [202, 152] width 149 height 26
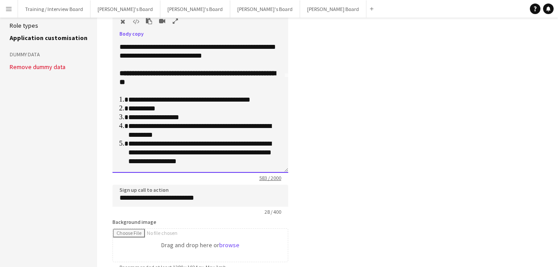
click at [257, 100] on li "**********" at bounding box center [202, 99] width 149 height 9
click at [226, 99] on li "**********" at bounding box center [202, 99] width 149 height 9
click at [224, 99] on li "**********" at bounding box center [202, 99] width 149 height 9
click at [221, 98] on li "**********" at bounding box center [202, 99] width 149 height 9
click at [225, 124] on li "**********" at bounding box center [202, 131] width 149 height 18
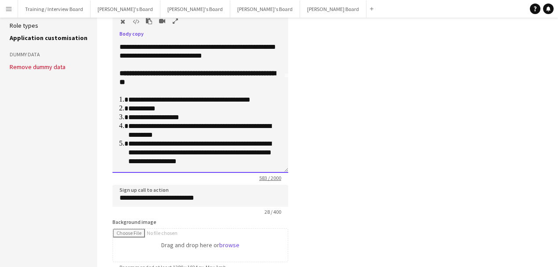
click at [156, 102] on li "**********" at bounding box center [202, 99] width 149 height 9
click at [165, 108] on li "**********" at bounding box center [202, 108] width 149 height 9
click at [131, 108] on li "**********" at bounding box center [202, 108] width 149 height 9
click at [160, 110] on li "**********" at bounding box center [202, 108] width 149 height 9
click at [128, 107] on li "**********" at bounding box center [202, 108] width 149 height 9
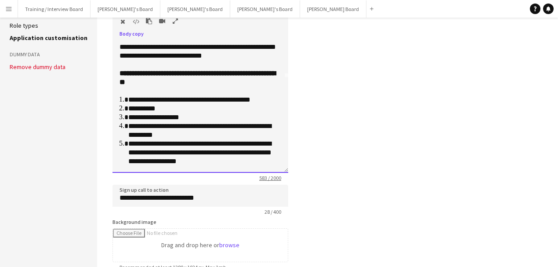
click at [197, 110] on li "**********" at bounding box center [202, 108] width 149 height 9
click at [129, 110] on li "**********" at bounding box center [202, 108] width 149 height 9
click at [141, 111] on li "**********" at bounding box center [202, 108] width 149 height 9
click at [200, 111] on li "**********" at bounding box center [202, 108] width 149 height 9
click at [221, 134] on li "**********" at bounding box center [202, 131] width 149 height 18
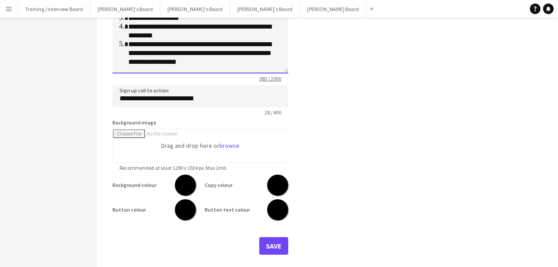
scroll to position [276, 0]
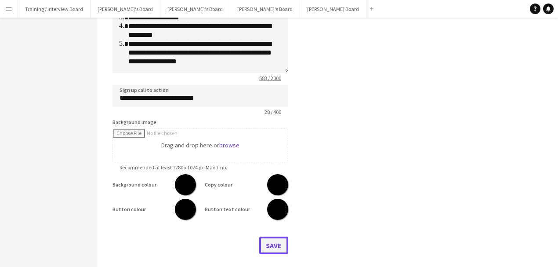
click at [279, 248] on button "Save" at bounding box center [273, 245] width 29 height 18
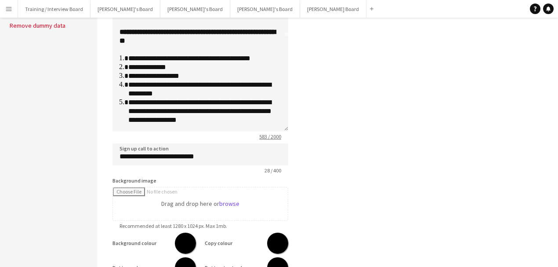
scroll to position [188, 0]
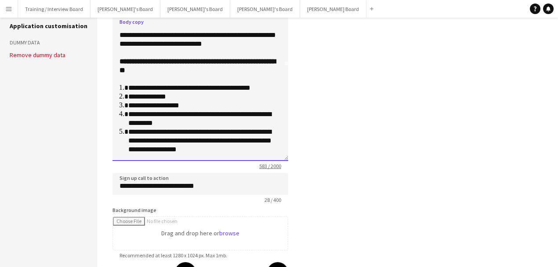
drag, startPoint x: 209, startPoint y: 149, endPoint x: 115, endPoint y: 58, distance: 130.8
click at [115, 58] on div "**********" at bounding box center [201, 95] width 176 height 132
copy div "**********"
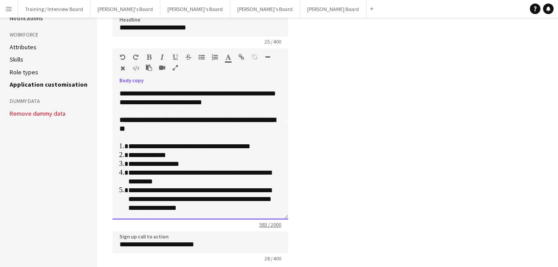
scroll to position [0, 0]
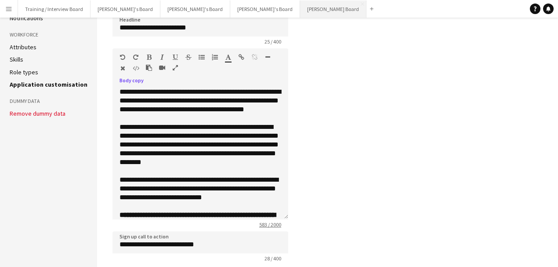
click at [300, 5] on button "[PERSON_NAME] Board Close" at bounding box center [333, 8] width 66 height 17
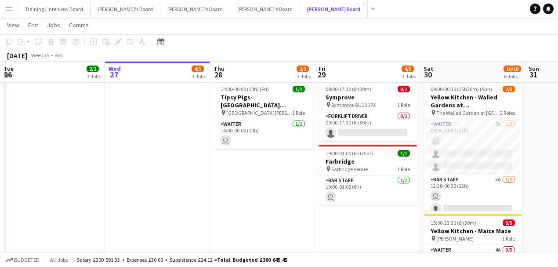
scroll to position [29, 0]
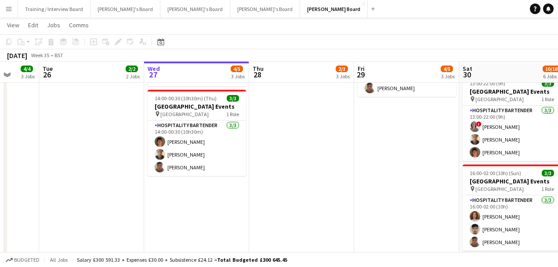
scroll to position [0, 289]
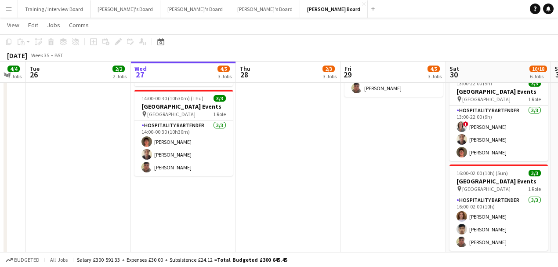
drag, startPoint x: 301, startPoint y: 203, endPoint x: 288, endPoint y: 203, distance: 13.2
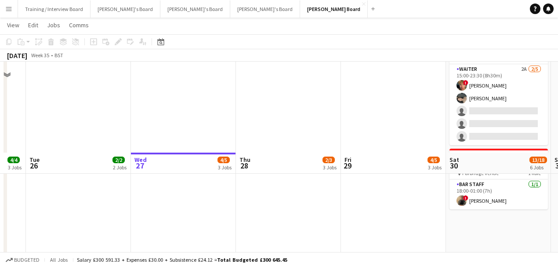
scroll to position [146, 0]
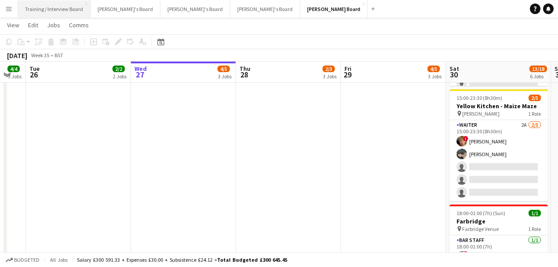
click at [33, 5] on button "Training / Interview Board Close" at bounding box center [54, 8] width 73 height 17
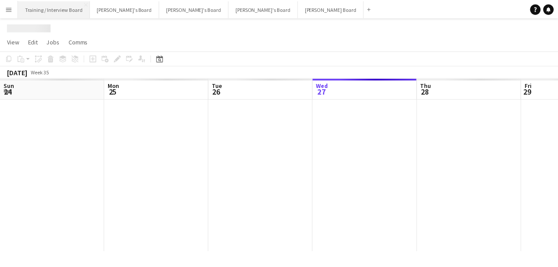
scroll to position [0, 210]
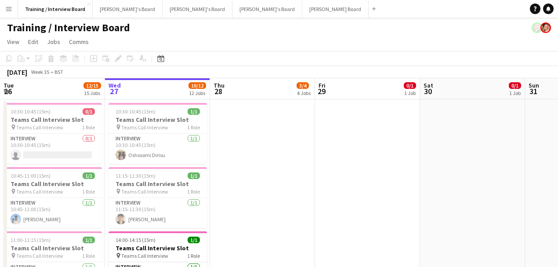
drag, startPoint x: 352, startPoint y: 218, endPoint x: 344, endPoint y: 155, distance: 63.7
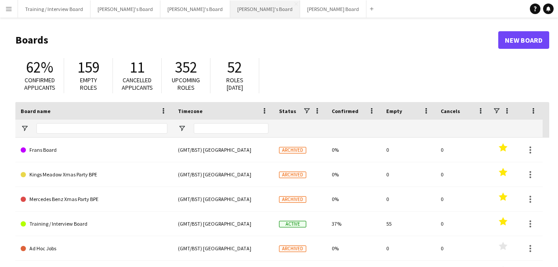
click at [230, 4] on button "Thomasina's Board Close" at bounding box center [265, 8] width 70 height 17
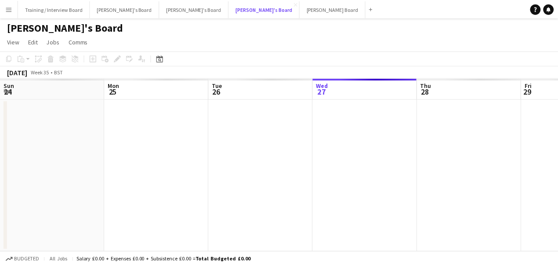
scroll to position [0, 210]
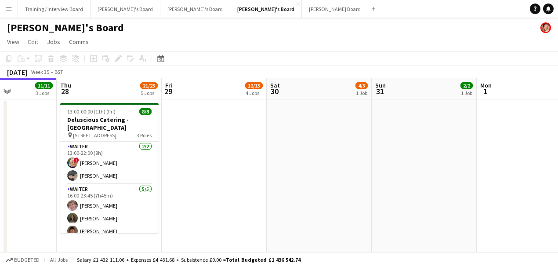
drag, startPoint x: 372, startPoint y: 206, endPoint x: 255, endPoint y: 193, distance: 118.0
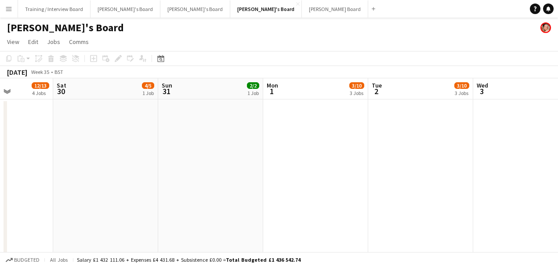
drag, startPoint x: 292, startPoint y: 182, endPoint x: 295, endPoint y: 164, distance: 17.9
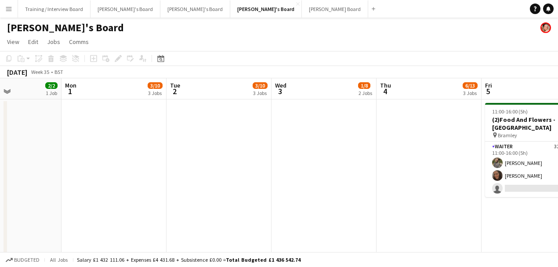
scroll to position [0, 359]
drag, startPoint x: 327, startPoint y: 172, endPoint x: 188, endPoint y: 151, distance: 140.8
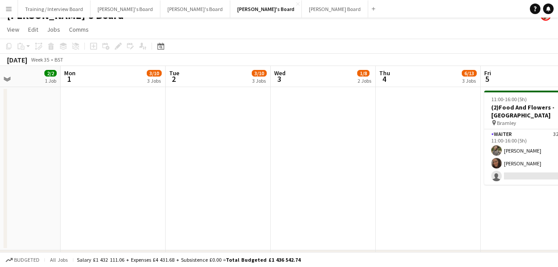
scroll to position [29, 0]
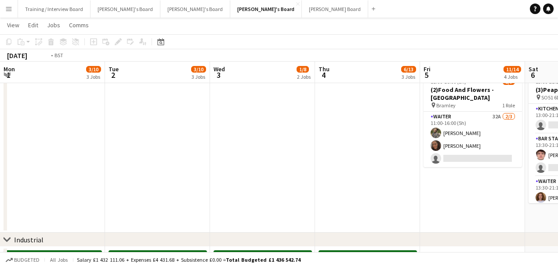
drag, startPoint x: 416, startPoint y: 196, endPoint x: 351, endPoint y: 185, distance: 66.0
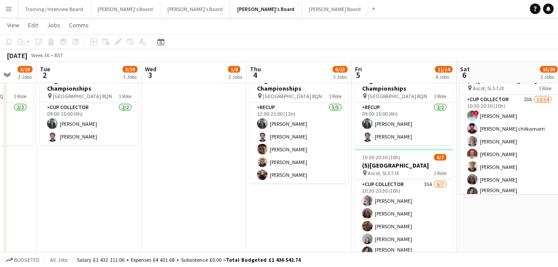
scroll to position [0, 280]
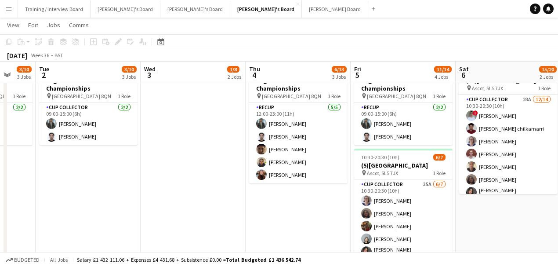
drag, startPoint x: 342, startPoint y: 219, endPoint x: 299, endPoint y: 212, distance: 43.6
click at [299, 212] on app-calendar-viewport "Sat 30 4/5 1 Job Sun 31 2/2 1 Job Mon 1 3/10 3 Jobs Tue 2 3/10 3 Jobs Wed 3 1/8…" at bounding box center [279, 117] width 558 height 926
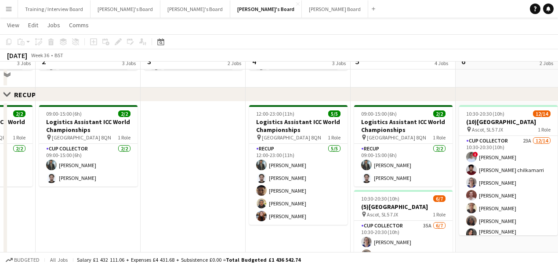
scroll to position [293, 0]
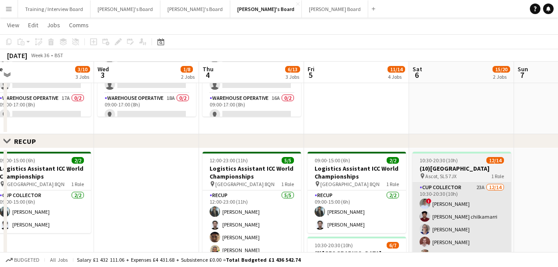
drag, startPoint x: 501, startPoint y: 222, endPoint x: 462, endPoint y: 215, distance: 40.3
click at [462, 216] on app-calendar-viewport "Sat 30 4/5 1 Job Sun 31 2/2 1 Job Mon 1 3/10 3 Jobs Tue 2 3/10 3 Jobs Wed 3 1/8…" at bounding box center [279, 205] width 558 height 926
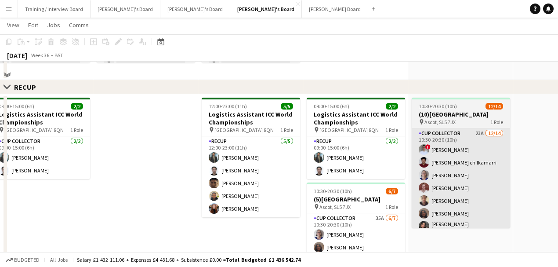
scroll to position [352, 0]
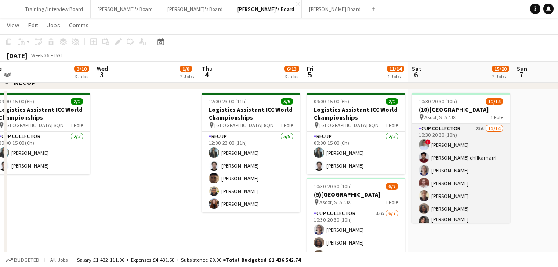
click at [434, 185] on app-card-role "CUP COLLECTOR 23A 12/14 10:30-20:30 (10h) ! Connor Upton santhosh chilkamarri D…" at bounding box center [461, 222] width 98 height 198
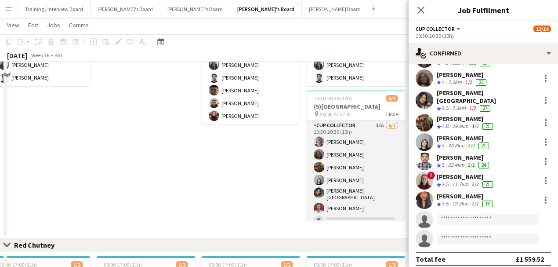
scroll to position [381, 0]
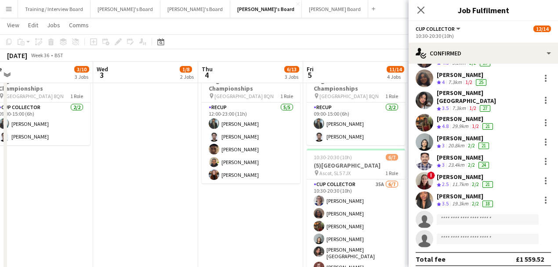
click at [298, 201] on app-date-cell "12:00-23:00 (11h) 5/5 Logistics Assistant ICC World Championships pin Lord Cric…" at bounding box center [250, 178] width 105 height 237
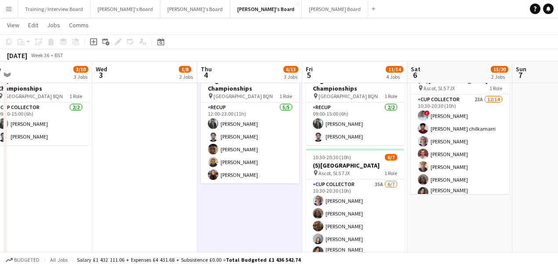
scroll to position [0, 359]
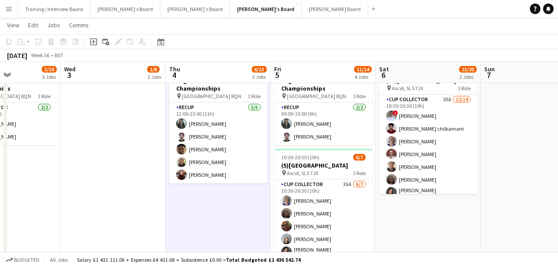
drag, startPoint x: 527, startPoint y: 134, endPoint x: 495, endPoint y: 133, distance: 31.7
click at [495, 133] on app-calendar-viewport "Sat 30 4/5 1 Job Sun 31 2/2 1 Job Mon 1 3/10 3 Jobs Tue 2 3/10 3 Jobs Wed 3 1/8…" at bounding box center [279, 117] width 558 height 926
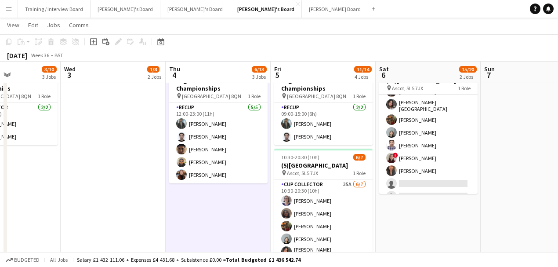
scroll to position [0, 278]
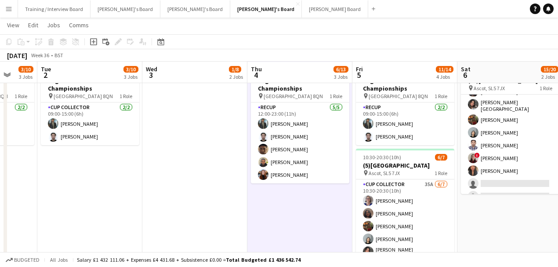
click at [287, 223] on app-calendar-viewport "Sat 30 4/5 1 Job Sun 31 2/2 1 Job Mon 1 3/10 3 Jobs Tue 2 3/10 3 Jobs Wed 3 1/8…" at bounding box center [279, 117] width 558 height 926
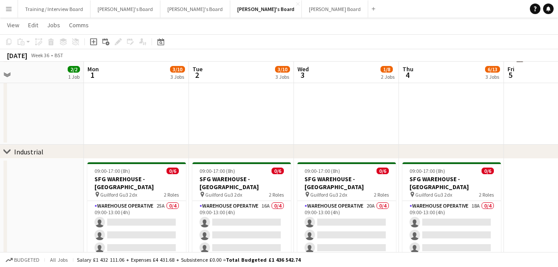
scroll to position [0, 203]
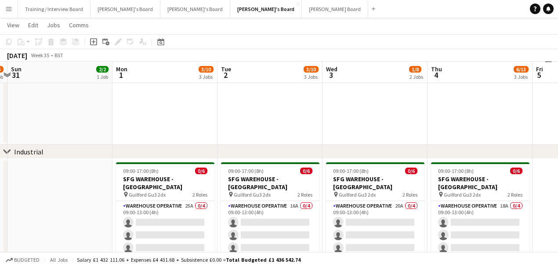
drag, startPoint x: 204, startPoint y: 185, endPoint x: 338, endPoint y: 193, distance: 134.8
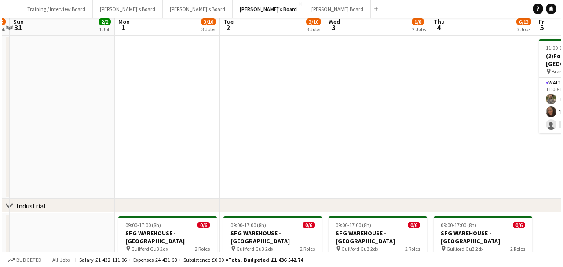
scroll to position [0, 0]
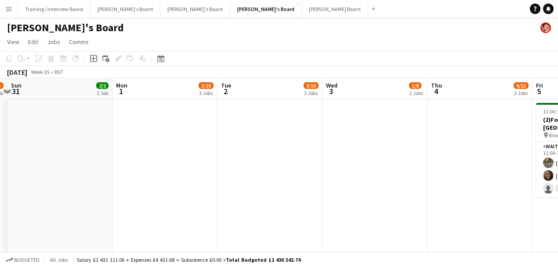
click at [363, 179] on app-date-cell at bounding box center [375, 180] width 105 height 163
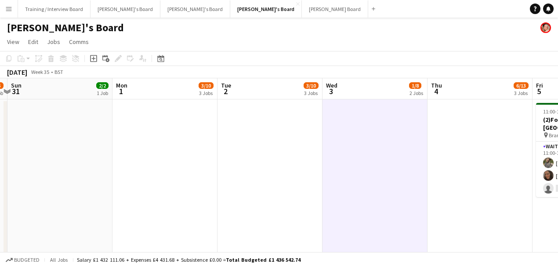
click at [9, 4] on button "Menu" at bounding box center [9, 9] width 18 height 18
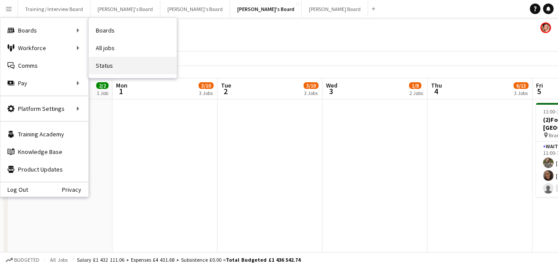
click at [141, 58] on link "Status" at bounding box center [133, 66] width 88 height 18
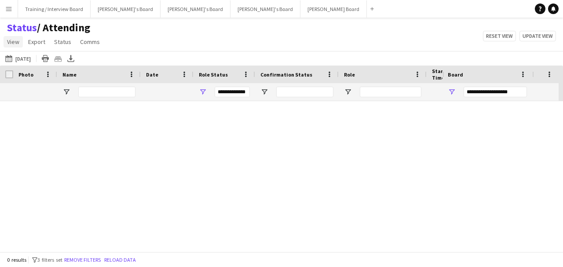
type input "***"
click at [15, 46] on link "View" at bounding box center [13, 41] width 19 height 11
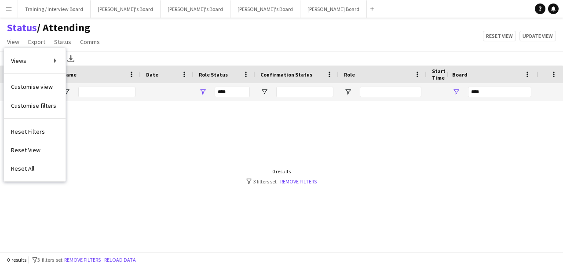
click at [304, 176] on div "0 results filter-1 3 filters set Remove filters" at bounding box center [281, 176] width 70 height 17
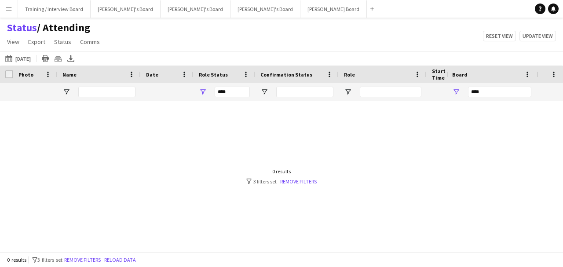
drag, startPoint x: 304, startPoint y: 176, endPoint x: 306, endPoint y: 187, distance: 11.2
click at [305, 182] on div "0 results filter-1 3 filters set Remove filters" at bounding box center [281, 176] width 70 height 17
click at [306, 187] on div at bounding box center [223, 174] width 447 height 146
click at [306, 183] on link "Remove filters" at bounding box center [298, 181] width 36 height 7
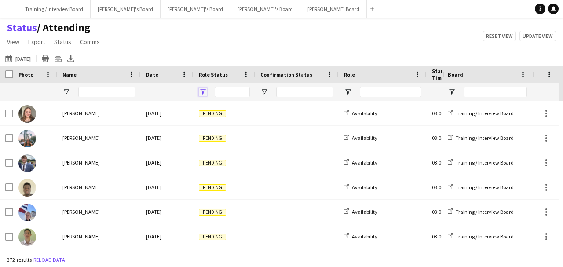
click at [202, 94] on span "Open Filter Menu" at bounding box center [203, 92] width 8 height 8
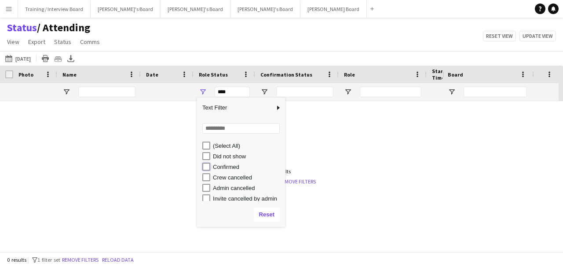
type input "**********"
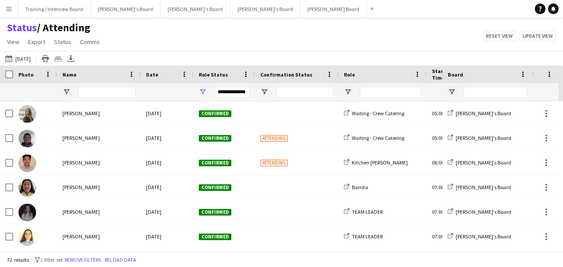
click at [228, 57] on div "27-08-2025 to 02-09-2025 08-08-2025 Today This Week This Month Yesterday Last W…" at bounding box center [281, 58] width 563 height 15
click at [19, 57] on button "27-08-2025 to 02-09-2025 08-08-2025" at bounding box center [18, 58] width 29 height 11
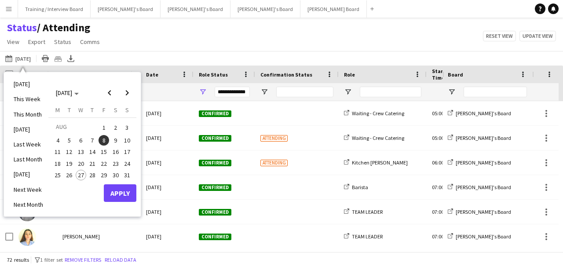
click at [84, 173] on span "27" at bounding box center [81, 175] width 11 height 11
click at [116, 189] on button "Apply" at bounding box center [120, 193] width 33 height 18
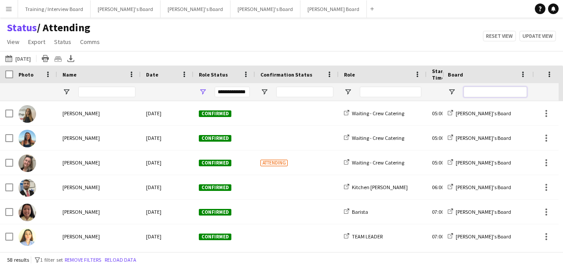
click at [479, 92] on input "Board Filter Input" at bounding box center [494, 92] width 63 height 11
click at [370, 94] on input "Role Filter Input" at bounding box center [390, 92] width 62 height 11
drag, startPoint x: 165, startPoint y: 252, endPoint x: 192, endPoint y: 255, distance: 27.4
click at [192, 255] on div "58 results filter-1 1 filter set Remove filters Reload data" at bounding box center [281, 259] width 563 height 15
drag, startPoint x: 182, startPoint y: 251, endPoint x: 207, endPoint y: 251, distance: 25.1
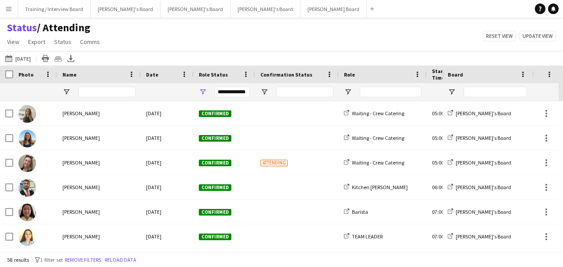
click at [207, 251] on main "Status / Attending View Views Default view Airshow Accreditation Airshow Check …" at bounding box center [281, 136] width 563 height 237
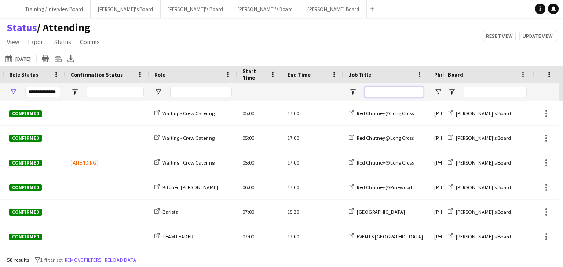
click at [386, 92] on input "Job Title Filter Input" at bounding box center [393, 92] width 59 height 11
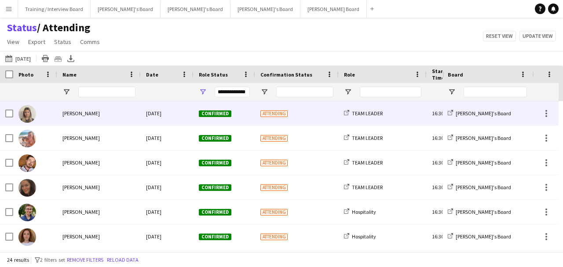
type input "*****"
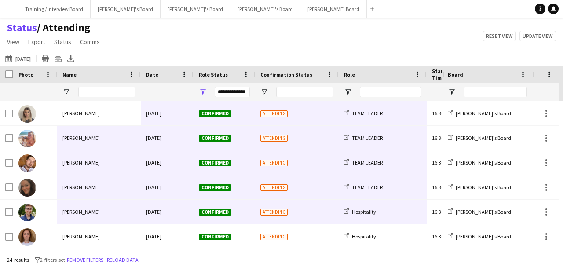
drag, startPoint x: 69, startPoint y: 116, endPoint x: 404, endPoint y: 212, distance: 348.2
click at [356, 76] on div "Role" at bounding box center [377, 74] width 67 height 13
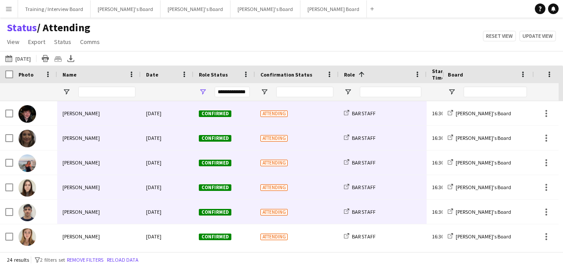
click at [356, 76] on span at bounding box center [360, 74] width 11 height 8
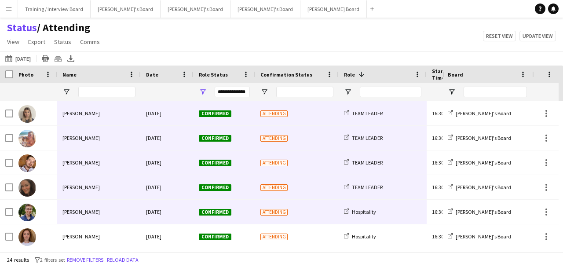
click at [280, 52] on div "27-08-2025 to 02-09-2025 Today Today This Week This Month Yesterday Last Week L…" at bounding box center [281, 58] width 563 height 15
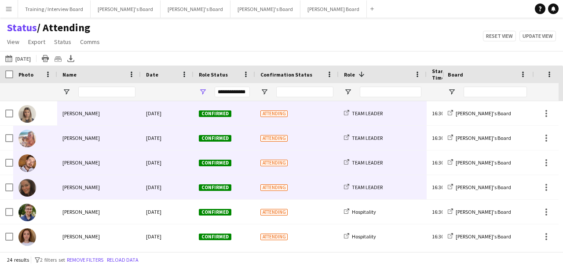
drag, startPoint x: 62, startPoint y: 111, endPoint x: 404, endPoint y: 181, distance: 349.4
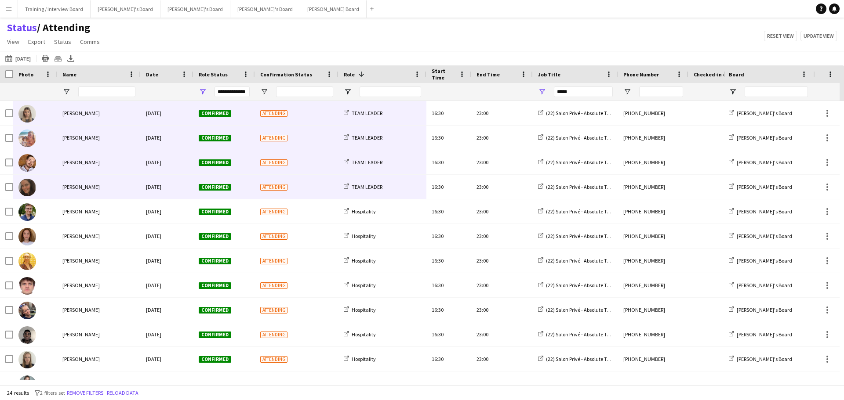
click at [279, 32] on div "Status / Attending View Views Default view Airshow Accreditation Airshow Check …" at bounding box center [422, 36] width 844 height 30
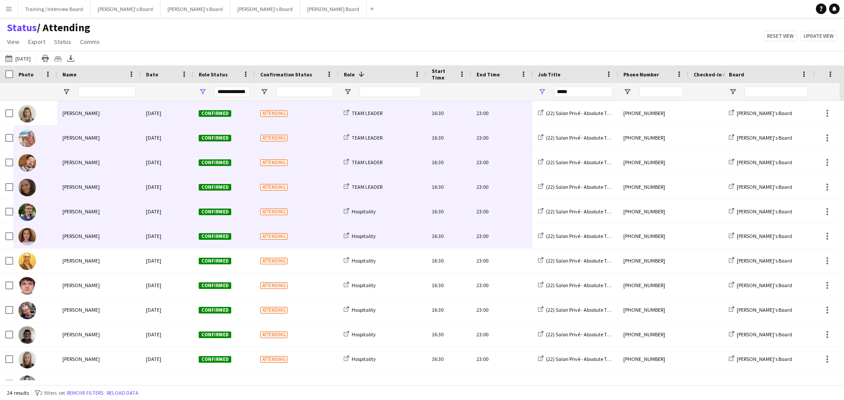
drag, startPoint x: 34, startPoint y: 115, endPoint x: 491, endPoint y: 240, distance: 473.5
click at [491, 240] on div "lucy eliot Wed, 27 Aug 2025 Confirmed Attending Hospitality 16:30 23:00 (22) Sa…" at bounding box center [528, 396] width 1057 height 591
click at [171, 44] on div "Status / Attending View Views Default view Airshow Accreditation Airshow Check …" at bounding box center [422, 36] width 844 height 30
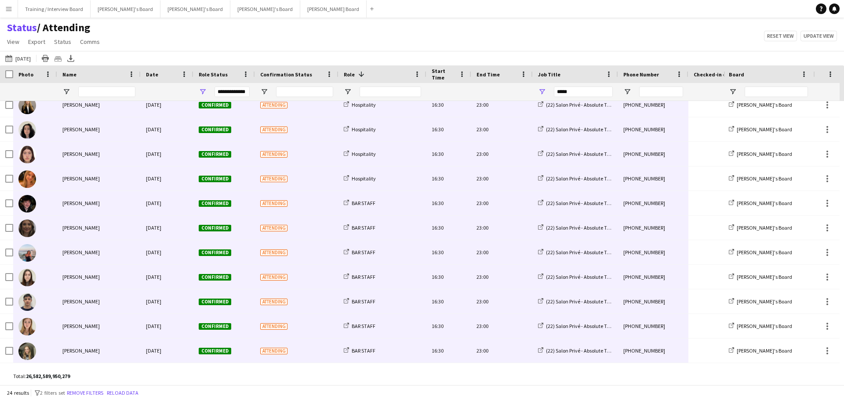
drag, startPoint x: 46, startPoint y: 112, endPoint x: 645, endPoint y: 356, distance: 647.0
click at [562, 266] on div "lucy eliot Wed, 27 Aug 2025 Confirmed Attending Hospitality 16:30 23:00 (22) Sa…" at bounding box center [528, 68] width 1057 height 591
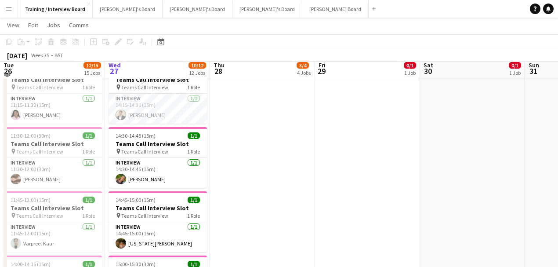
scroll to position [214, 0]
